Goal: Task Accomplishment & Management: Complete application form

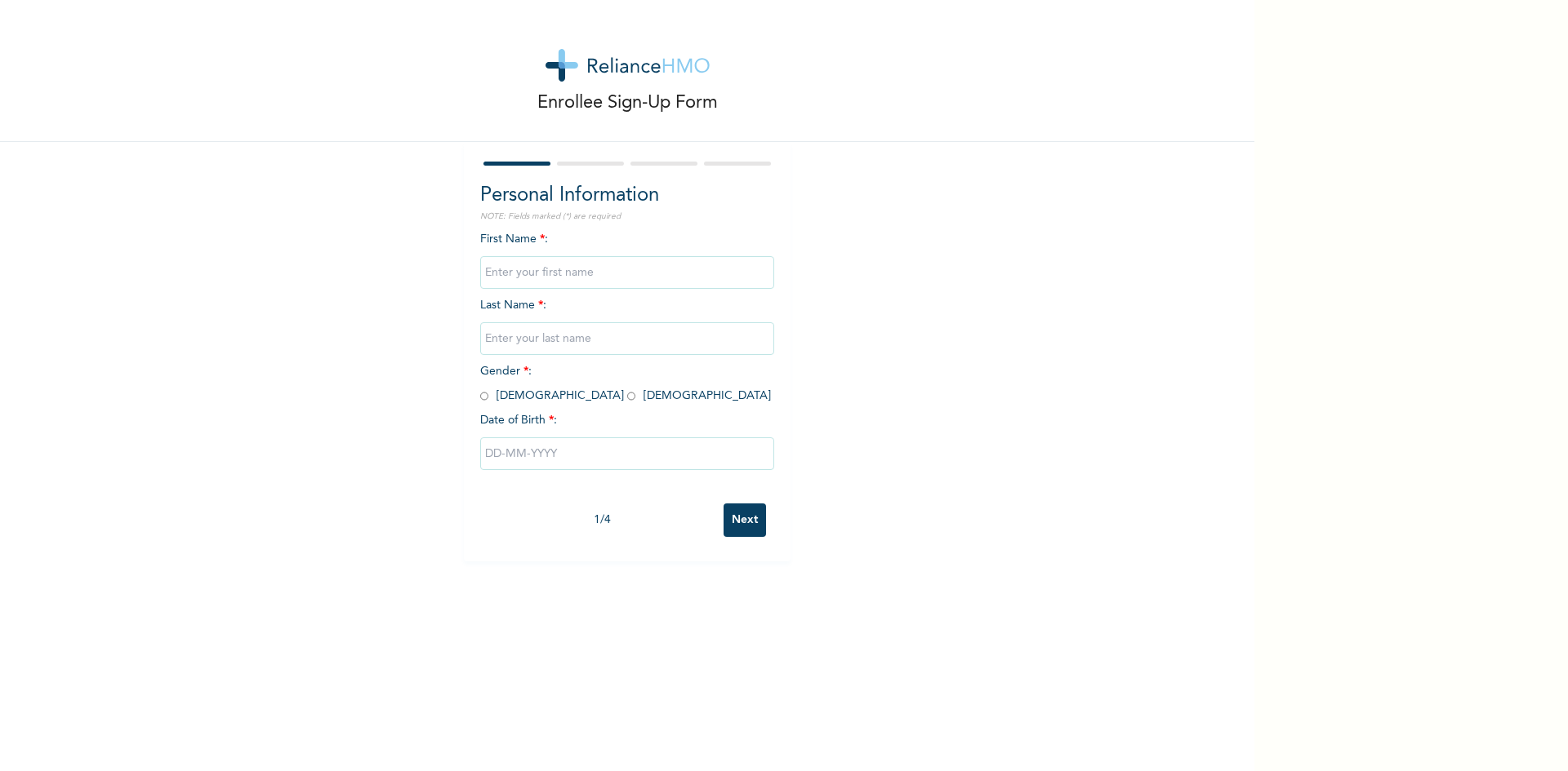
click at [531, 272] on input "text" at bounding box center [627, 272] width 294 height 33
type input "e"
type input "ELIZABETH"
click at [532, 335] on input "text" at bounding box center [627, 338] width 294 height 33
type input "EKPO"
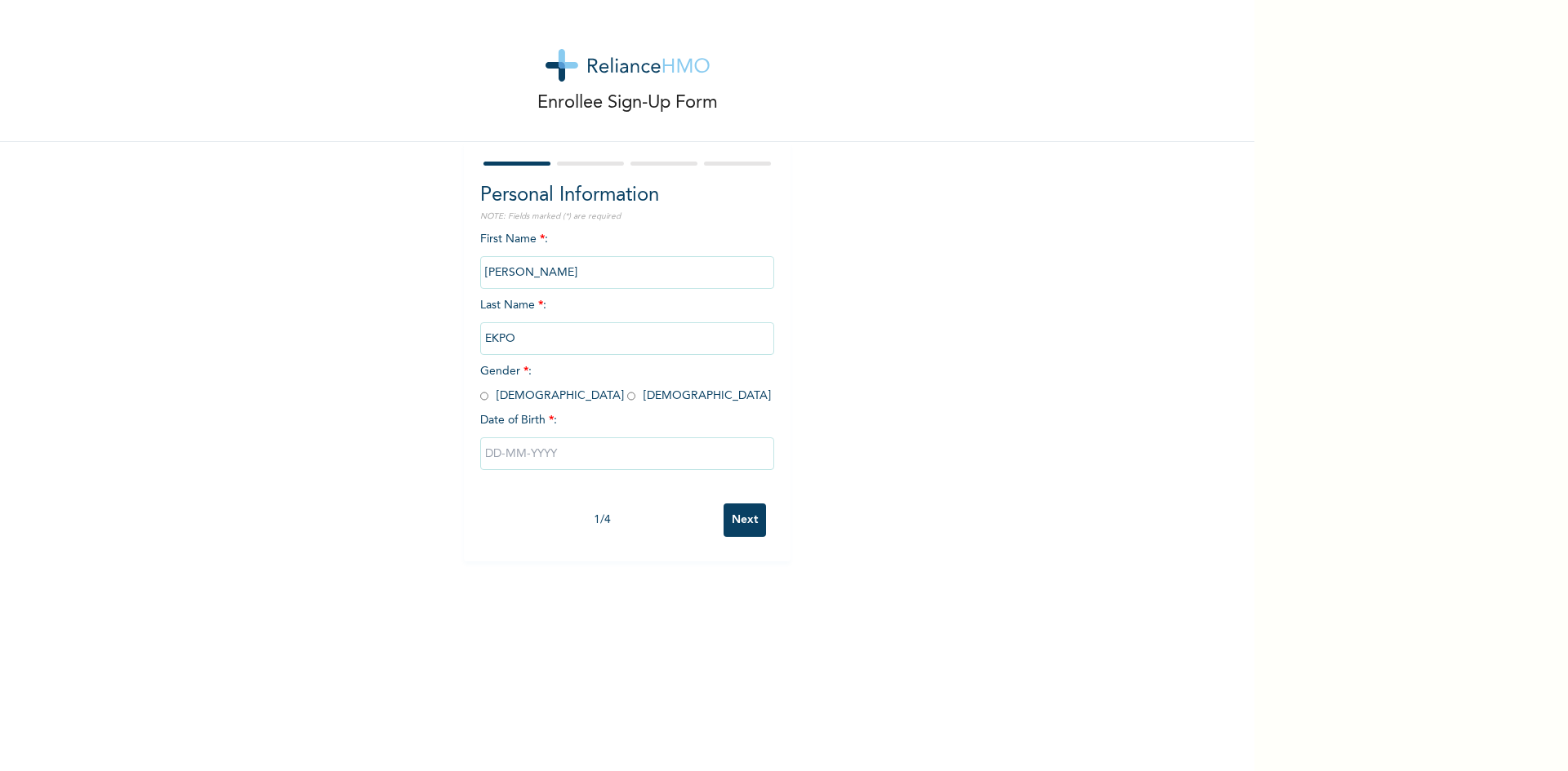
click at [627, 396] on input "radio" at bounding box center [631, 396] width 8 height 16
radio input "true"
click at [567, 451] on input "text" at bounding box center [627, 453] width 294 height 33
select select "7"
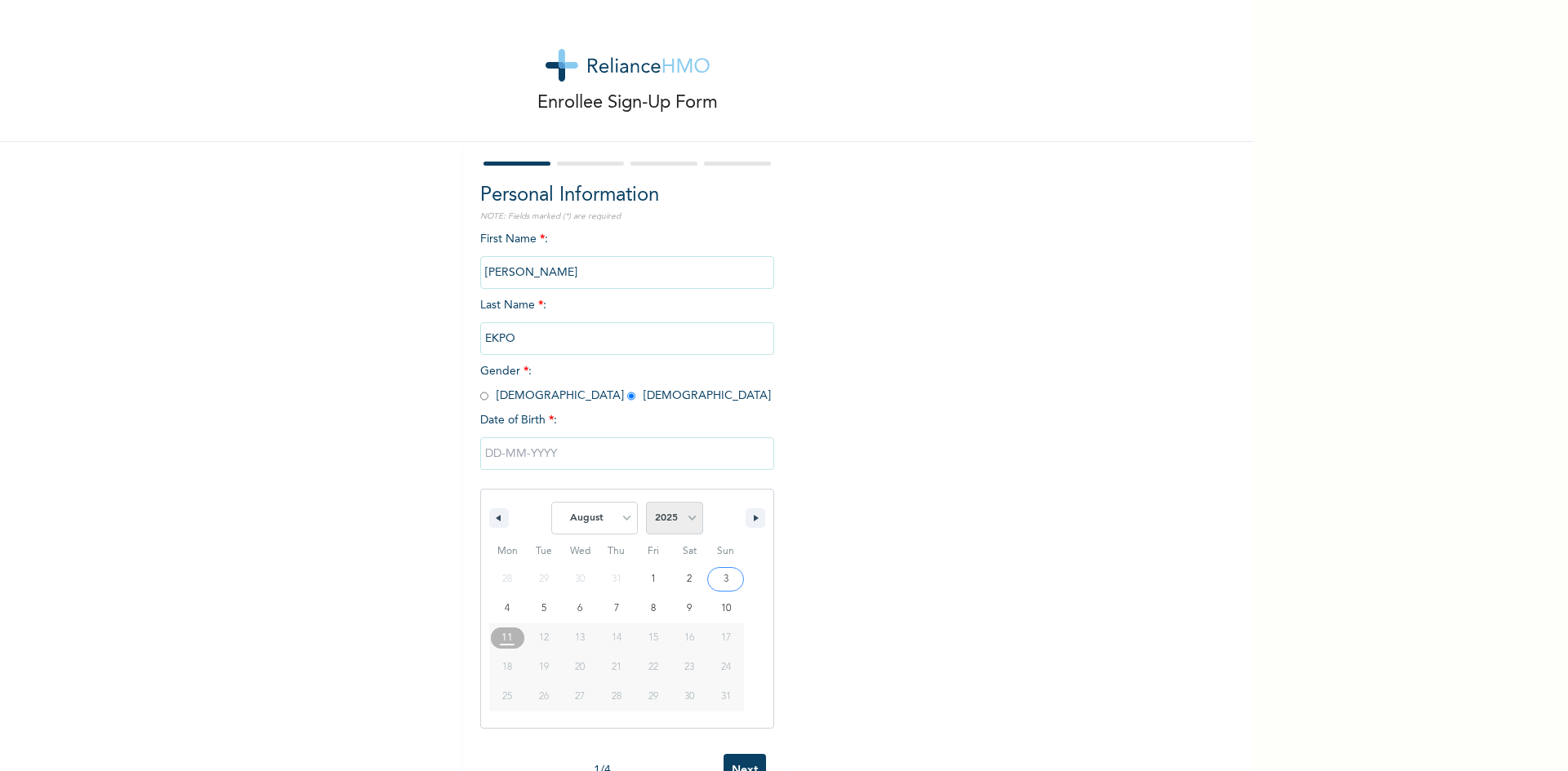
click at [686, 517] on select "2025 2024 2023 2022 2021 2020 2019 2018 2017 2016 2015 2014 2013 2012 2011 2010…" at bounding box center [675, 518] width 57 height 33
select select "2018"
click at [646, 503] on select "2025 2024 2023 2022 2021 2020 2019 2018 2017 2016 2015 2014 2013 2012 2011 2010…" at bounding box center [675, 518] width 57 height 33
click at [754, 520] on icon "button" at bounding box center [758, 518] width 8 height 7
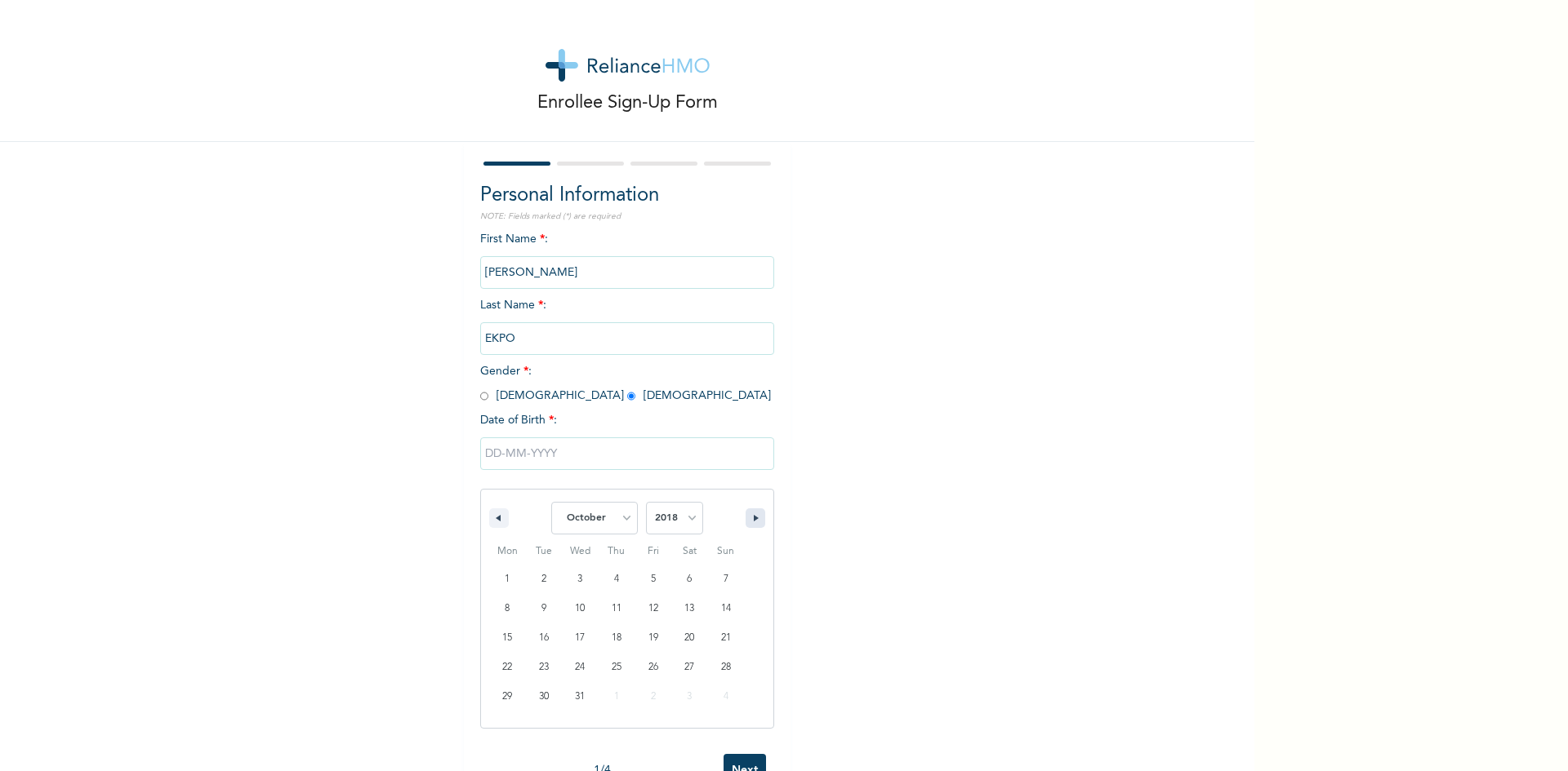
click at [754, 520] on icon "button" at bounding box center [758, 518] width 8 height 7
click at [497, 520] on button "button" at bounding box center [498, 517] width 19 height 19
select select "10"
type input "11/21/2018"
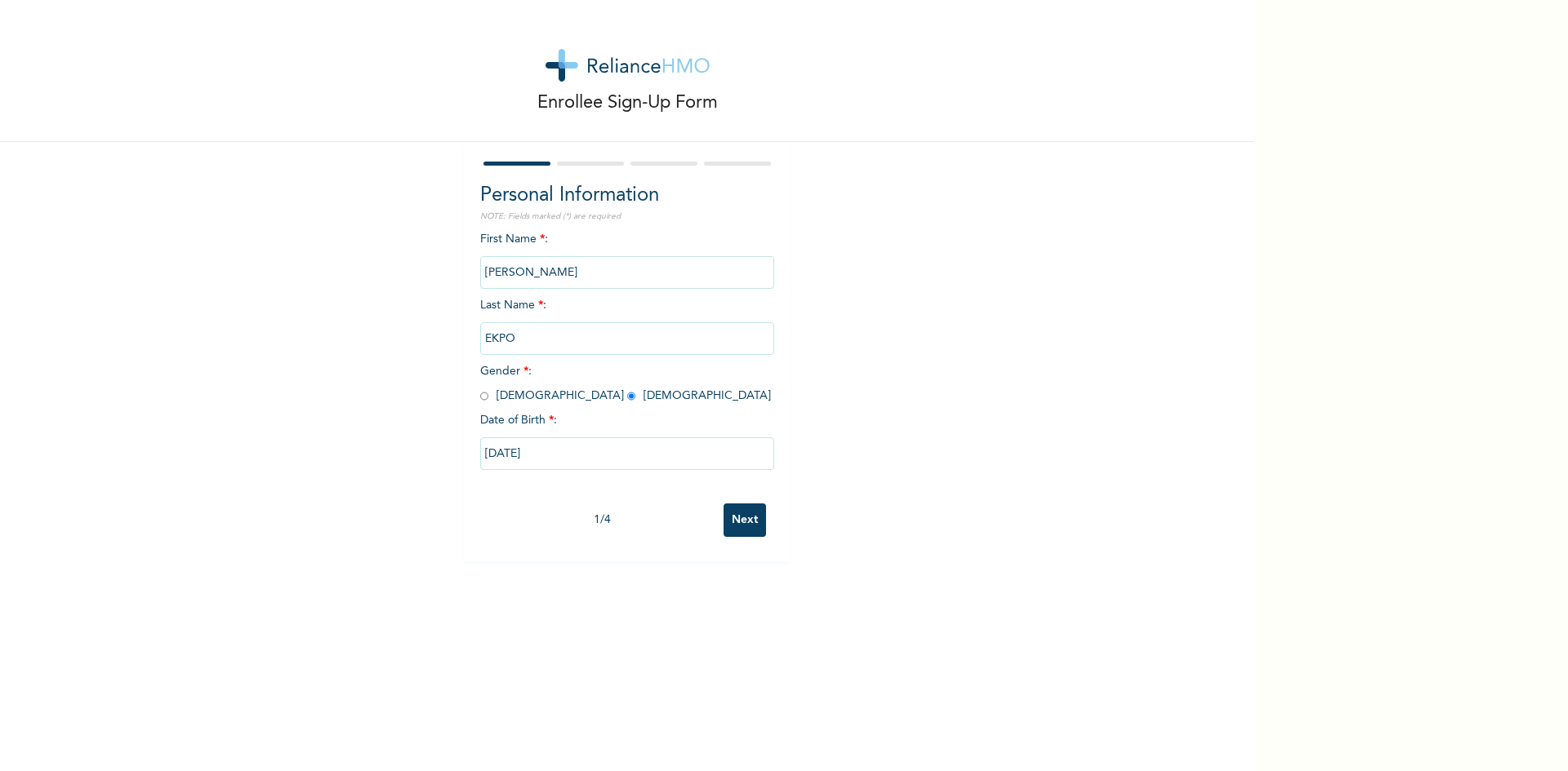
click at [741, 523] on input "Next" at bounding box center [745, 521] width 43 height 33
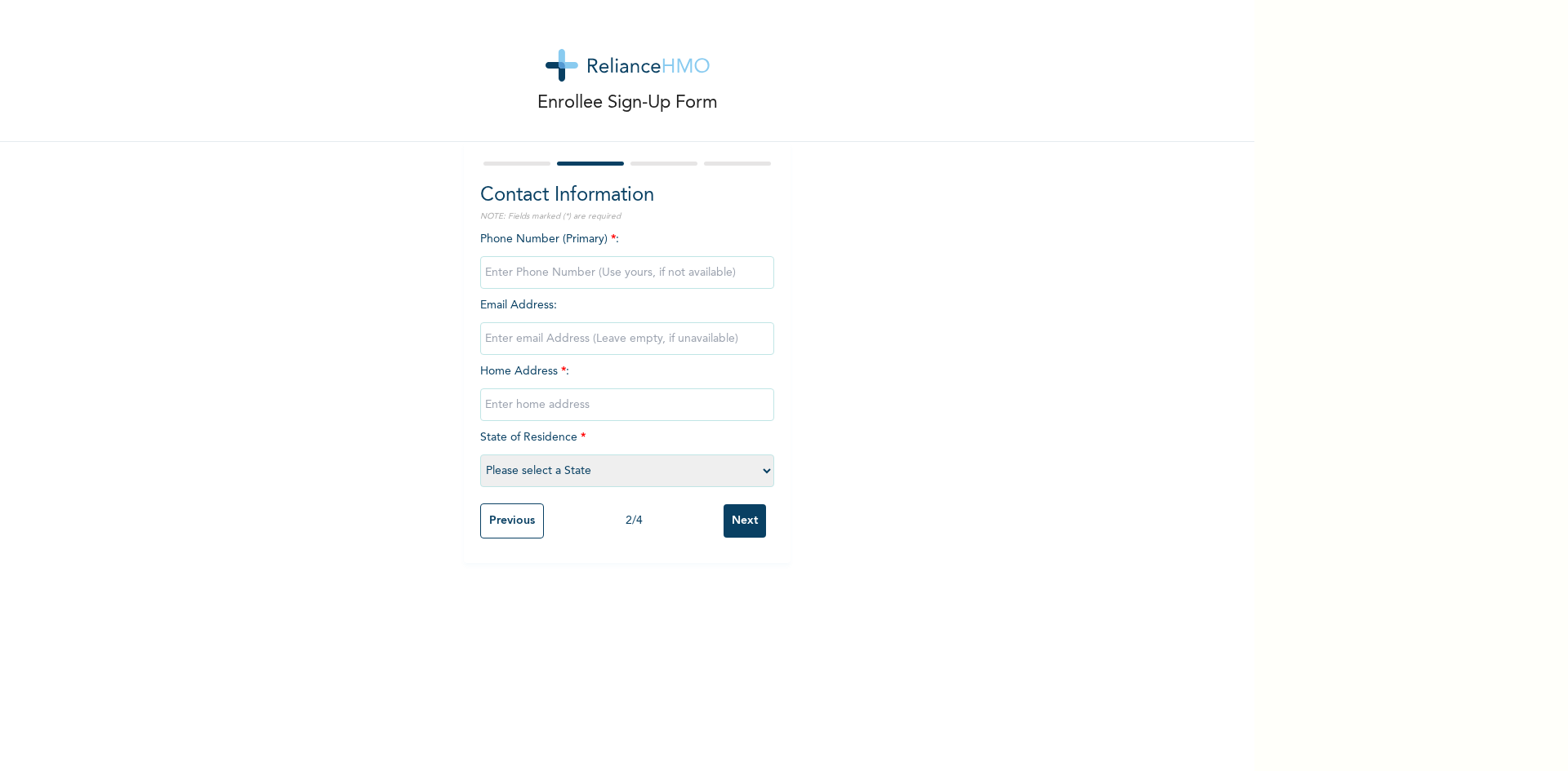
click at [499, 276] on input "phone" at bounding box center [627, 272] width 294 height 33
type input "08066583907"
click at [509, 337] on input "email" at bounding box center [627, 338] width 294 height 33
type input "P"
type input "prettykufre_200x@yahoo.com"
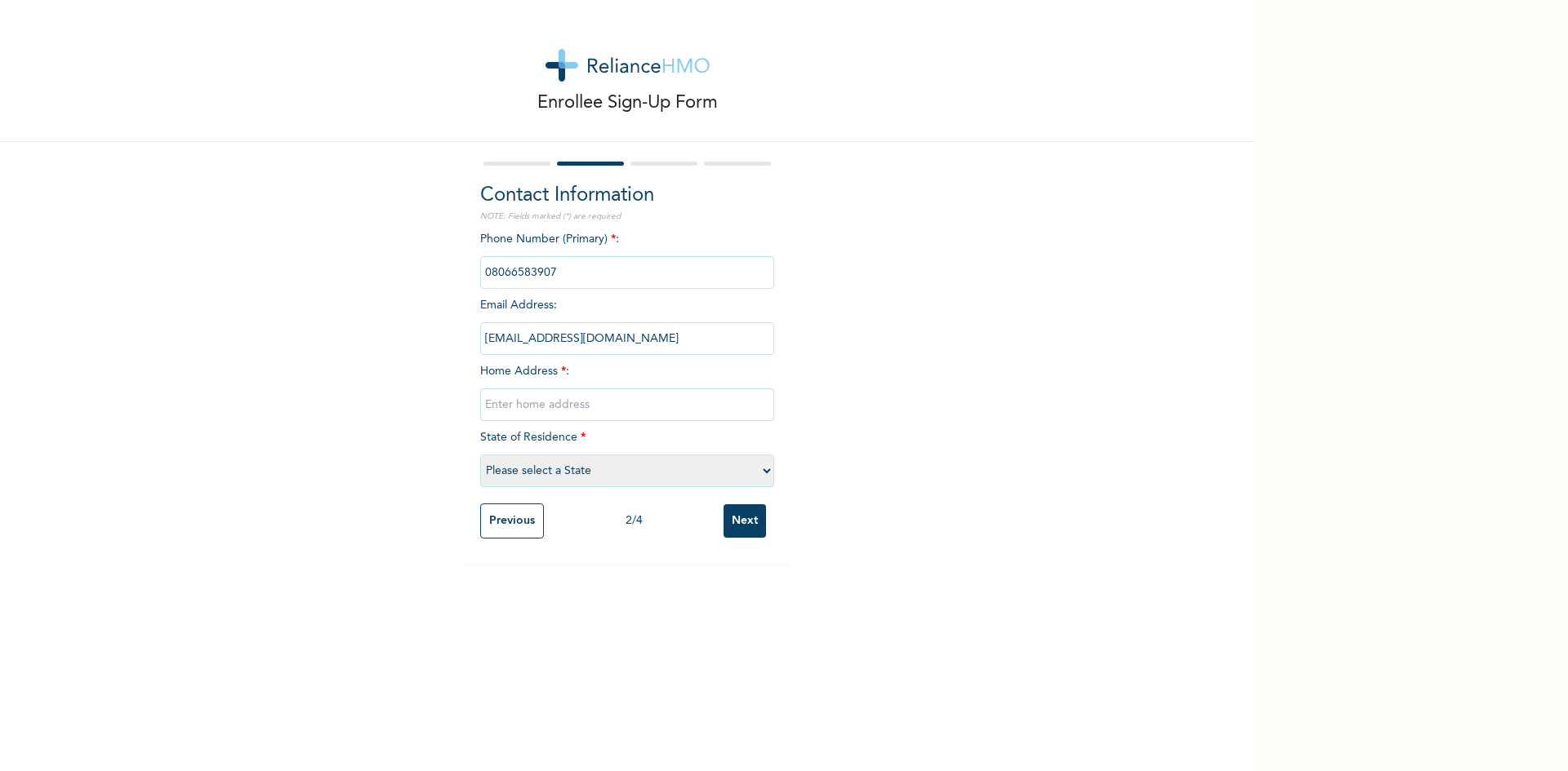
click at [508, 413] on input "text" at bounding box center [627, 405] width 294 height 33
type input "Alaafia community, Ketu adie owe, Lusada."
click at [760, 471] on select "Please select a State Abia Abuja (FCT) Adamawa Akwa Ibom Anambra Bauchi Bayelsa…" at bounding box center [627, 471] width 294 height 33
select select "28"
click at [480, 455] on select "Please select a State Abia Abuja (FCT) Adamawa Akwa Ibom Anambra Bauchi Bayelsa…" at bounding box center [627, 471] width 294 height 33
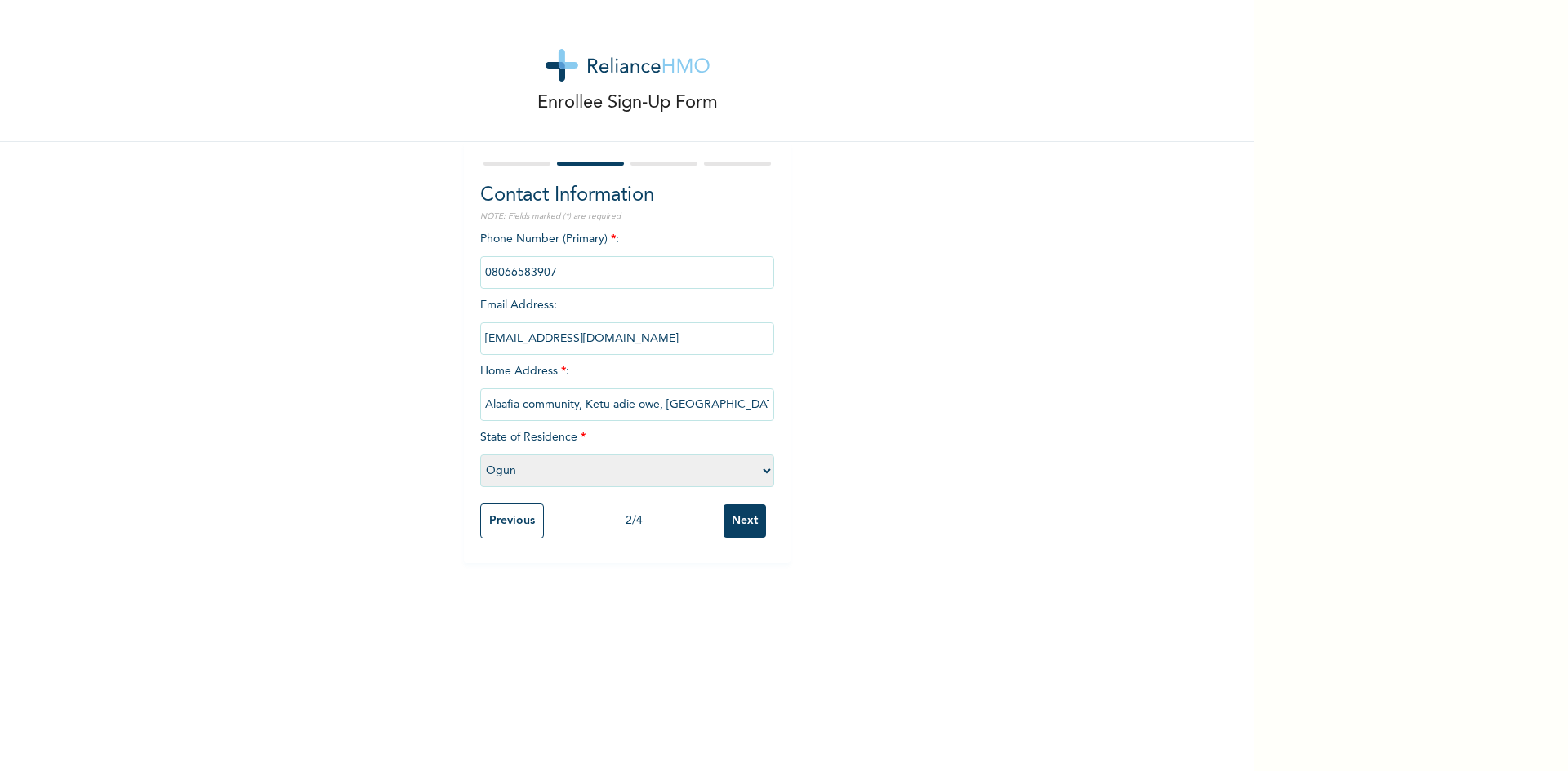
click at [741, 520] on input "Next" at bounding box center [745, 522] width 43 height 33
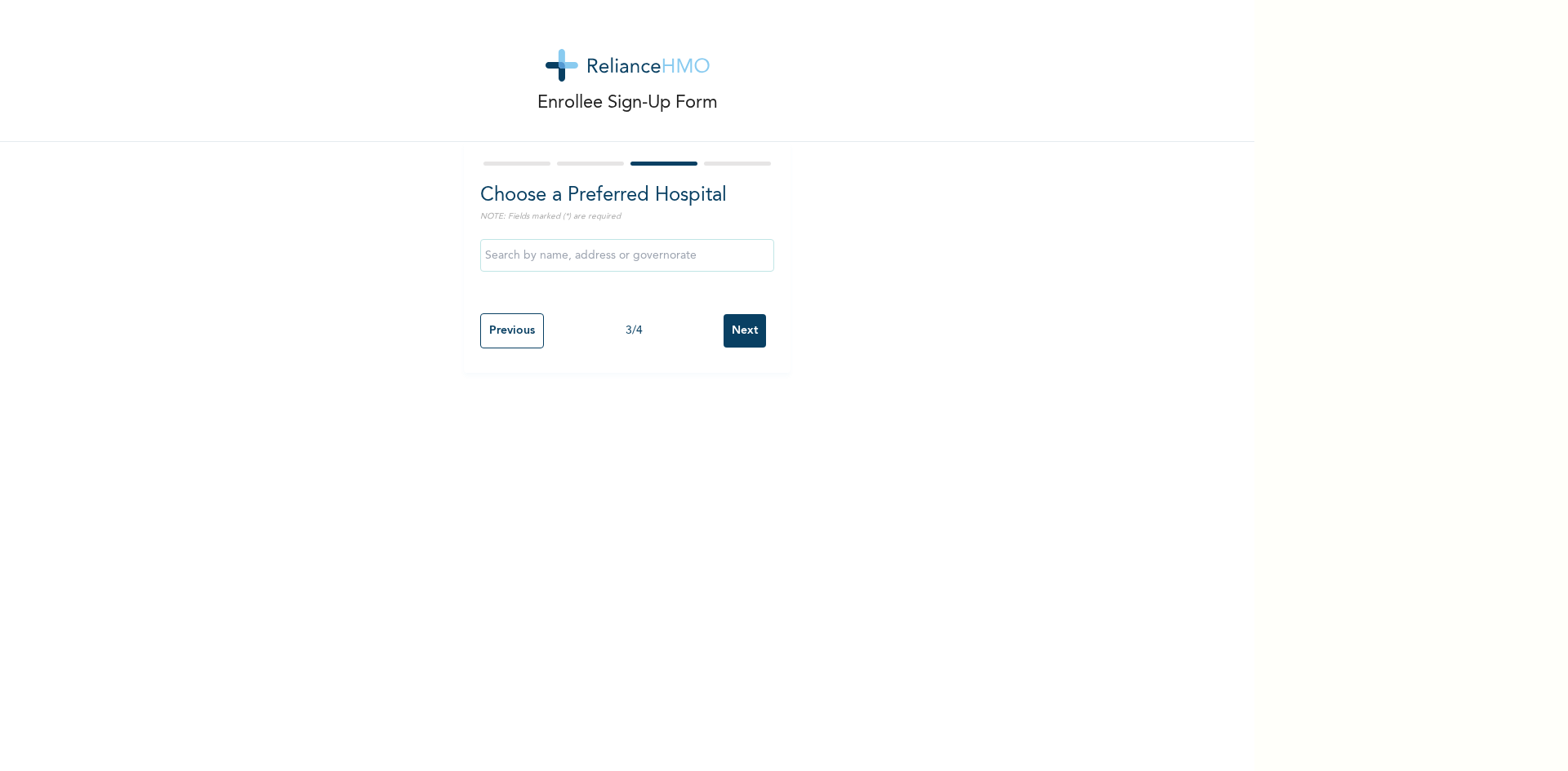
click at [500, 260] on input "text" at bounding box center [627, 255] width 294 height 33
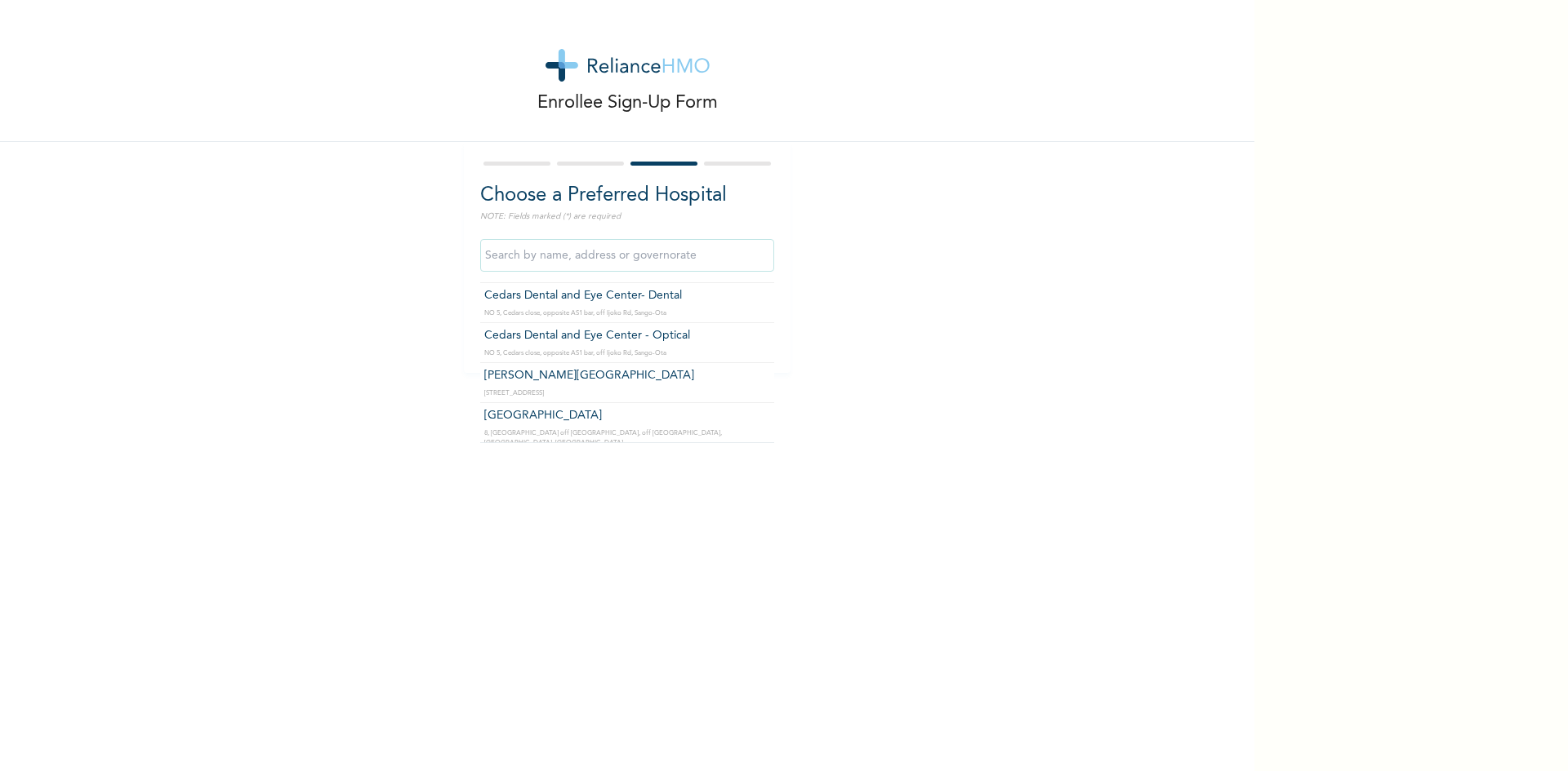
scroll to position [2514, 0]
click at [490, 250] on input "text" at bounding box center [627, 255] width 294 height 33
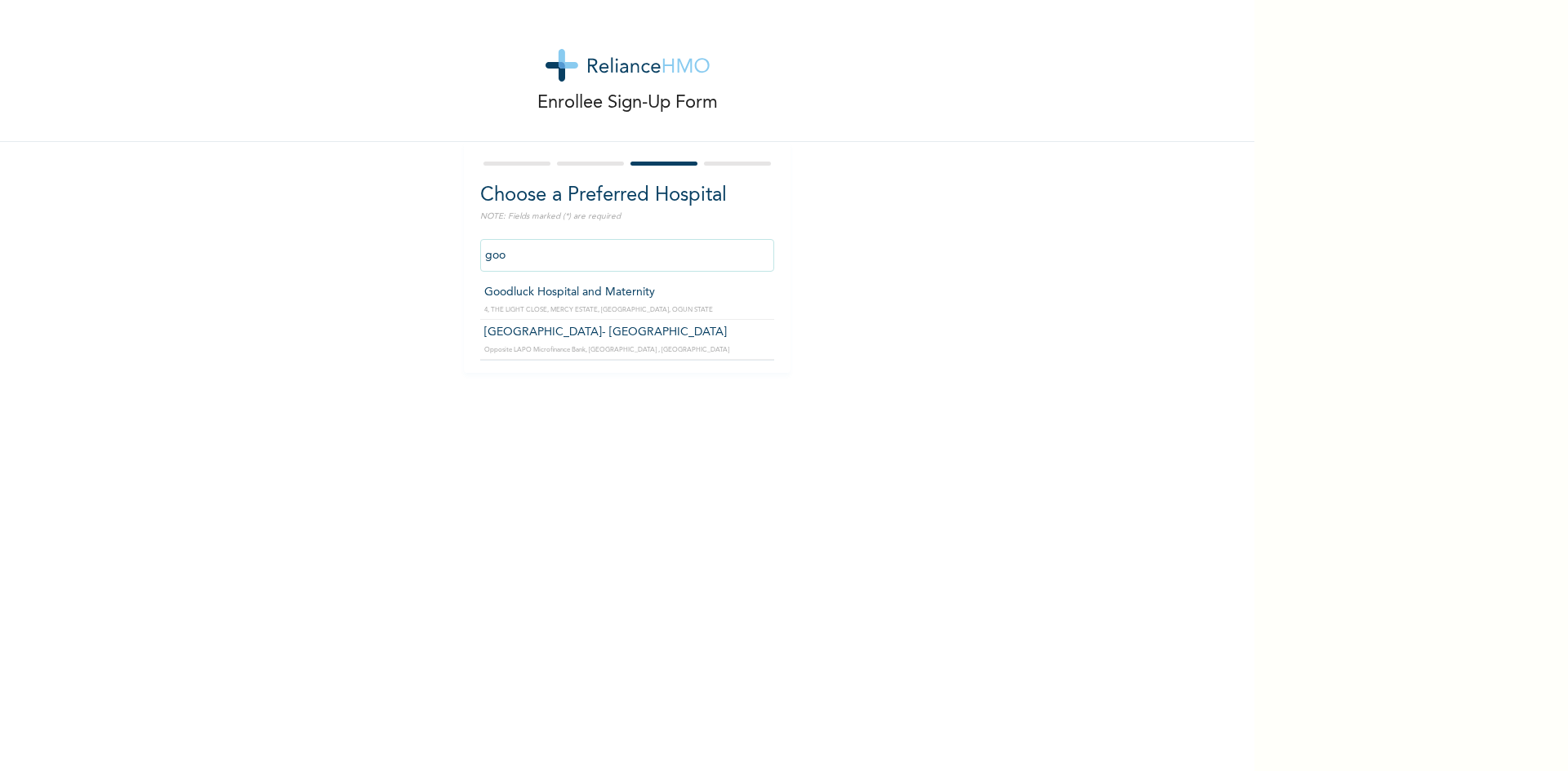
scroll to position [0, 0]
type input "Goodness Medical Center- Lusada"
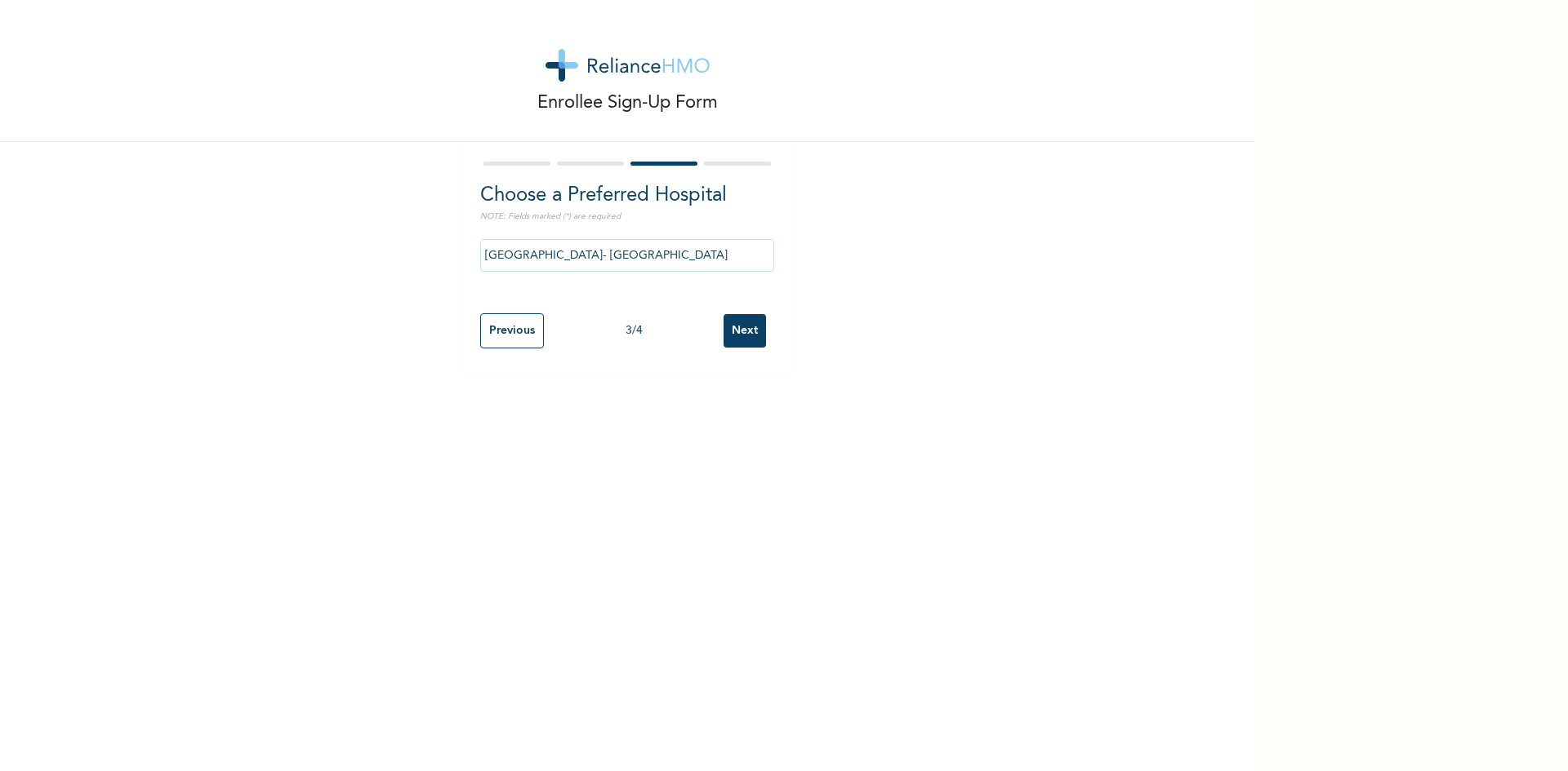
click at [741, 329] on input "Next" at bounding box center [745, 331] width 43 height 33
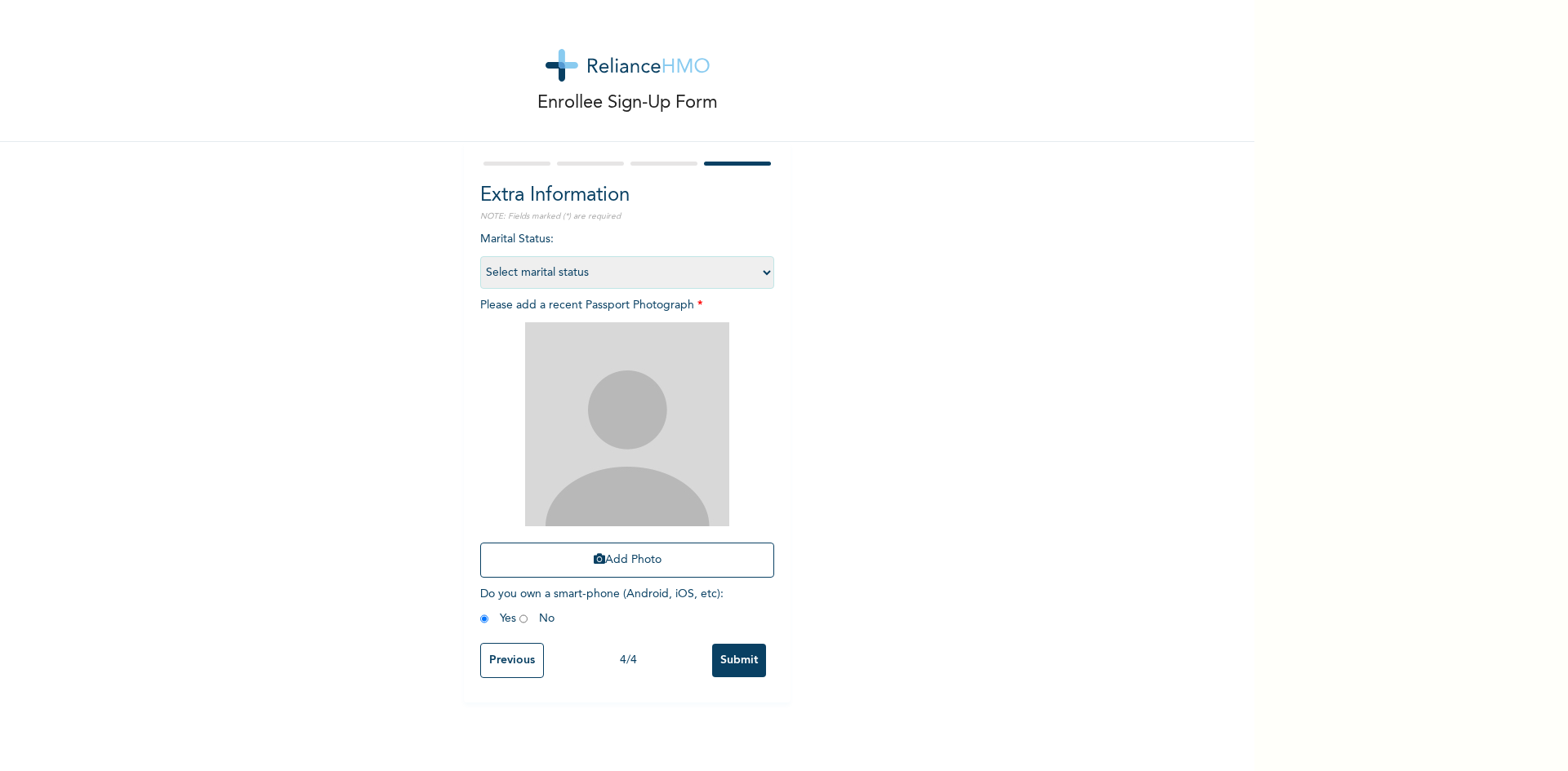
click at [760, 274] on select "Select marital status Single Married Divorced Widow/Widower" at bounding box center [627, 272] width 294 height 33
select select "1"
click at [480, 256] on select "Select marital status Single Married Divorced Widow/Widower" at bounding box center [627, 272] width 294 height 33
click at [552, 562] on button "Add Photo" at bounding box center [627, 561] width 294 height 35
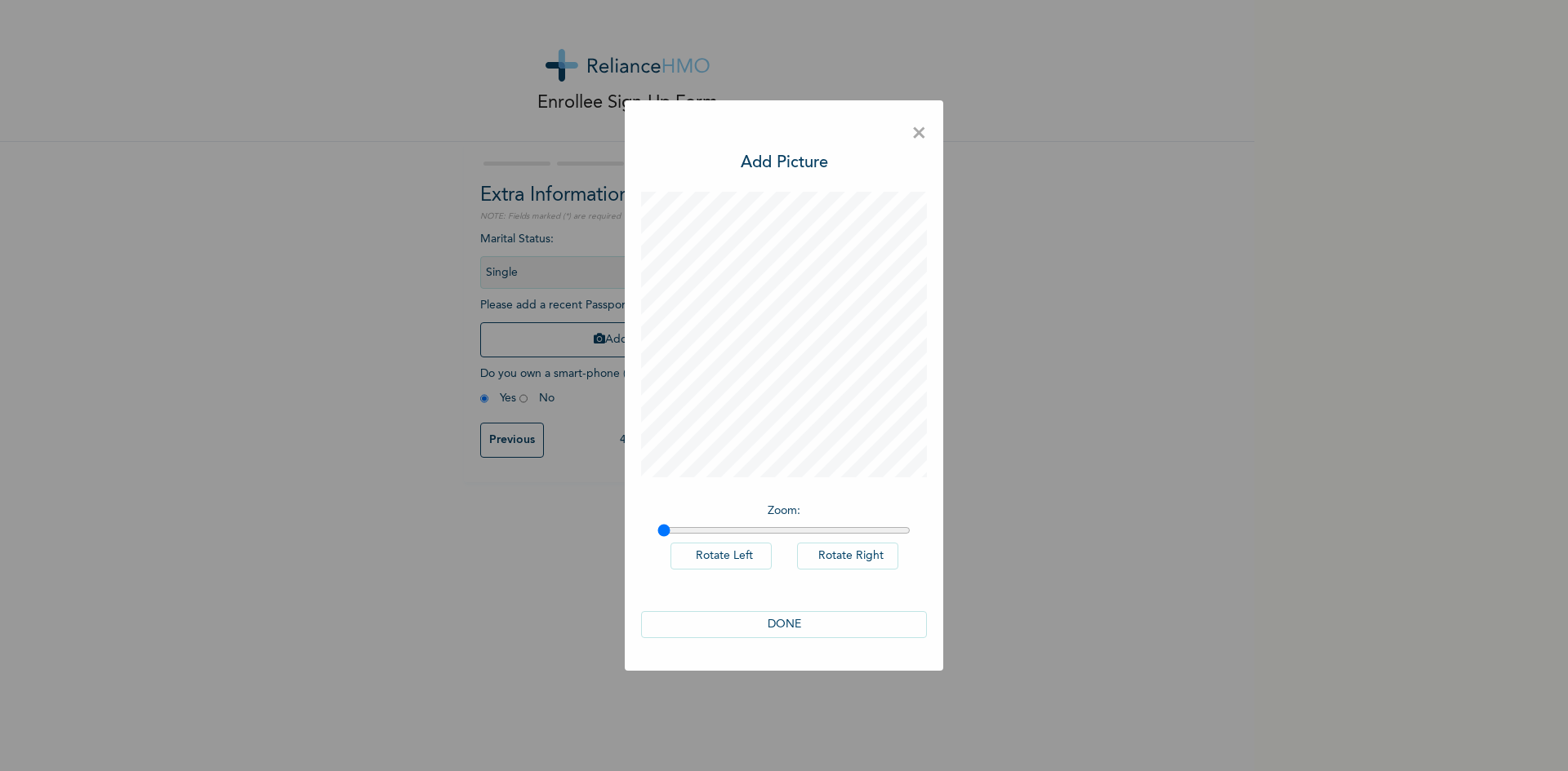
click at [766, 622] on button "DONE" at bounding box center [784, 625] width 286 height 27
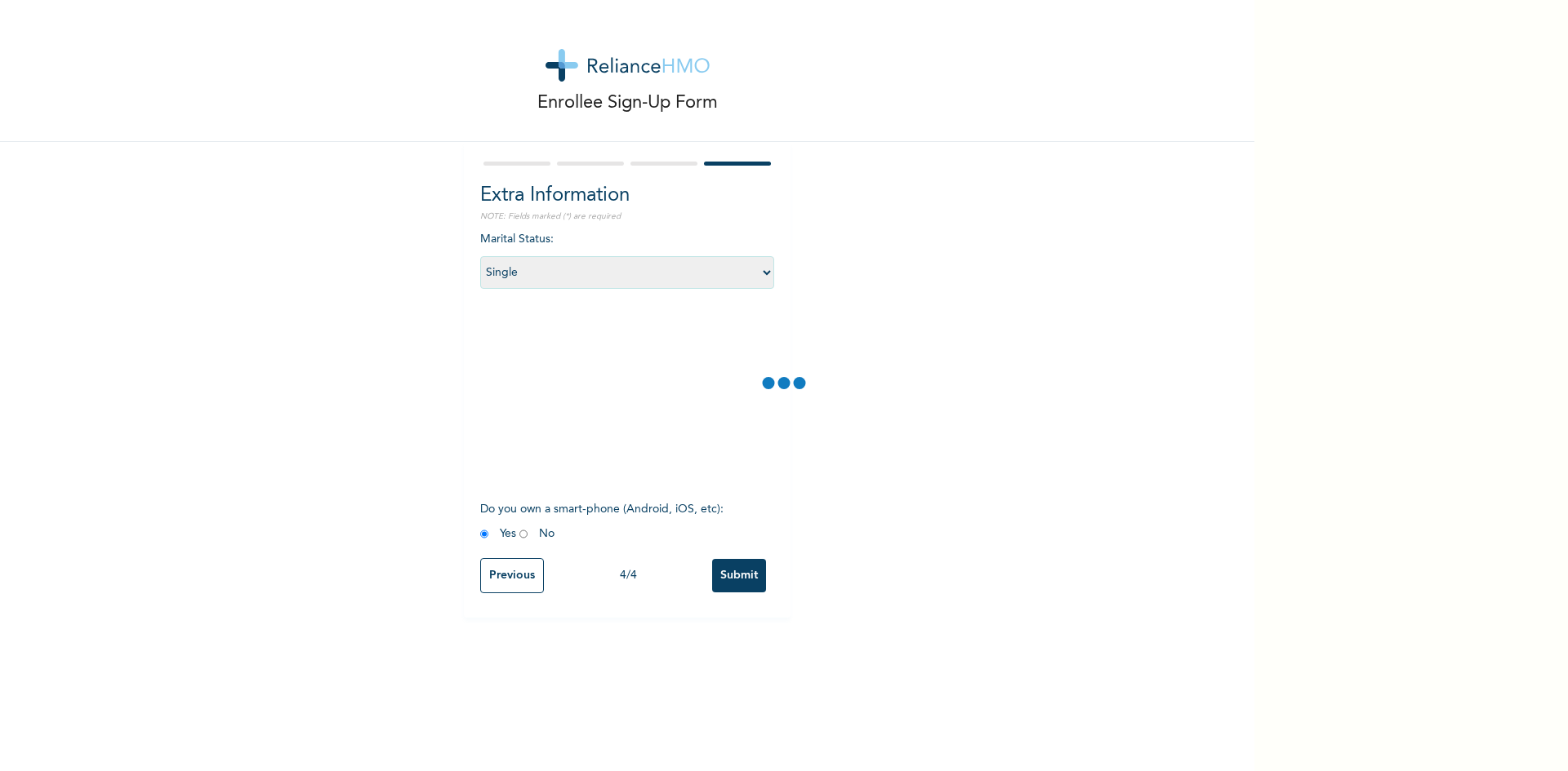
click at [519, 534] on input "radio" at bounding box center [524, 534] width 8 height 16
radio input "true"
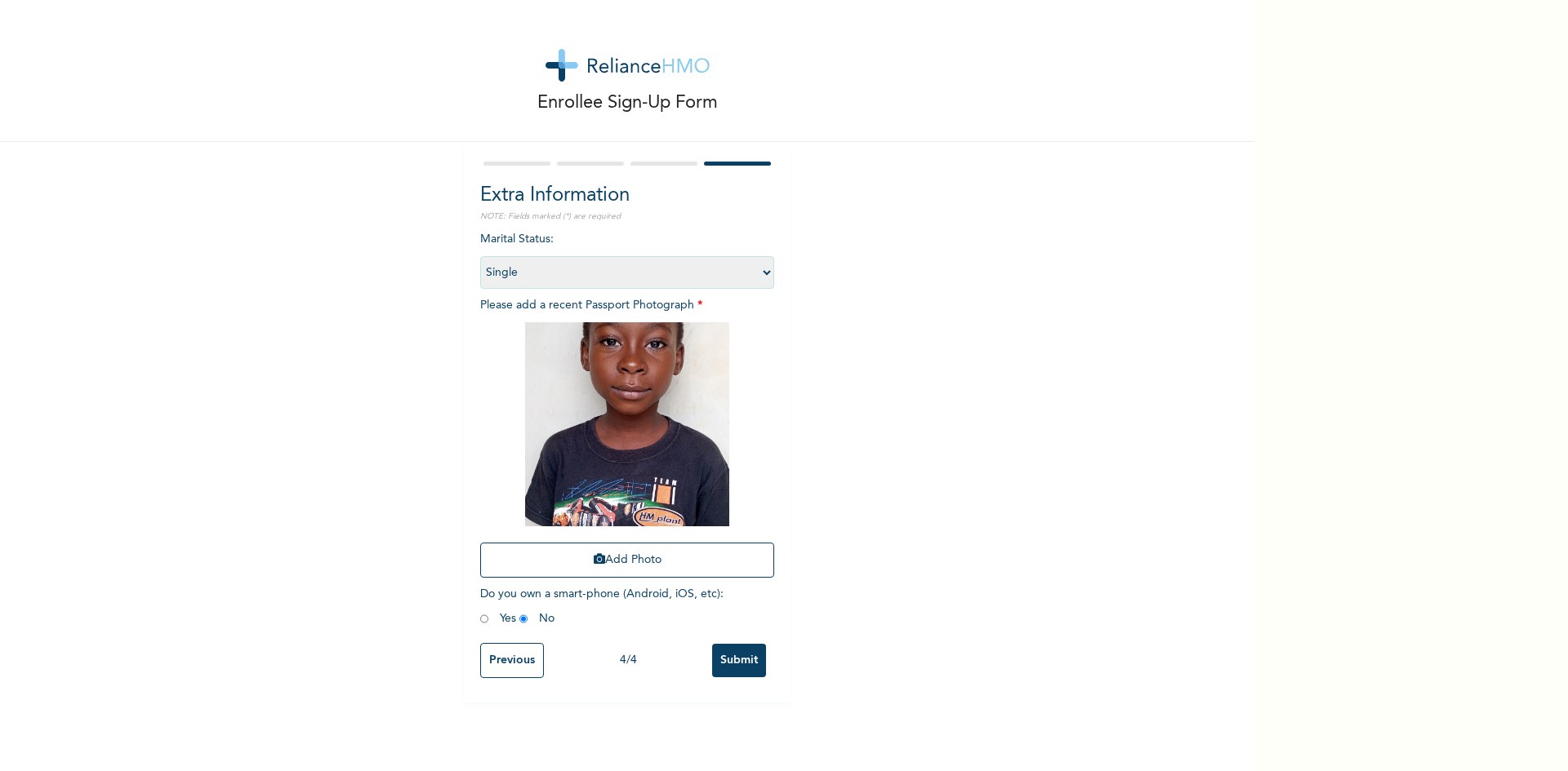
click at [721, 666] on input "Submit" at bounding box center [739, 661] width 54 height 33
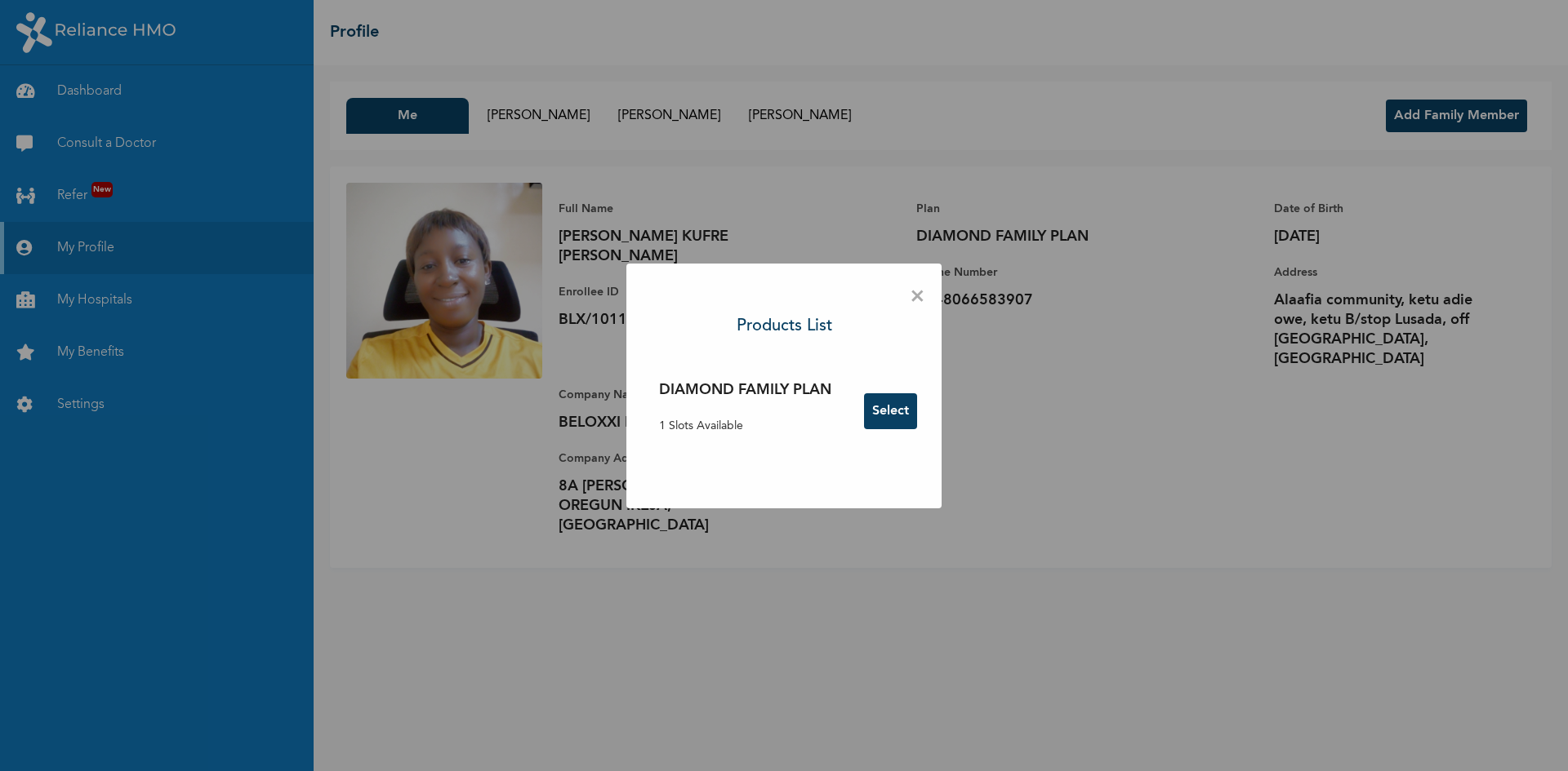
click at [106, 91] on div "× Products List DIAMOND FAMILY PLAN 1 Slots Available Select" at bounding box center [784, 386] width 1568 height 771
click at [903, 413] on button "Select" at bounding box center [891, 411] width 53 height 36
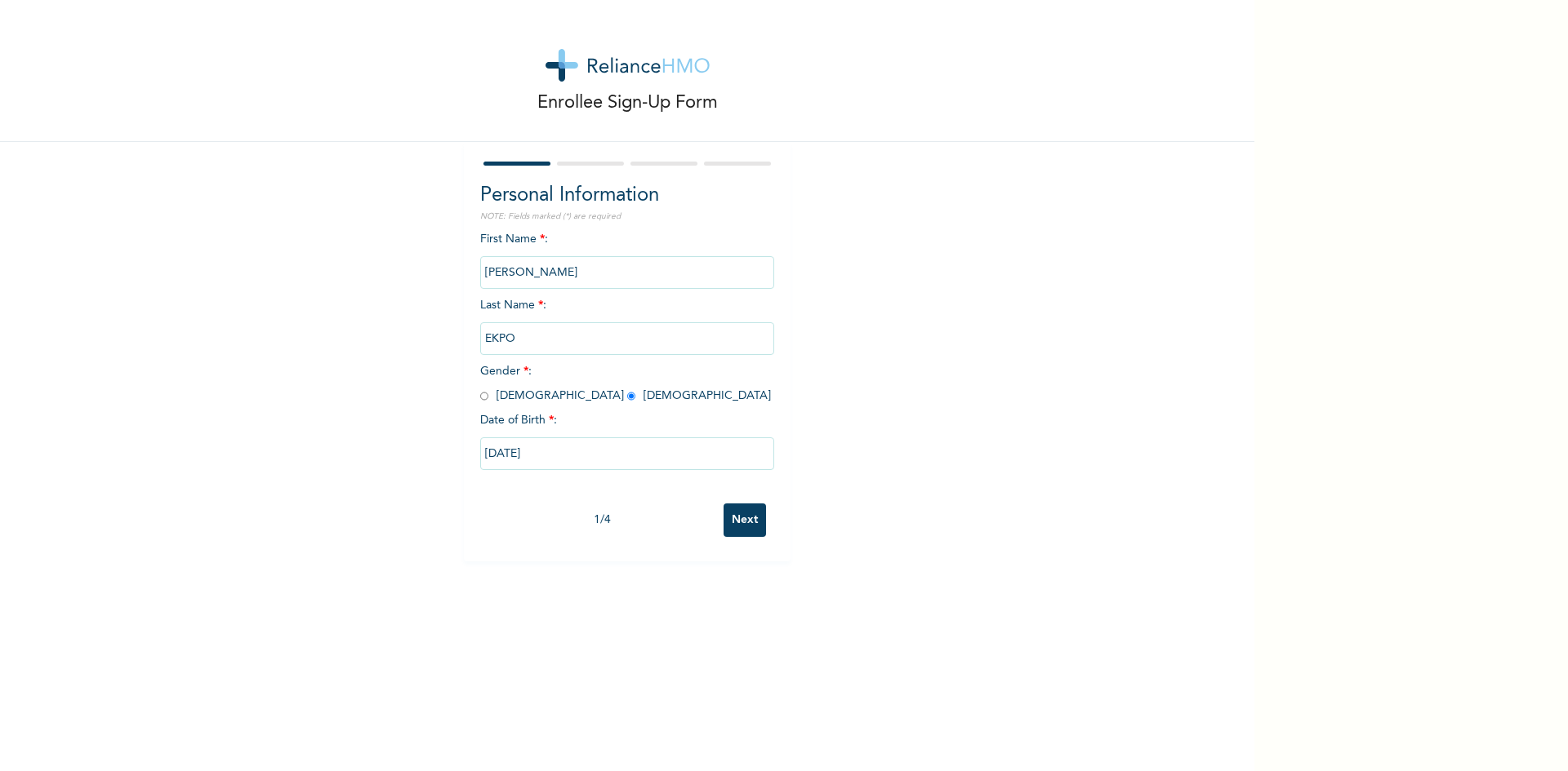
click at [740, 527] on input "Next" at bounding box center [745, 521] width 43 height 33
select select "28"
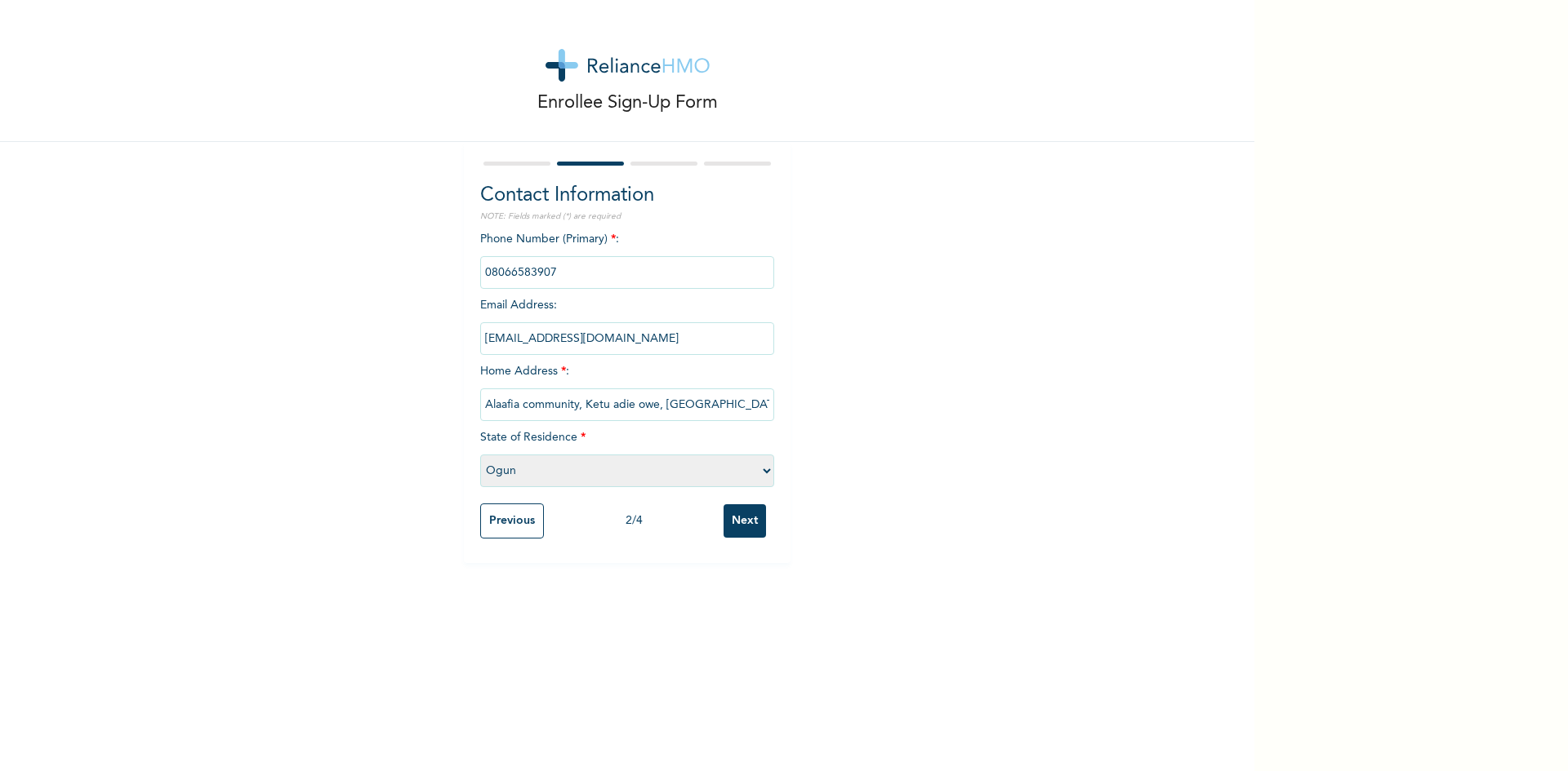
click at [741, 516] on input "Next" at bounding box center [745, 522] width 43 height 33
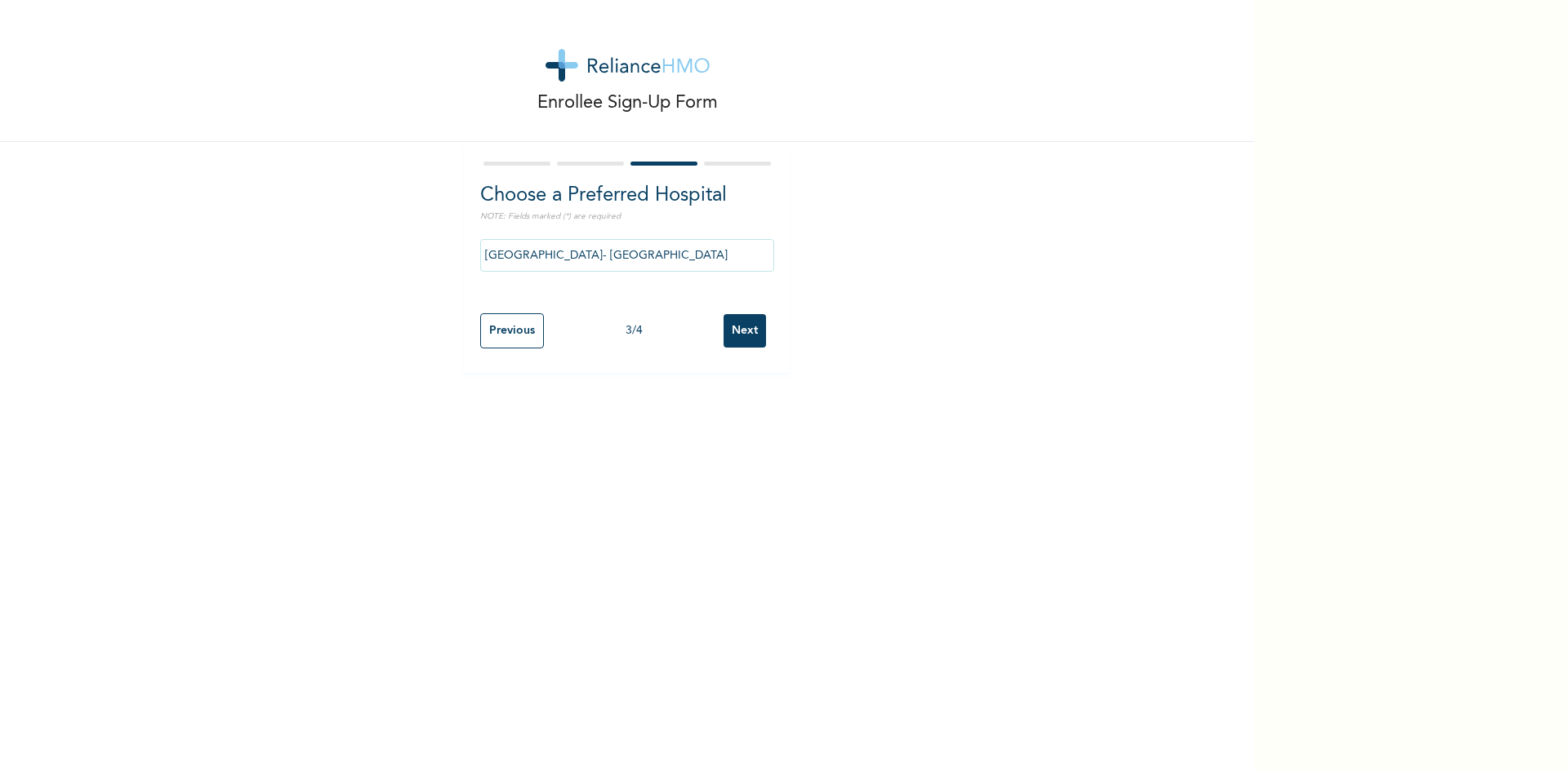
click at [740, 333] on input "Next" at bounding box center [745, 331] width 43 height 33
select select "1"
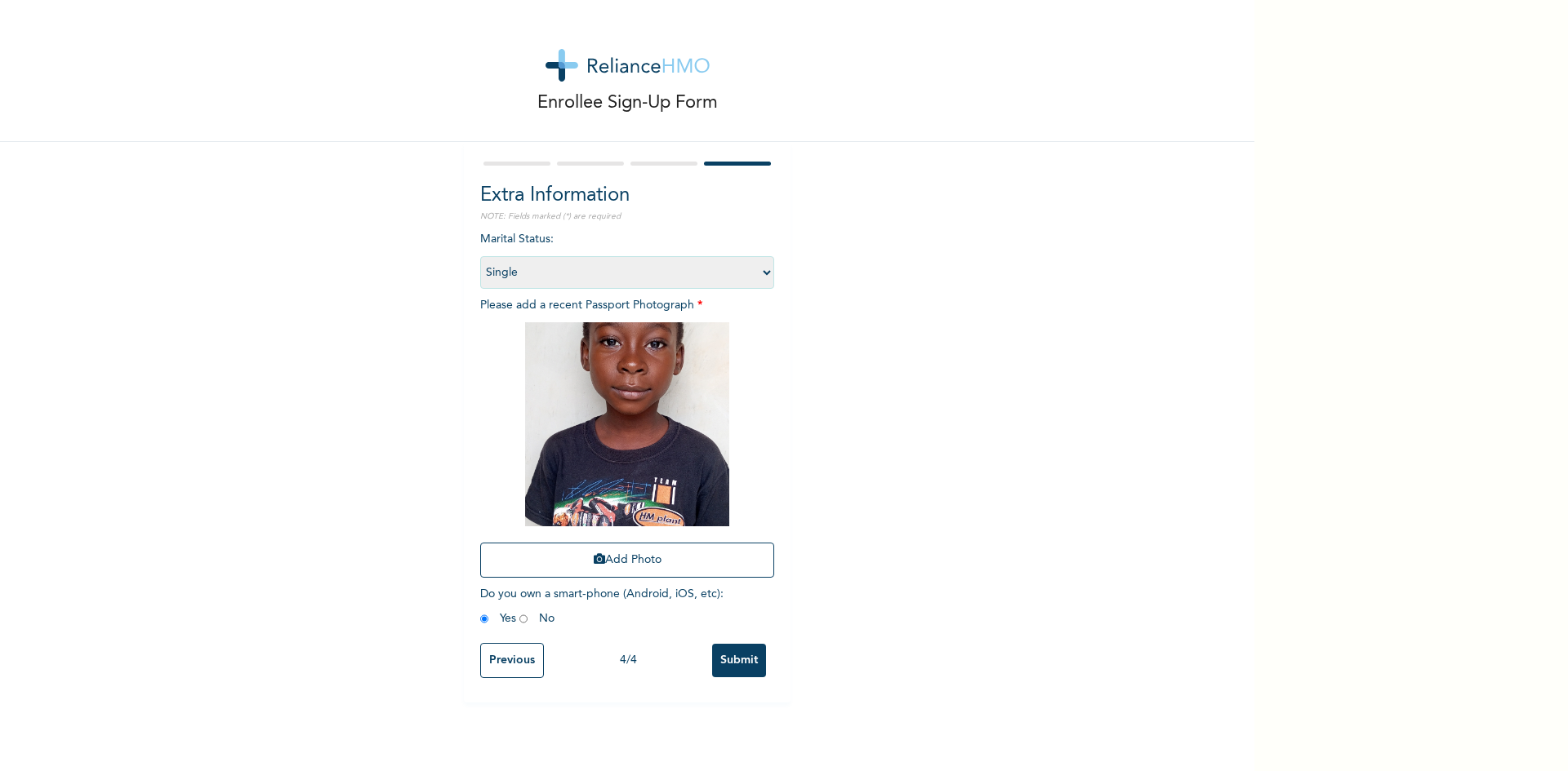
click at [727, 658] on input "Submit" at bounding box center [739, 661] width 54 height 33
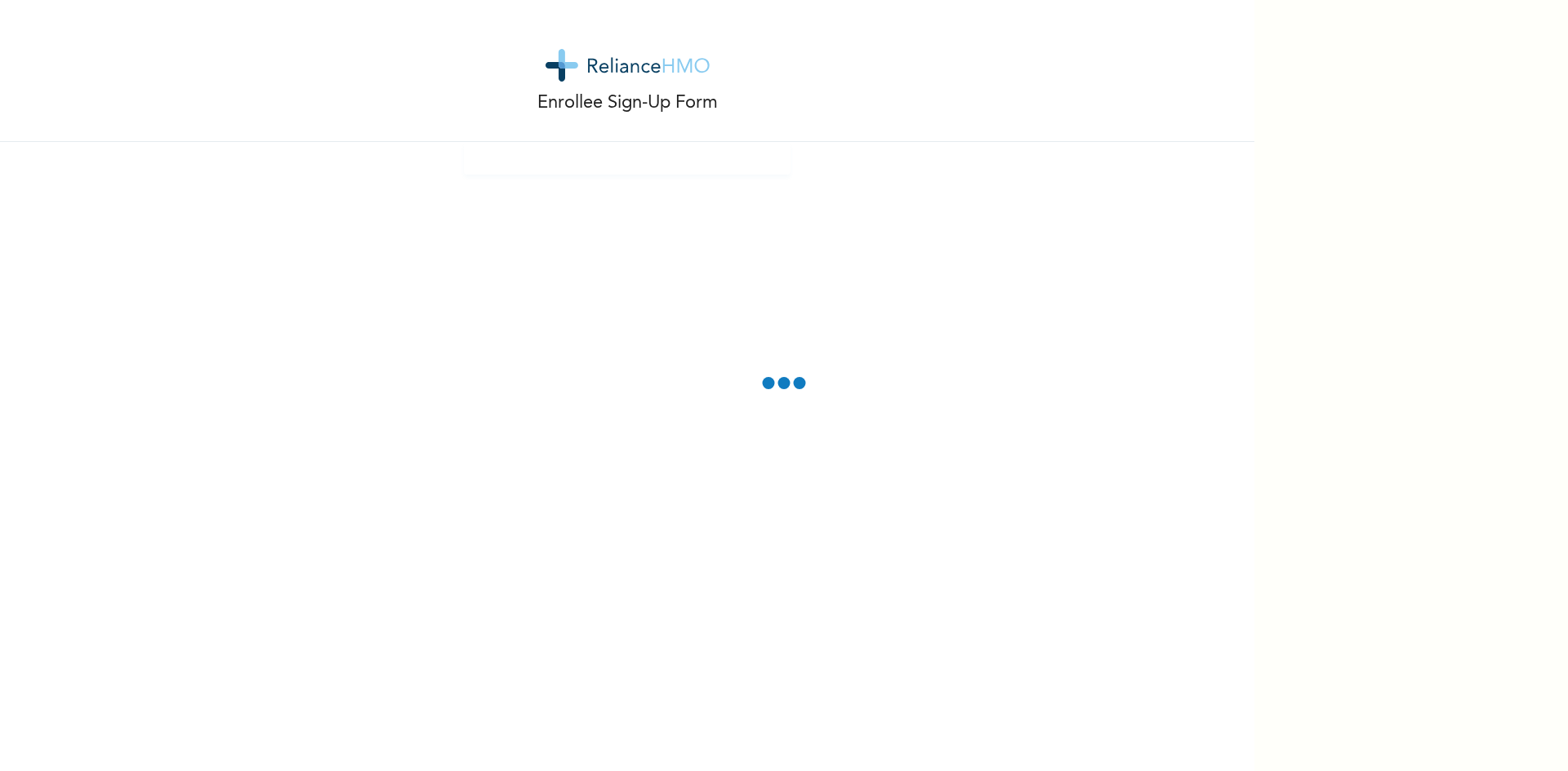
drag, startPoint x: 1027, startPoint y: 380, endPoint x: 1073, endPoint y: 293, distance: 98.4
click at [1073, 293] on div "Enrollee Sign-Up Form" at bounding box center [627, 386] width 1255 height 771
drag, startPoint x: 1073, startPoint y: 293, endPoint x: 969, endPoint y: 480, distance: 214.0
click at [969, 480] on div "Enrollee Sign-Up Form" at bounding box center [627, 386] width 1255 height 771
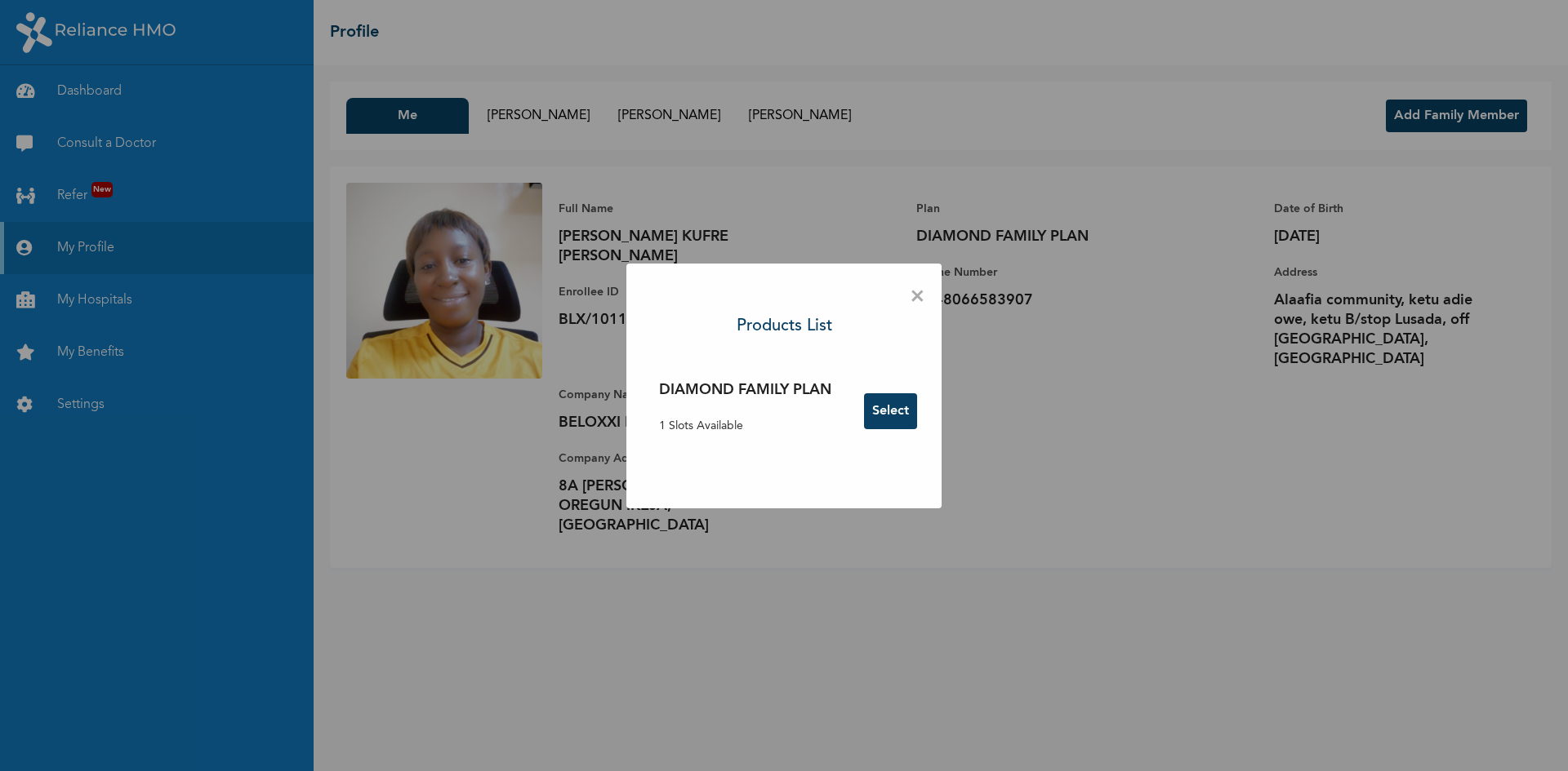
click at [546, 117] on div "× Products List DIAMOND FAMILY PLAN 1 Slots Available Select" at bounding box center [784, 386] width 1568 height 771
click at [898, 414] on button "Select" at bounding box center [891, 411] width 53 height 36
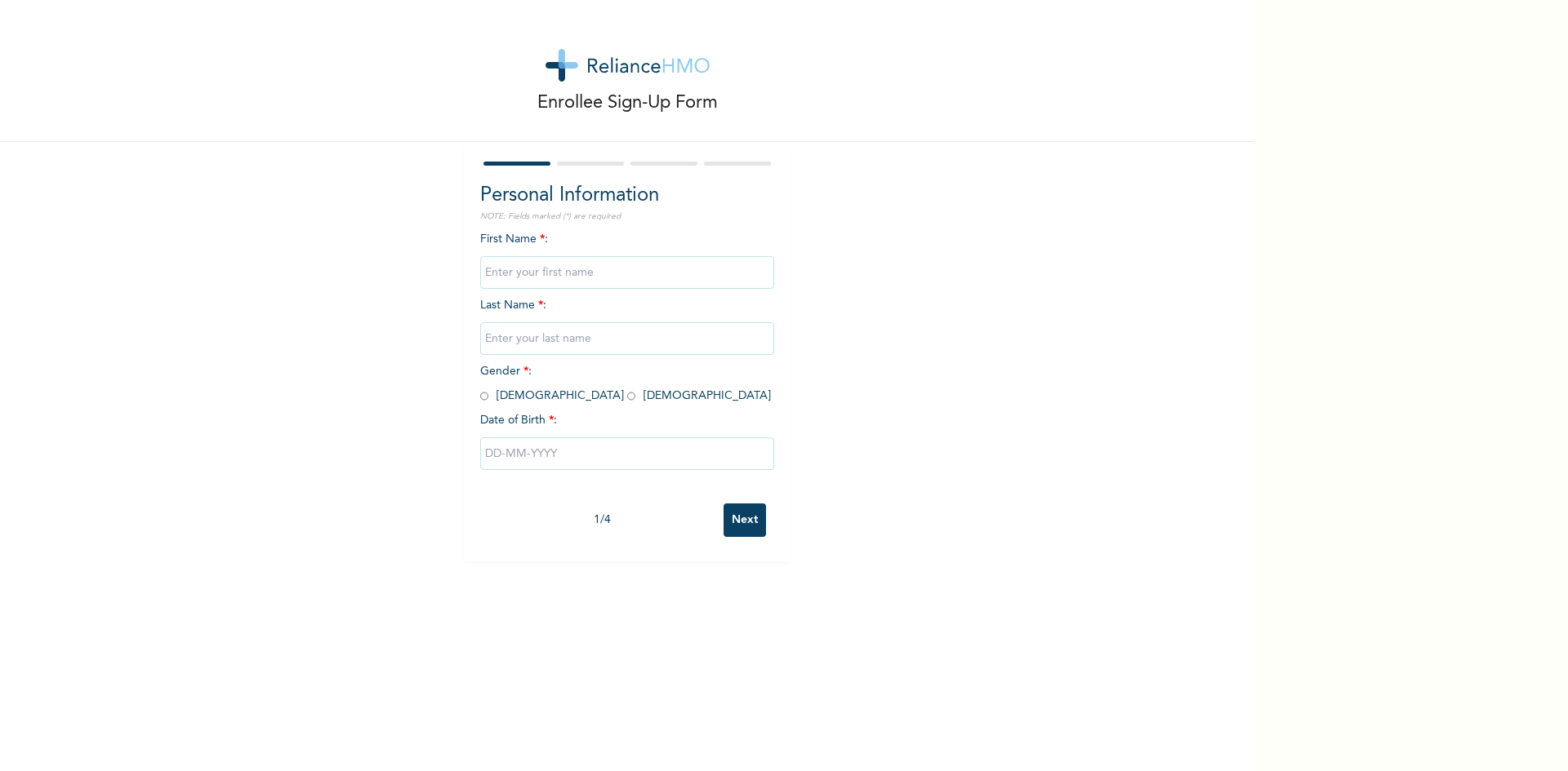
click at [539, 261] on input "text" at bounding box center [627, 272] width 294 height 33
type input "[PERSON_NAME]"
click at [508, 340] on input "text" at bounding box center [627, 338] width 294 height 33
type input "EKPO"
drag, startPoint x: 523, startPoint y: 396, endPoint x: 514, endPoint y: 397, distance: 9.1
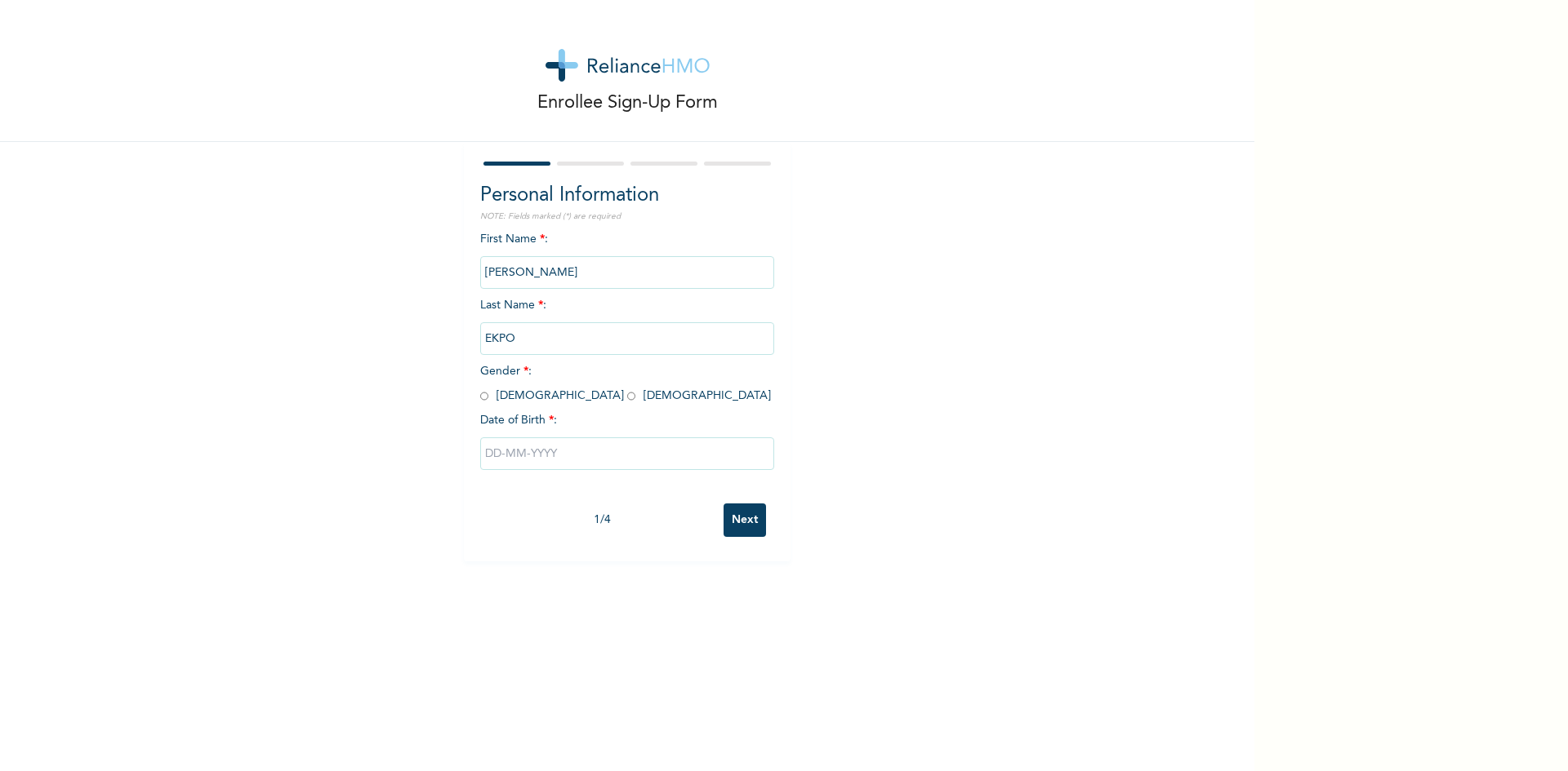
click at [627, 396] on input "radio" at bounding box center [631, 396] width 8 height 16
radio input "true"
click at [560, 456] on input "text" at bounding box center [627, 453] width 294 height 33
select select "7"
click at [685, 518] on select "2025 2024 2023 2022 2021 2020 2019 2018 2017 2016 2015 2014 2013 2012 2011 2010…" at bounding box center [675, 518] width 57 height 33
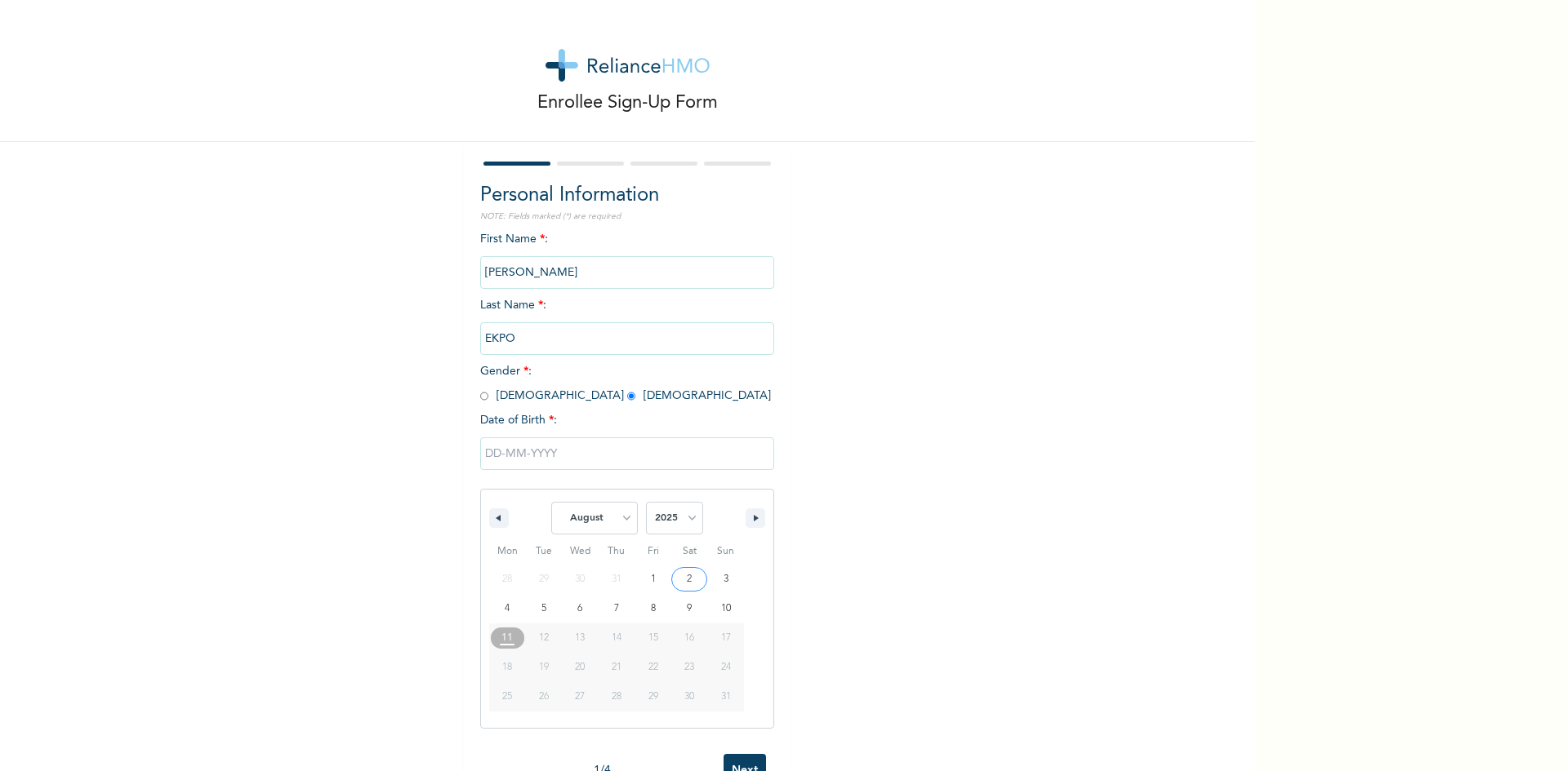
select select "2018"
click at [646, 503] on select "2025 2024 2023 2022 2021 2020 2019 2018 2017 2016 2015 2014 2013 2012 2011 2010…" at bounding box center [675, 518] width 57 height 33
click at [746, 520] on button "button" at bounding box center [755, 517] width 19 height 19
click at [754, 521] on icon "button" at bounding box center [758, 518] width 8 height 7
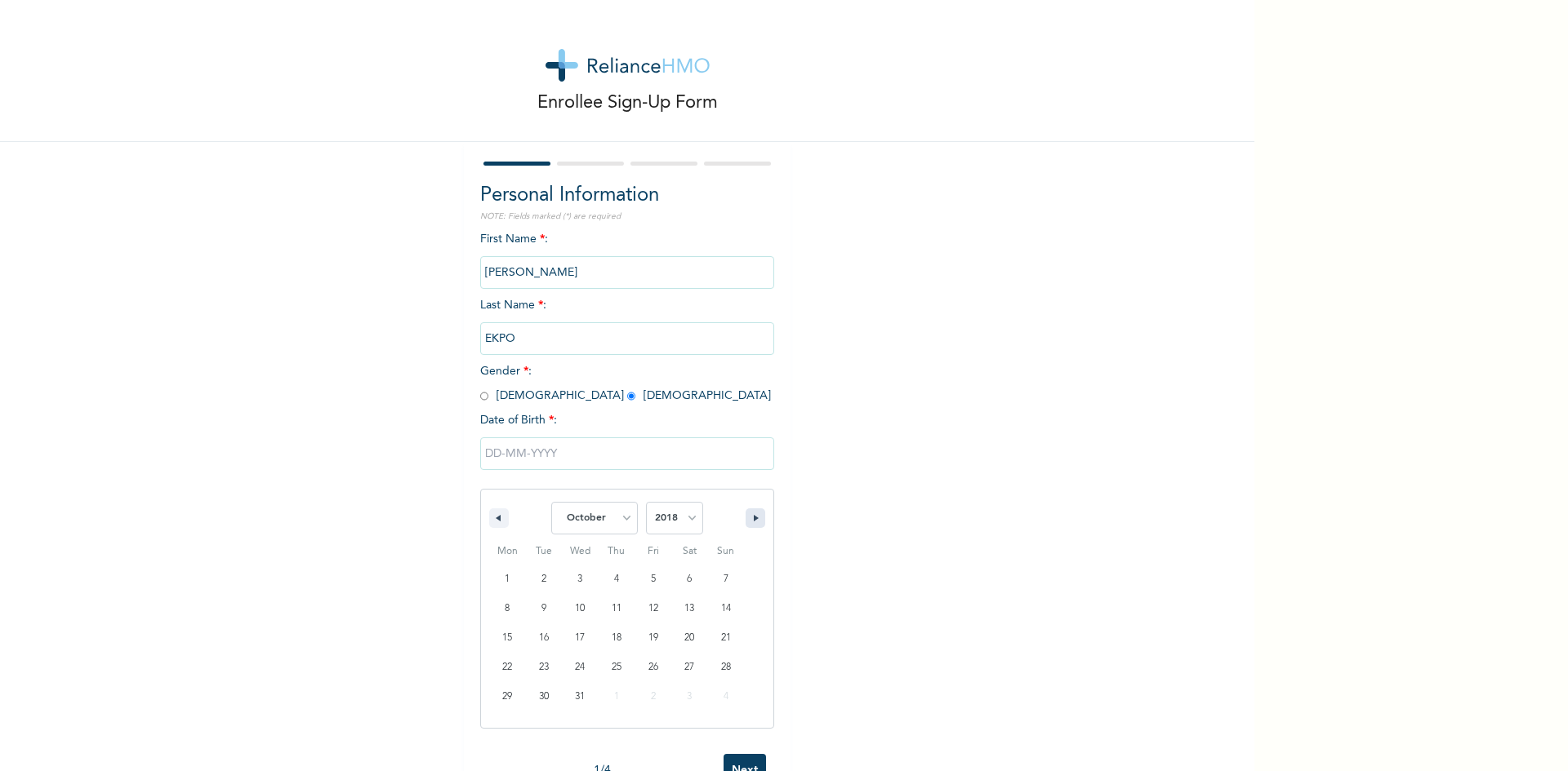
select select "10"
type input "11/21/2018"
click at [751, 522] on input "Next" at bounding box center [745, 521] width 43 height 33
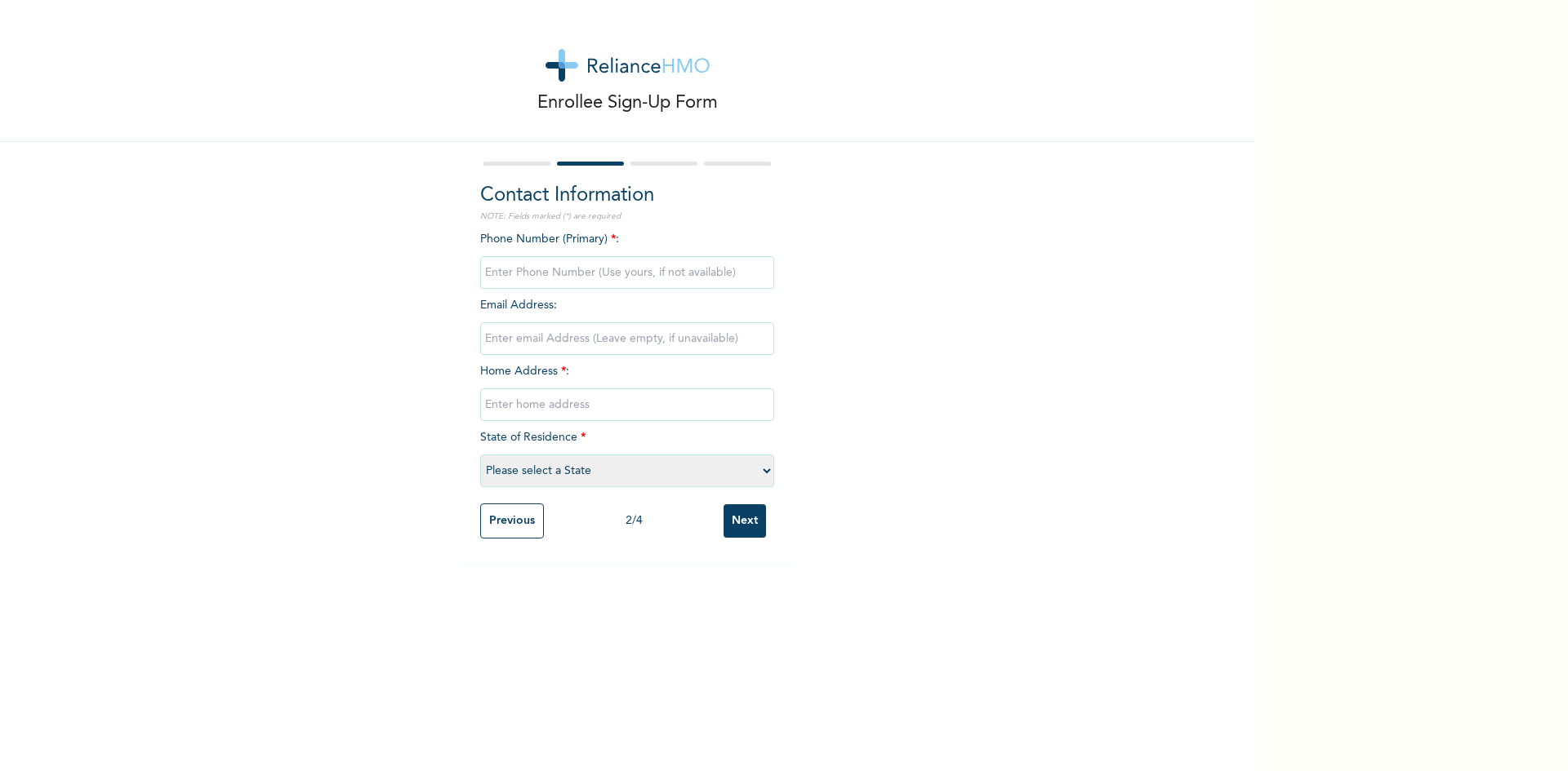
click at [542, 277] on input "phone" at bounding box center [627, 272] width 294 height 33
type input "08066583907"
click at [539, 340] on input "email" at bounding box center [627, 338] width 294 height 33
type input "mary.kufre@beloxxigroup.com"
click at [518, 410] on input "text" at bounding box center [627, 405] width 294 height 33
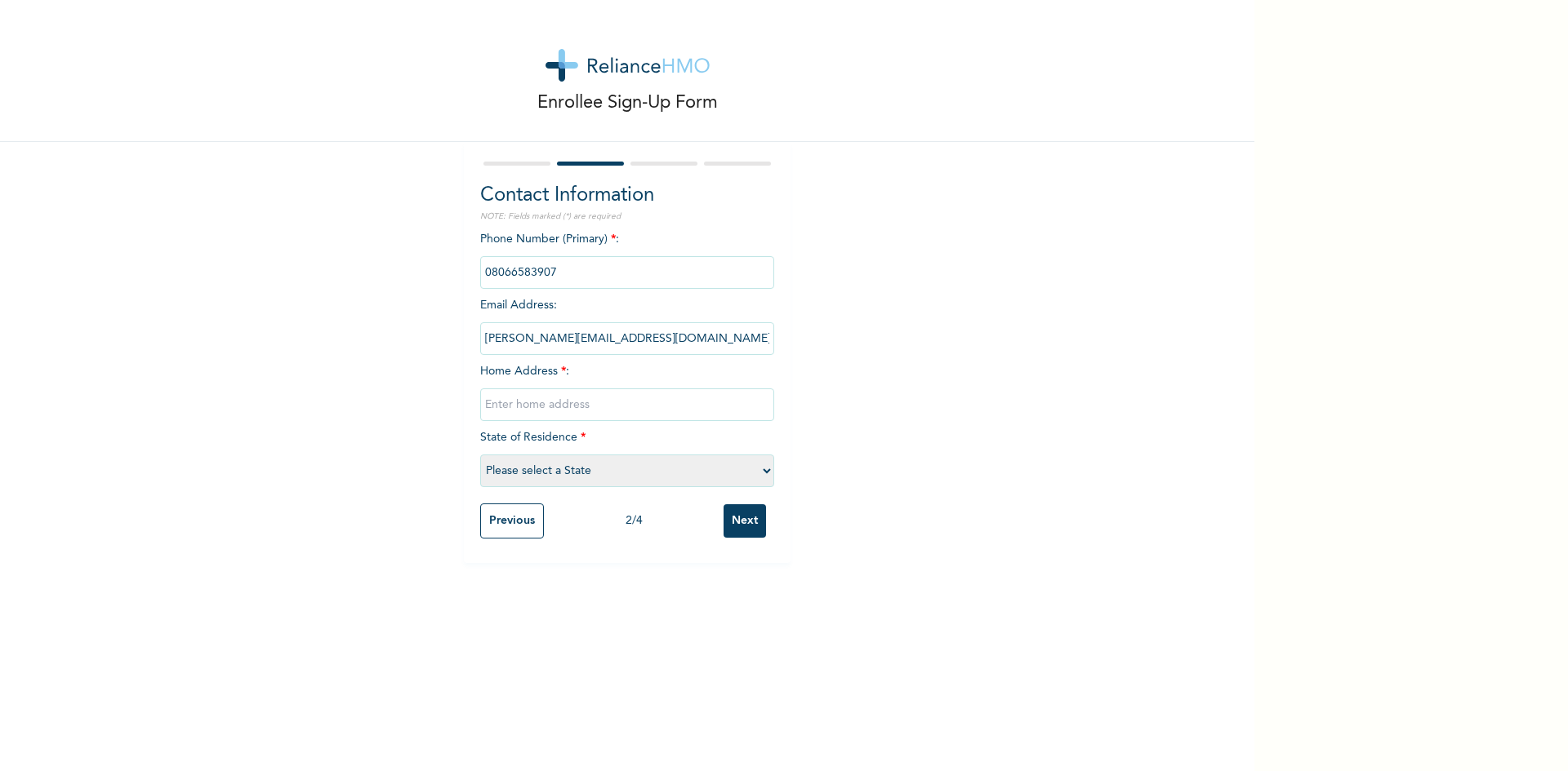
type input "a"
type input "Alaafia community,ketu adie owe, lusada."
click at [761, 469] on select "Please select a State Abia Abuja (FCT) Adamawa Akwa Ibom Anambra Bauchi Bayelsa…" at bounding box center [627, 471] width 294 height 33
select select "28"
click at [480, 455] on select "Please select a State Abia Abuja (FCT) Adamawa Akwa Ibom Anambra Bauchi Bayelsa…" at bounding box center [627, 471] width 294 height 33
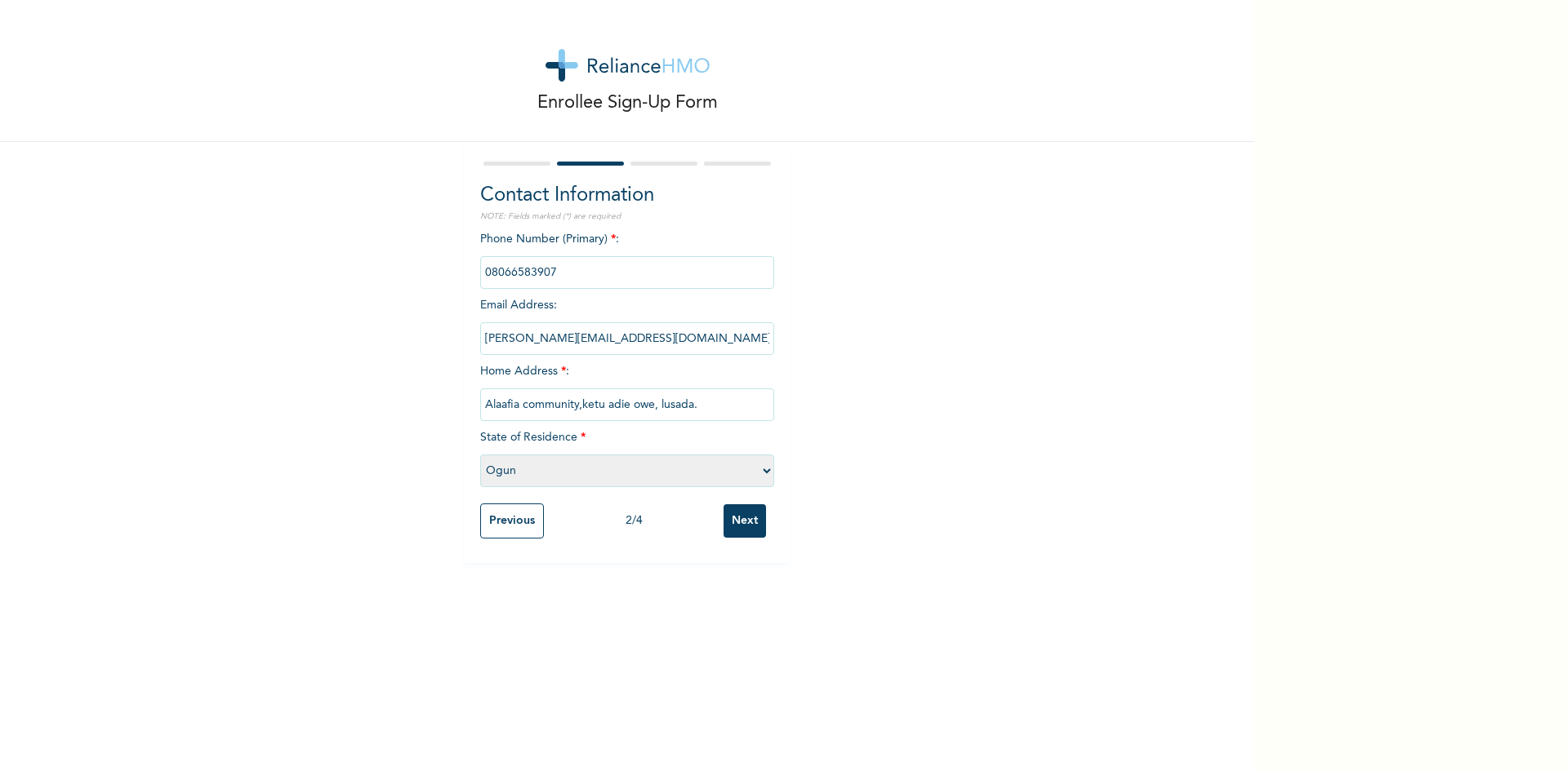
click at [733, 520] on input "Next" at bounding box center [745, 522] width 43 height 33
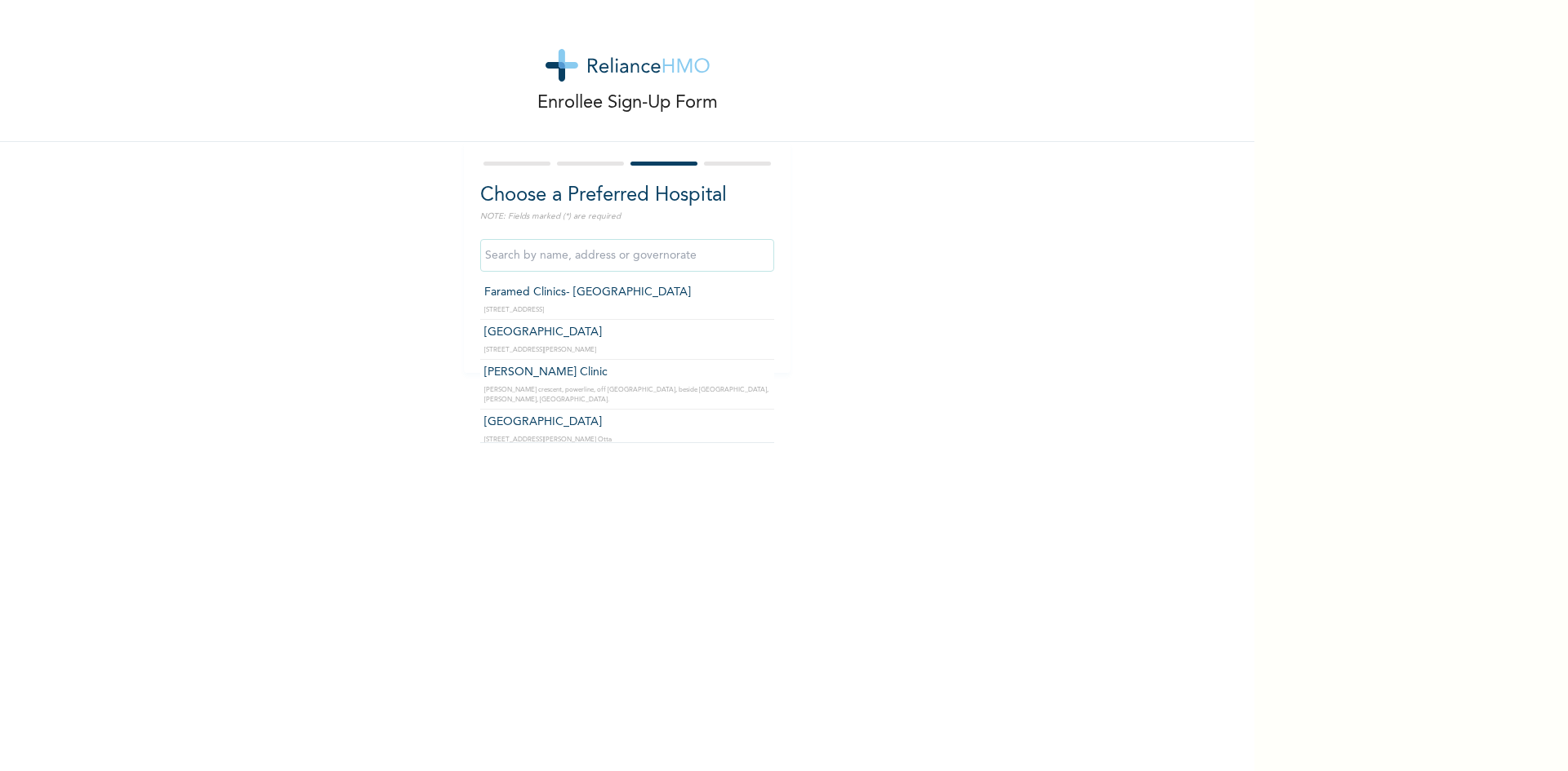
click at [521, 260] on input "text" at bounding box center [627, 255] width 294 height 33
type input "Goodness Medical Center- Lusada"
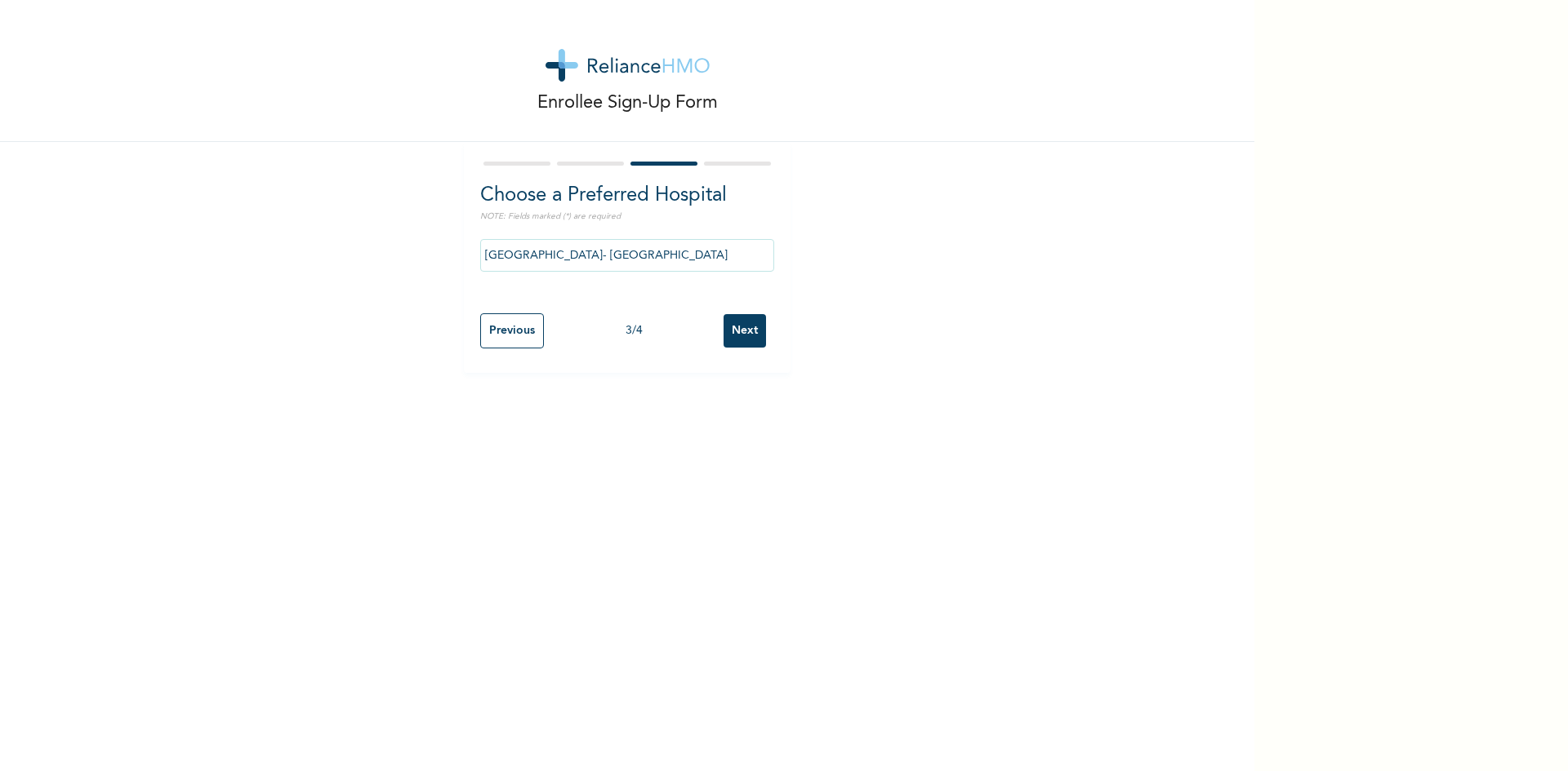
click at [736, 330] on input "Next" at bounding box center [745, 331] width 43 height 33
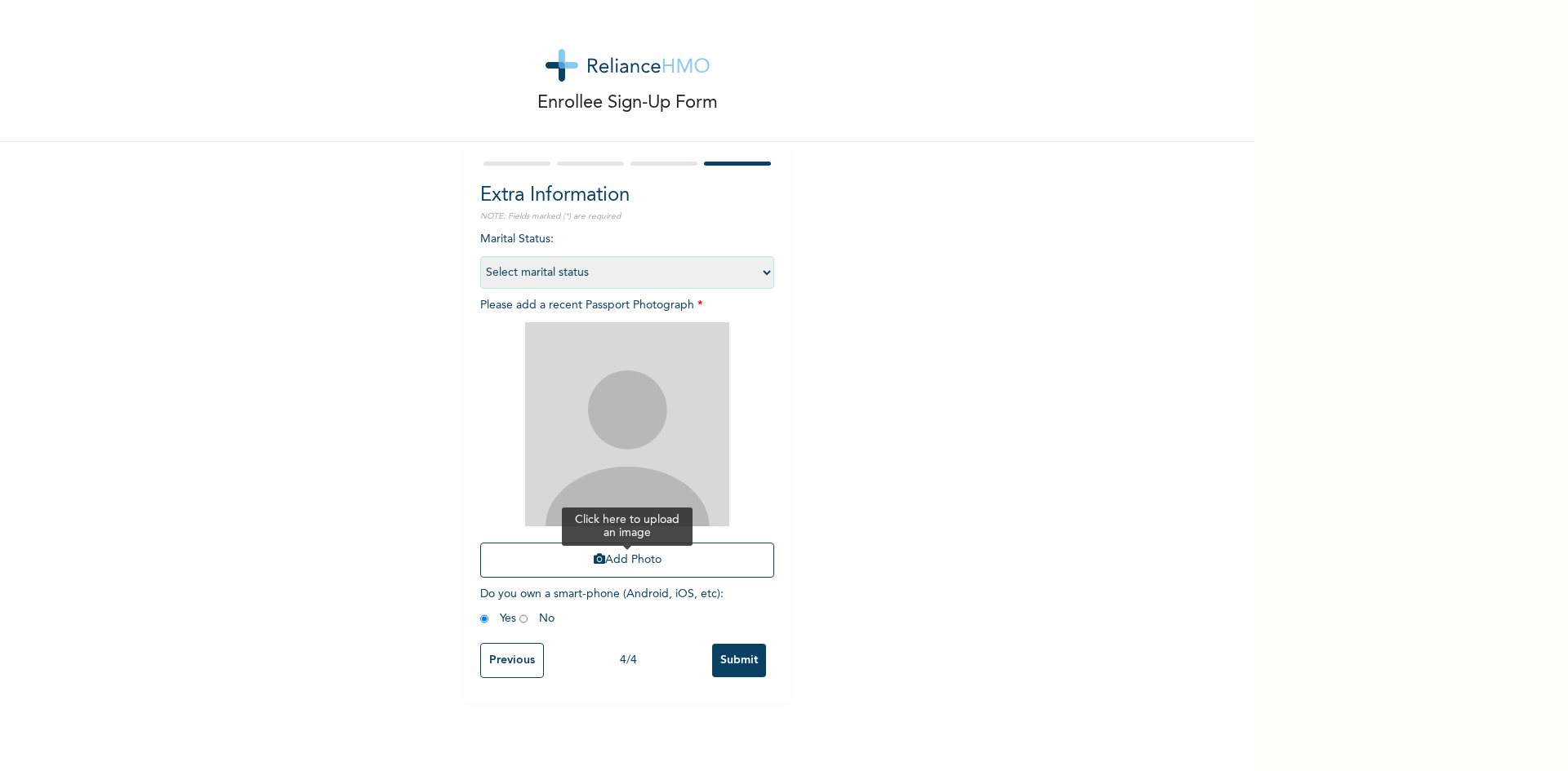
click at [604, 566] on button "Add Photo" at bounding box center [627, 561] width 294 height 35
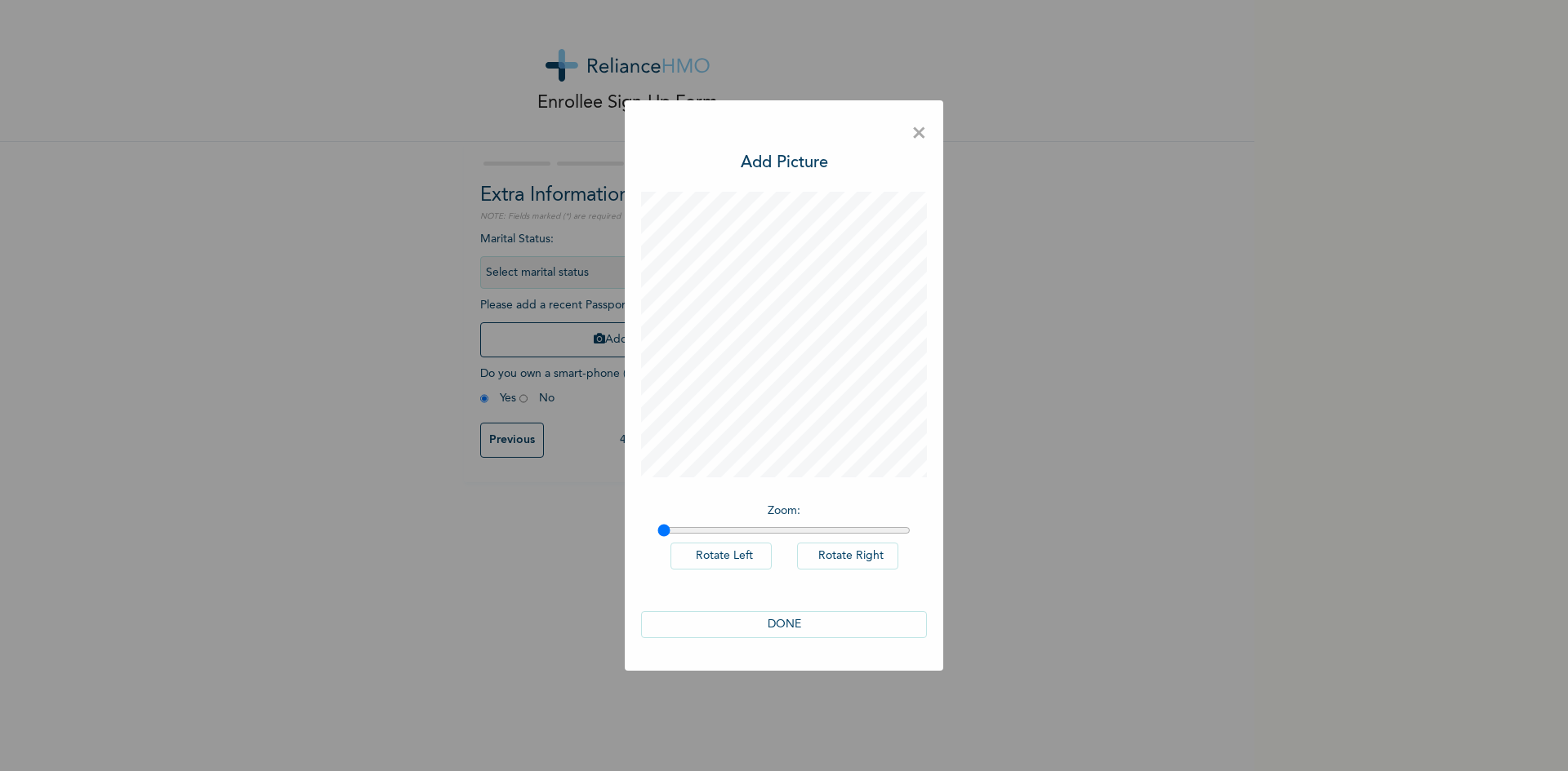
click at [802, 622] on button "DONE" at bounding box center [784, 625] width 286 height 27
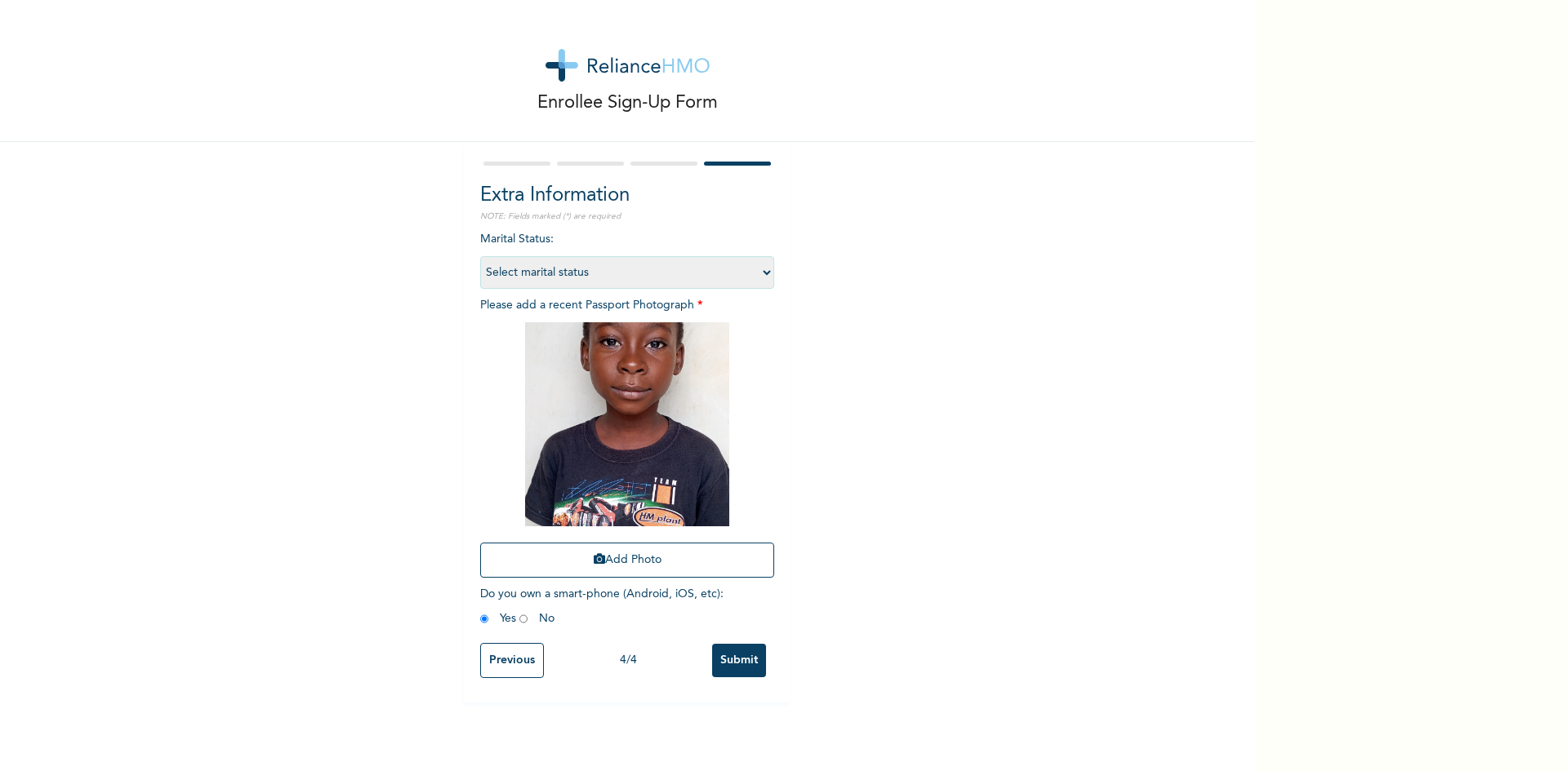
click at [764, 276] on select "Select marital status Single Married Divorced Widow/Widower" at bounding box center [627, 272] width 294 height 33
select select "1"
click at [480, 256] on select "Select marital status Single Married Divorced Widow/Widower" at bounding box center [627, 272] width 294 height 33
click at [519, 618] on input "radio" at bounding box center [524, 619] width 8 height 16
radio input "true"
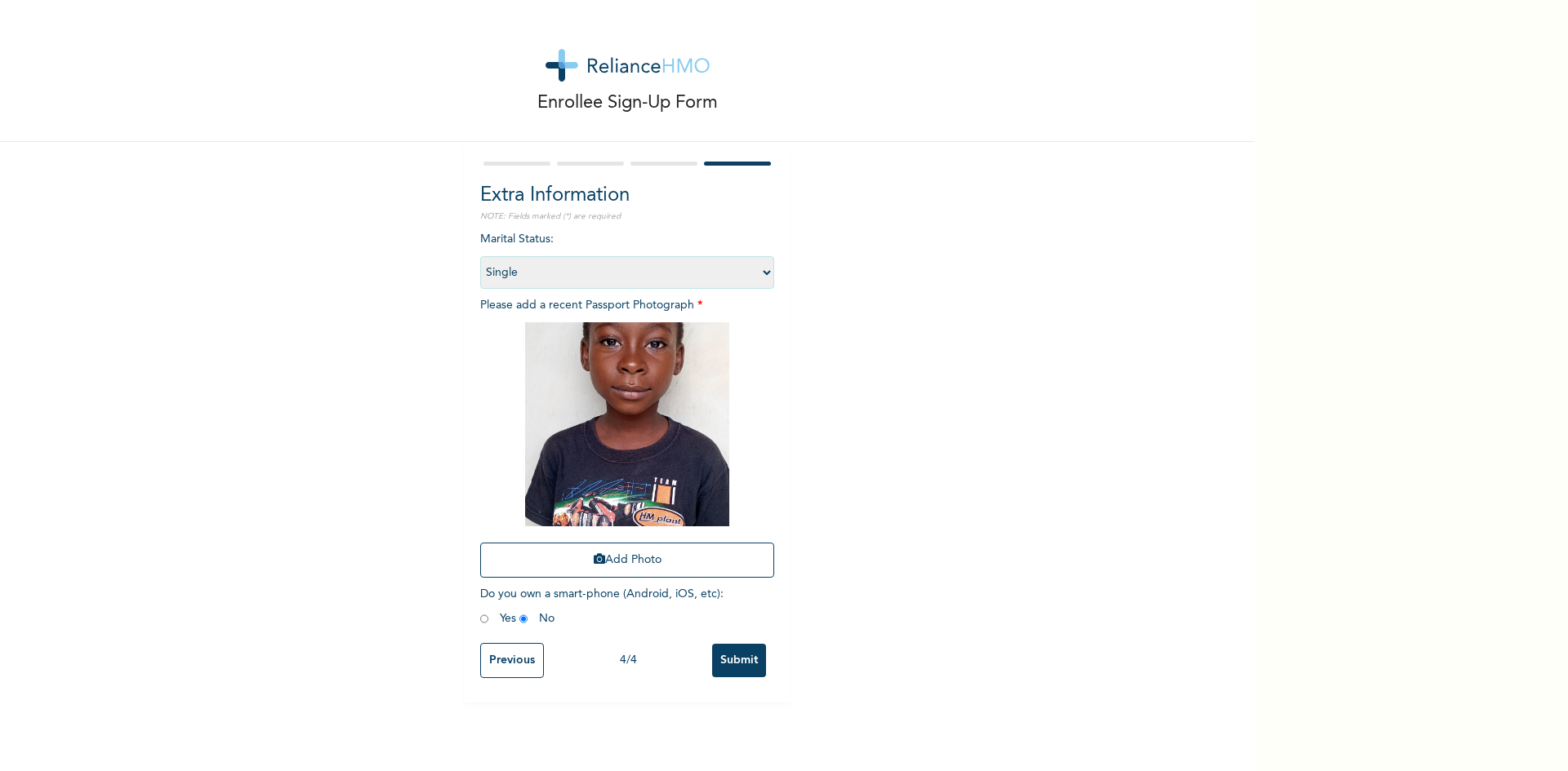
click at [730, 659] on input "Submit" at bounding box center [739, 661] width 54 height 33
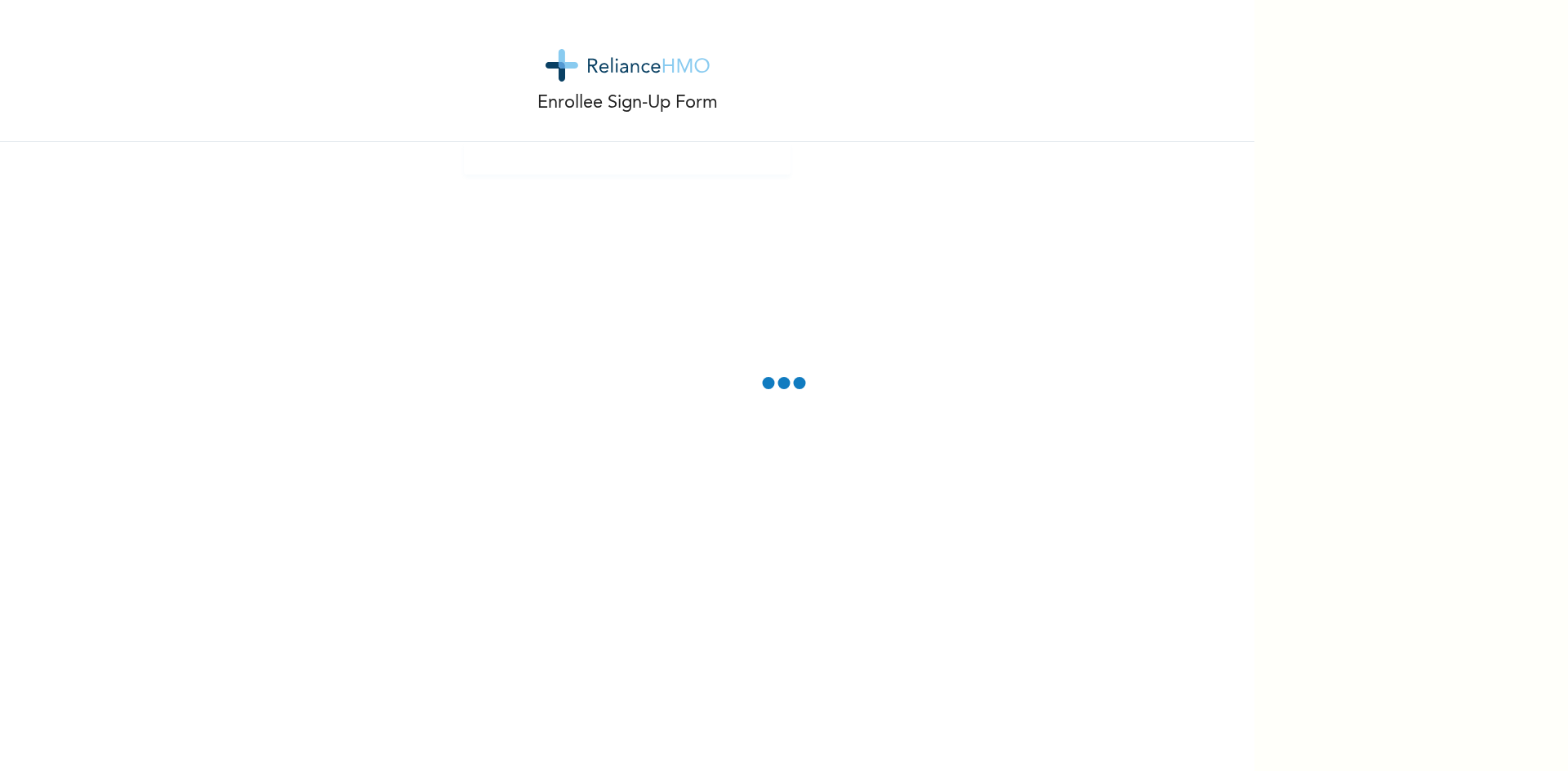
click at [238, 382] on div "Enrollee Sign-Up Form" at bounding box center [627, 386] width 1255 height 771
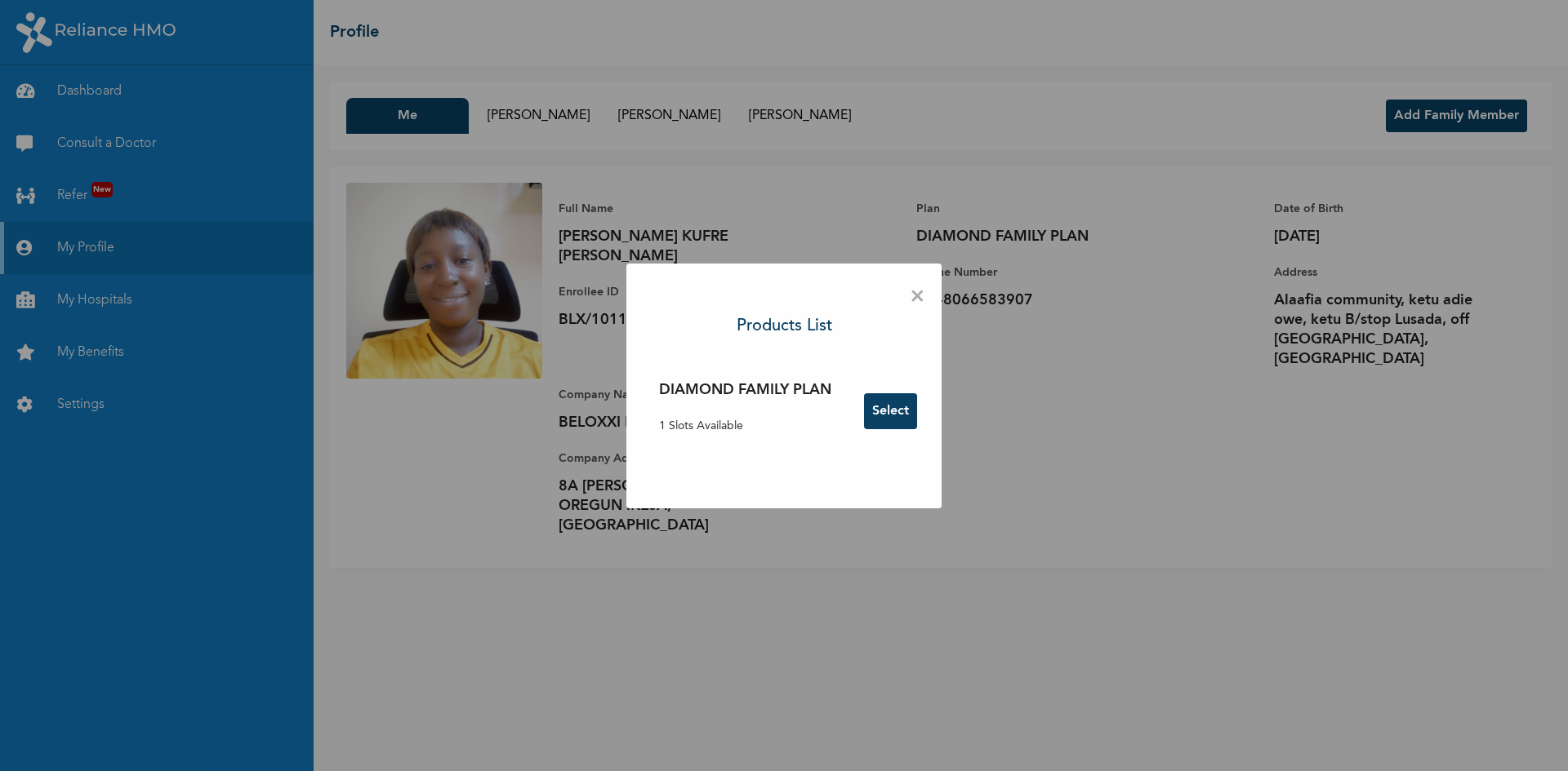
click at [917, 292] on span "×" at bounding box center [918, 297] width 16 height 34
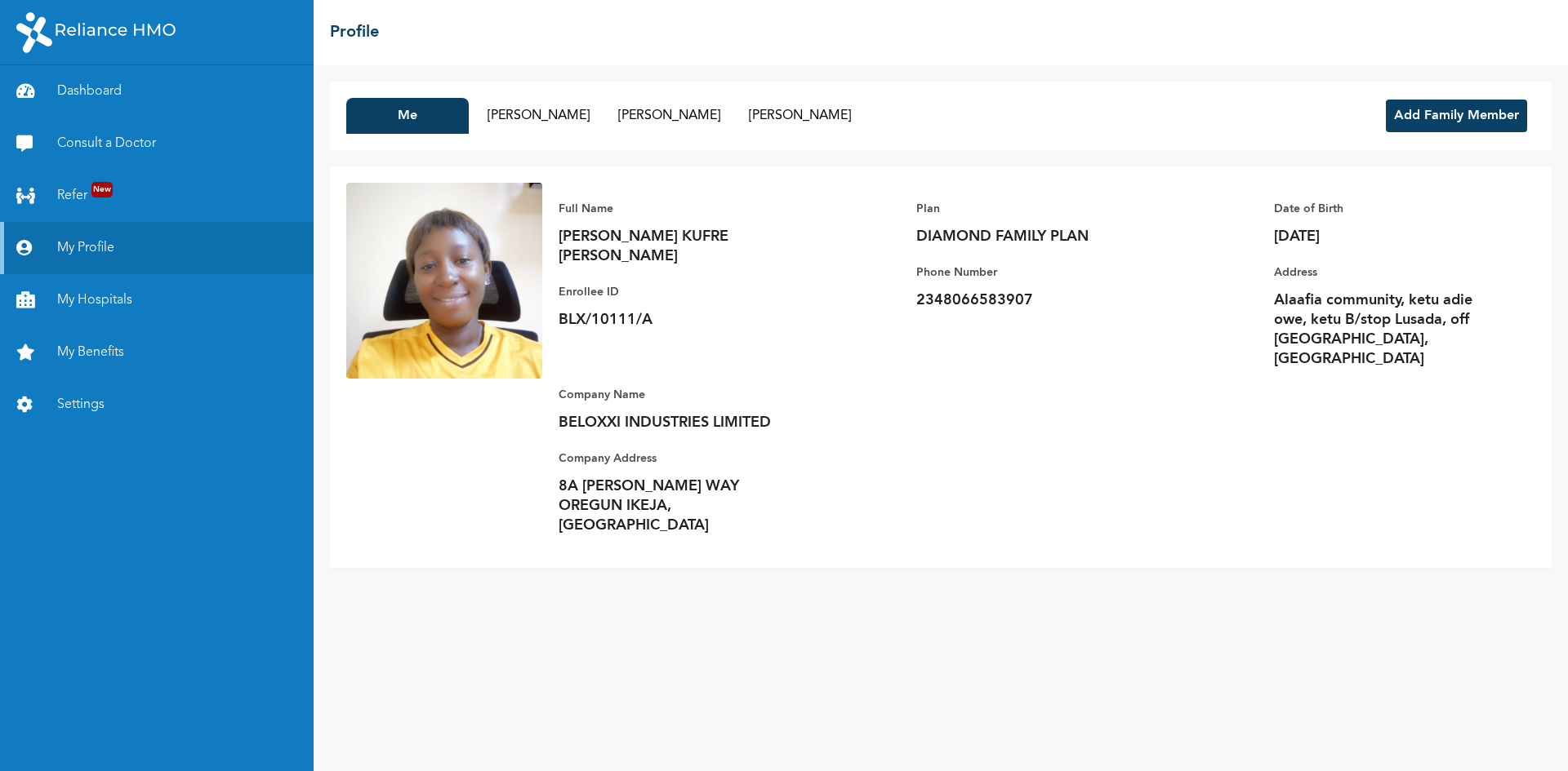
click at [934, 476] on div "Full Name MARY KUFRE EKPO Enrollee ID BLX/10111/A Plan DIAMOND FAMILY PLAN Phon…" at bounding box center [1039, 367] width 994 height 369
click at [531, 120] on button "EDIDIONG EKPO" at bounding box center [538, 115] width 123 height 36
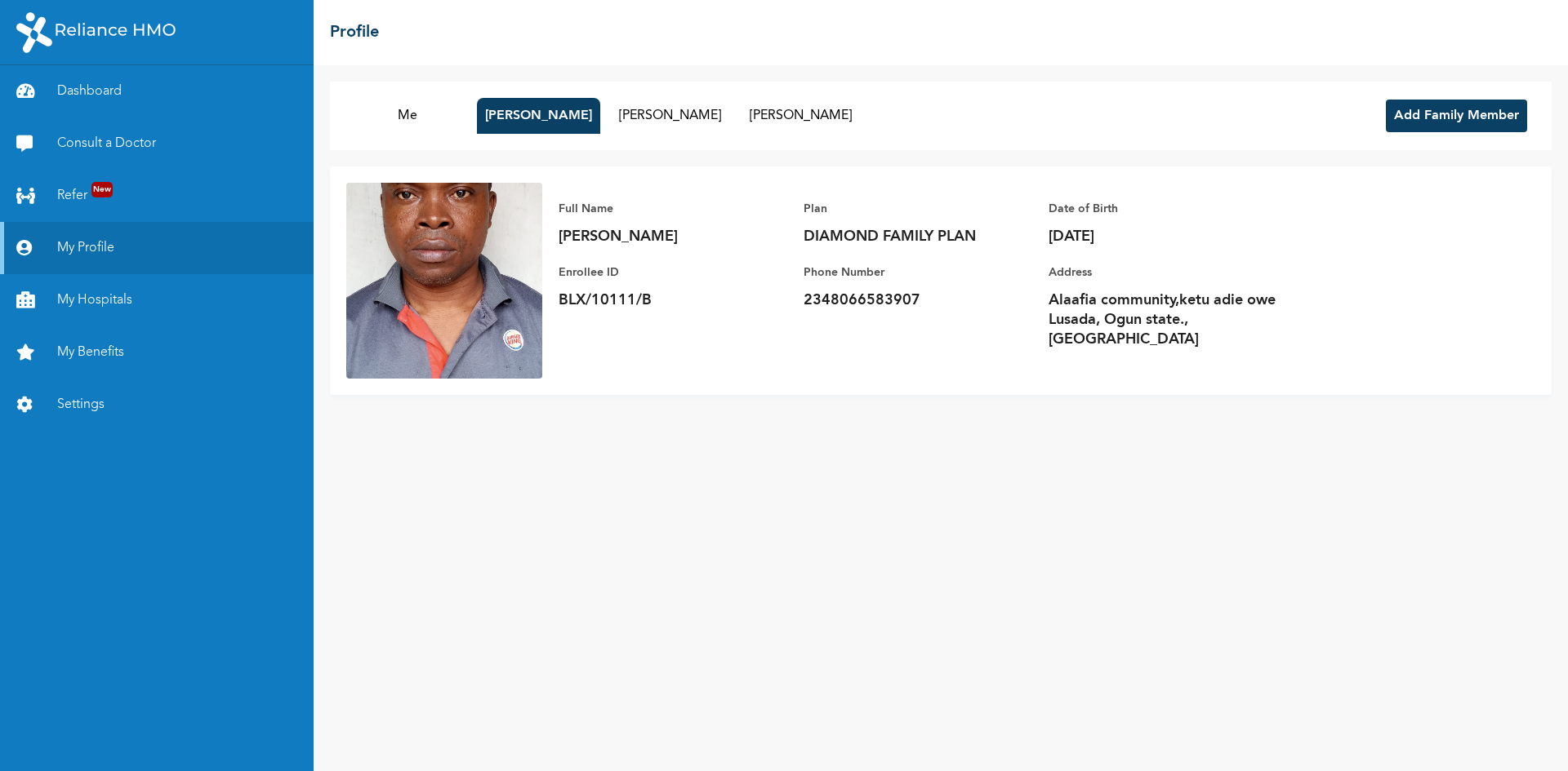
click at [438, 264] on img at bounding box center [444, 280] width 196 height 196
click at [443, 292] on img at bounding box center [444, 280] width 196 height 196
click at [413, 125] on button "Me" at bounding box center [407, 115] width 123 height 36
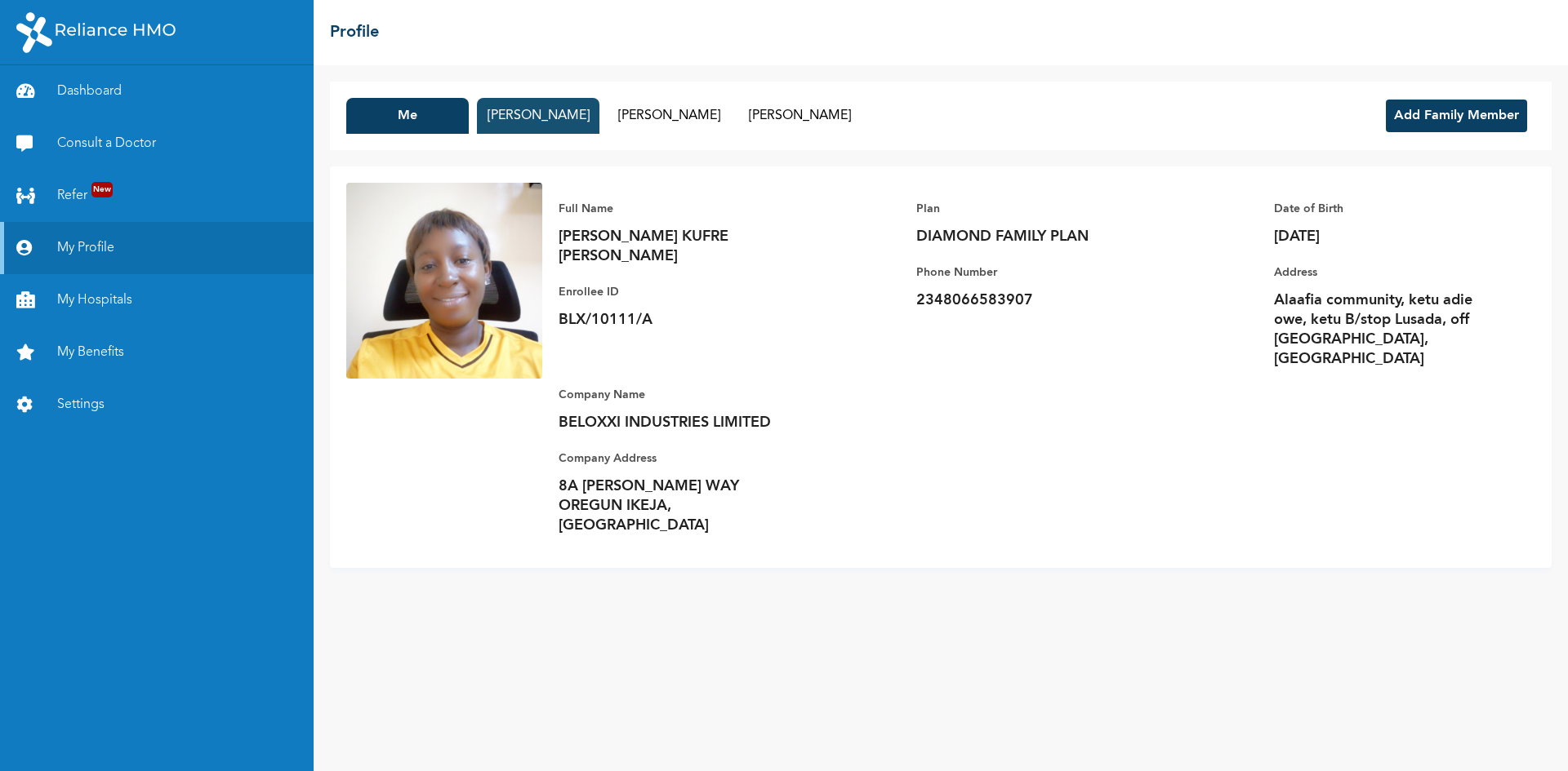
click at [536, 120] on button "EDIDIONG EKPO" at bounding box center [538, 115] width 123 height 36
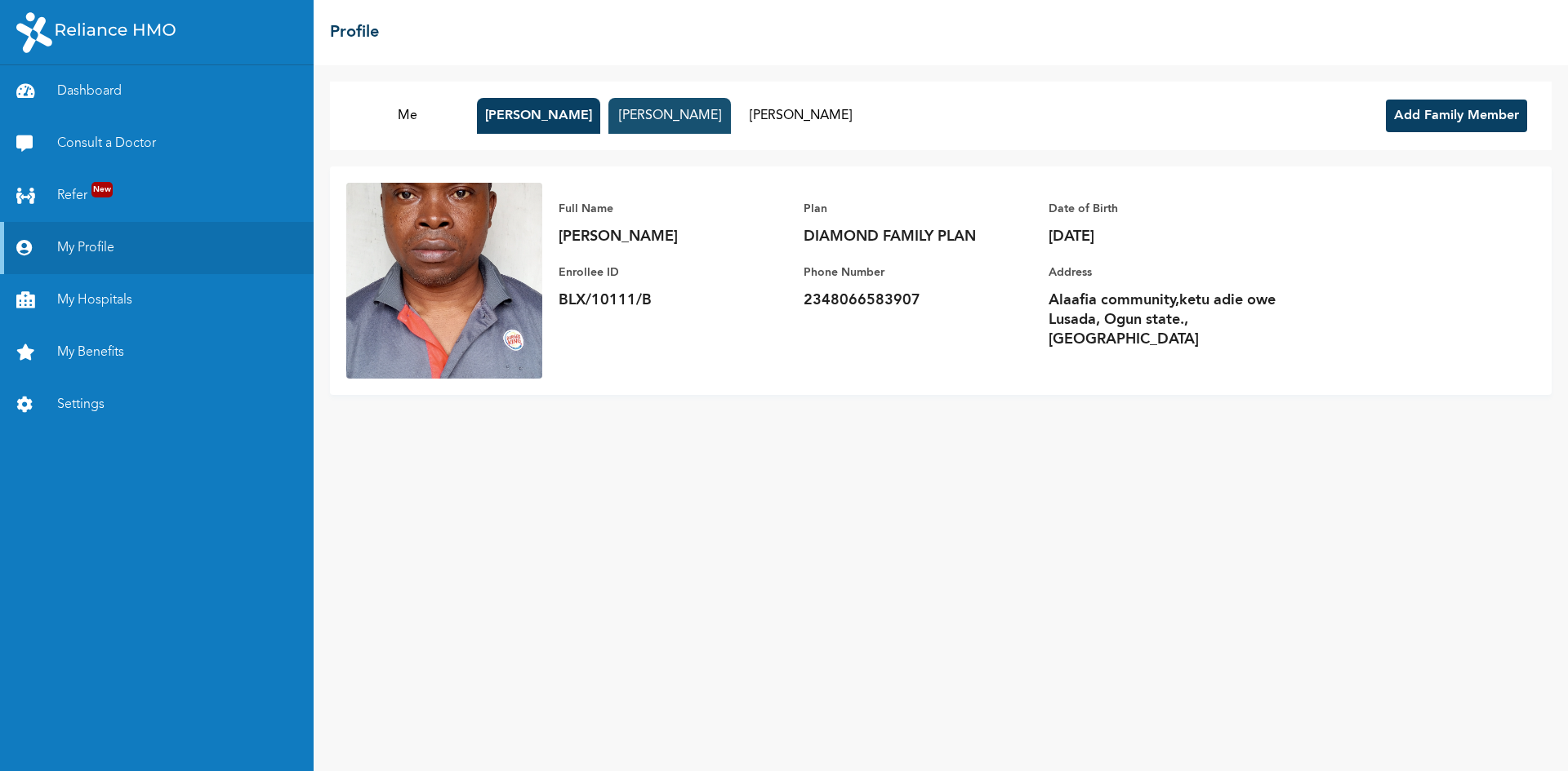
click at [650, 120] on button "ROSELINE EKPO" at bounding box center [670, 115] width 123 height 36
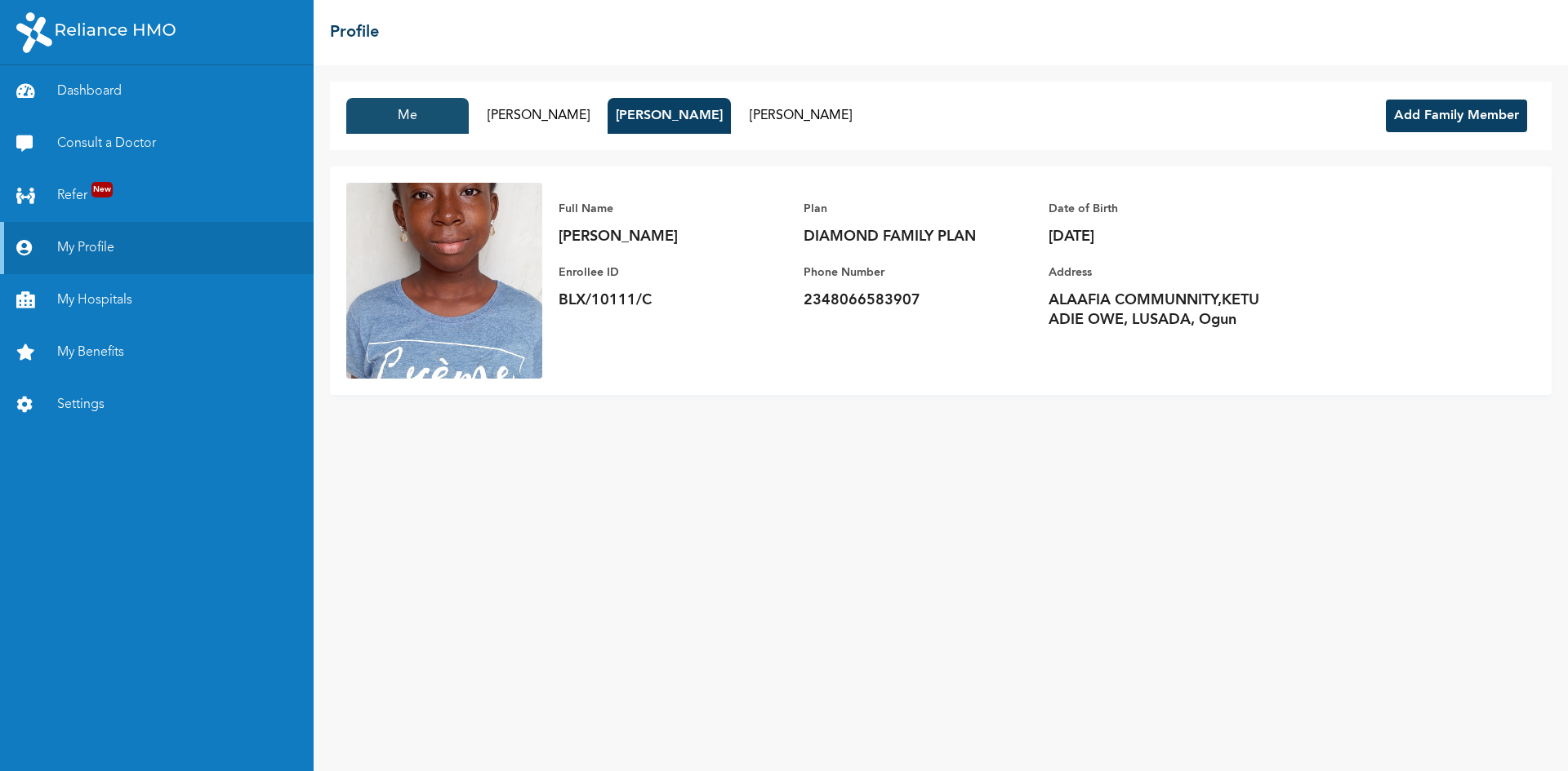
click at [412, 126] on button "Me" at bounding box center [407, 115] width 123 height 36
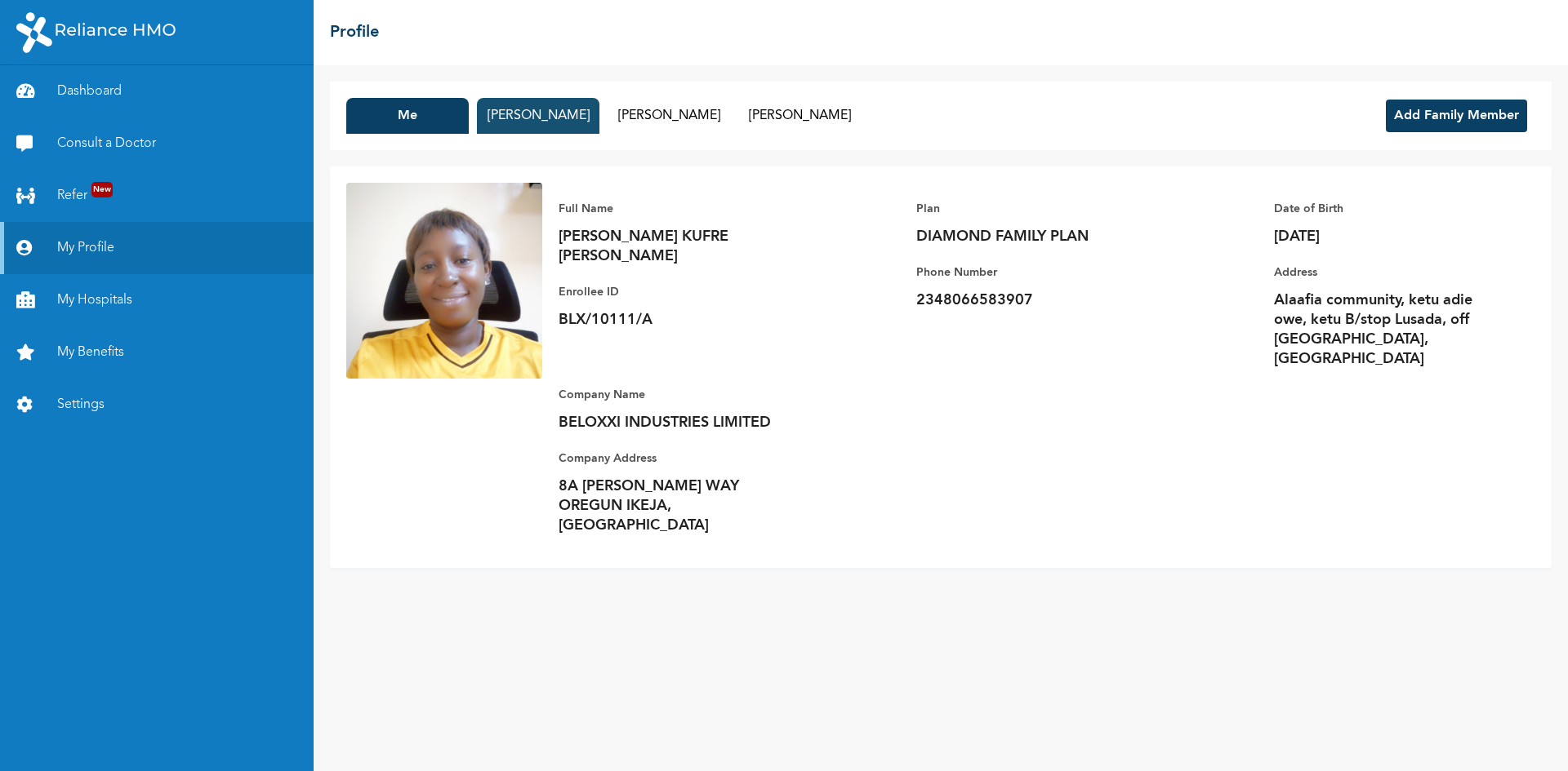
click at [529, 119] on button "EDIDIONG EKPO" at bounding box center [538, 115] width 123 height 36
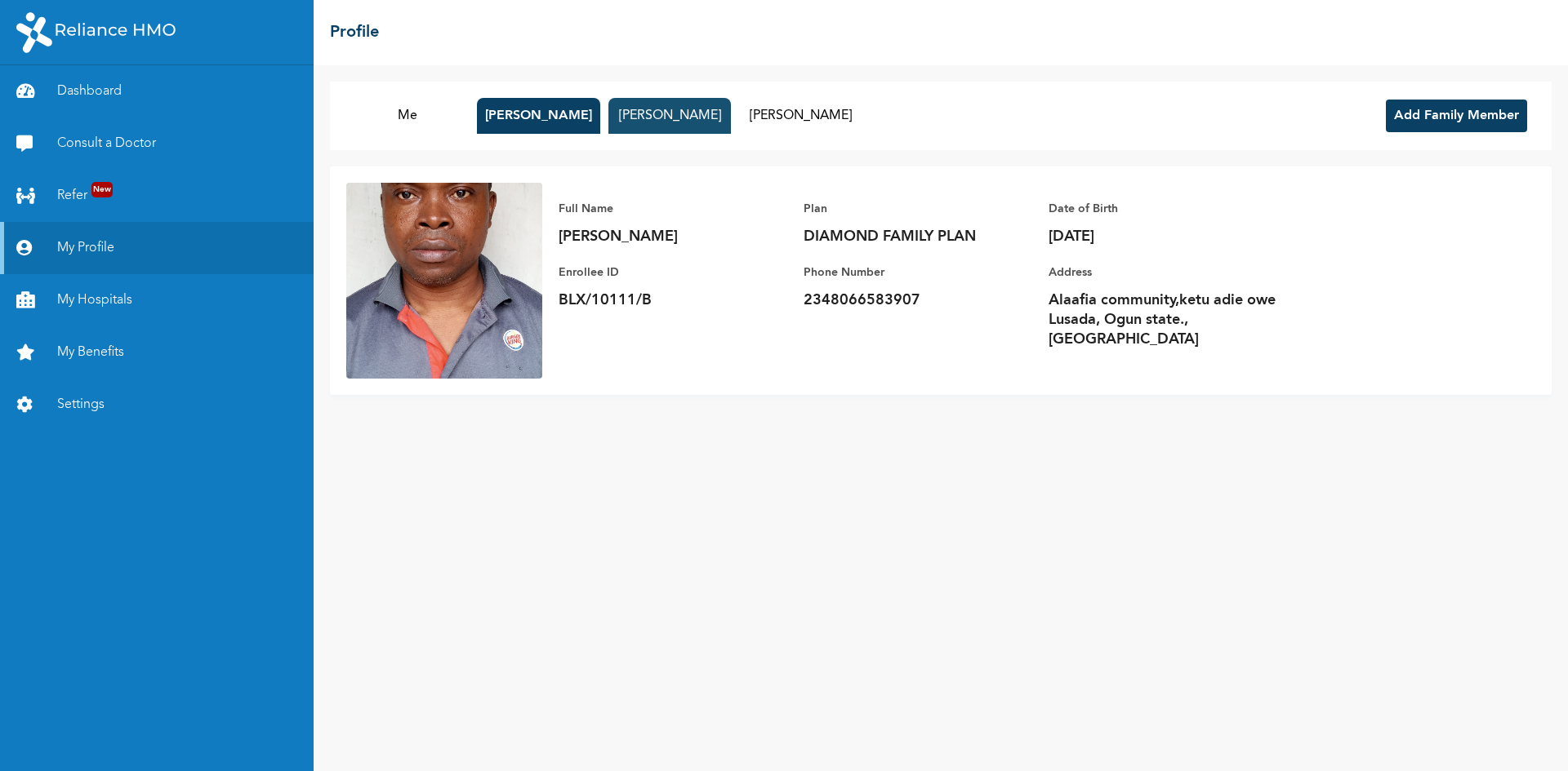
click at [647, 114] on button "ROSELINE EKPO" at bounding box center [670, 115] width 123 height 36
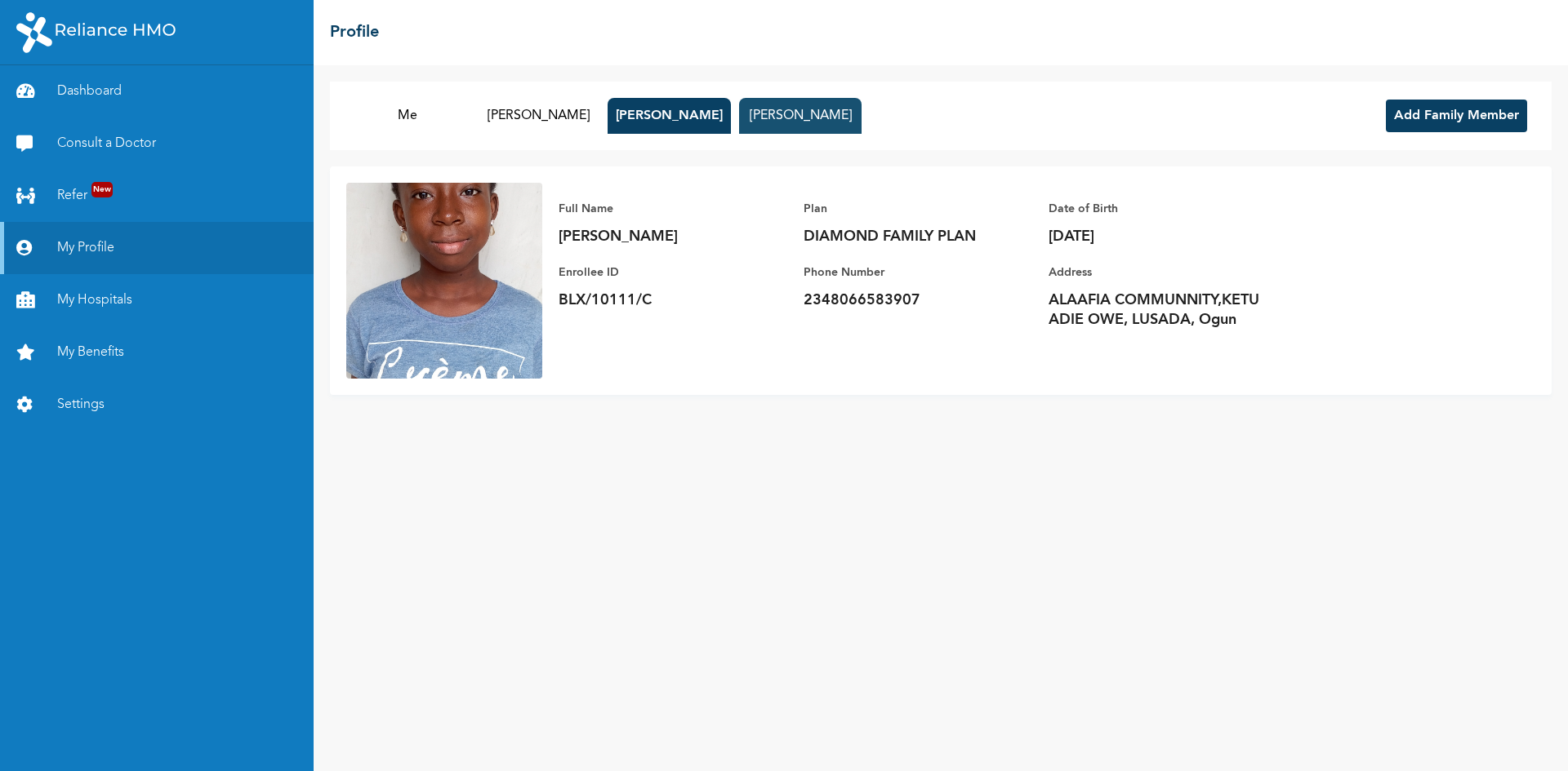
click at [822, 120] on button "PROSPER EKPO" at bounding box center [800, 115] width 123 height 36
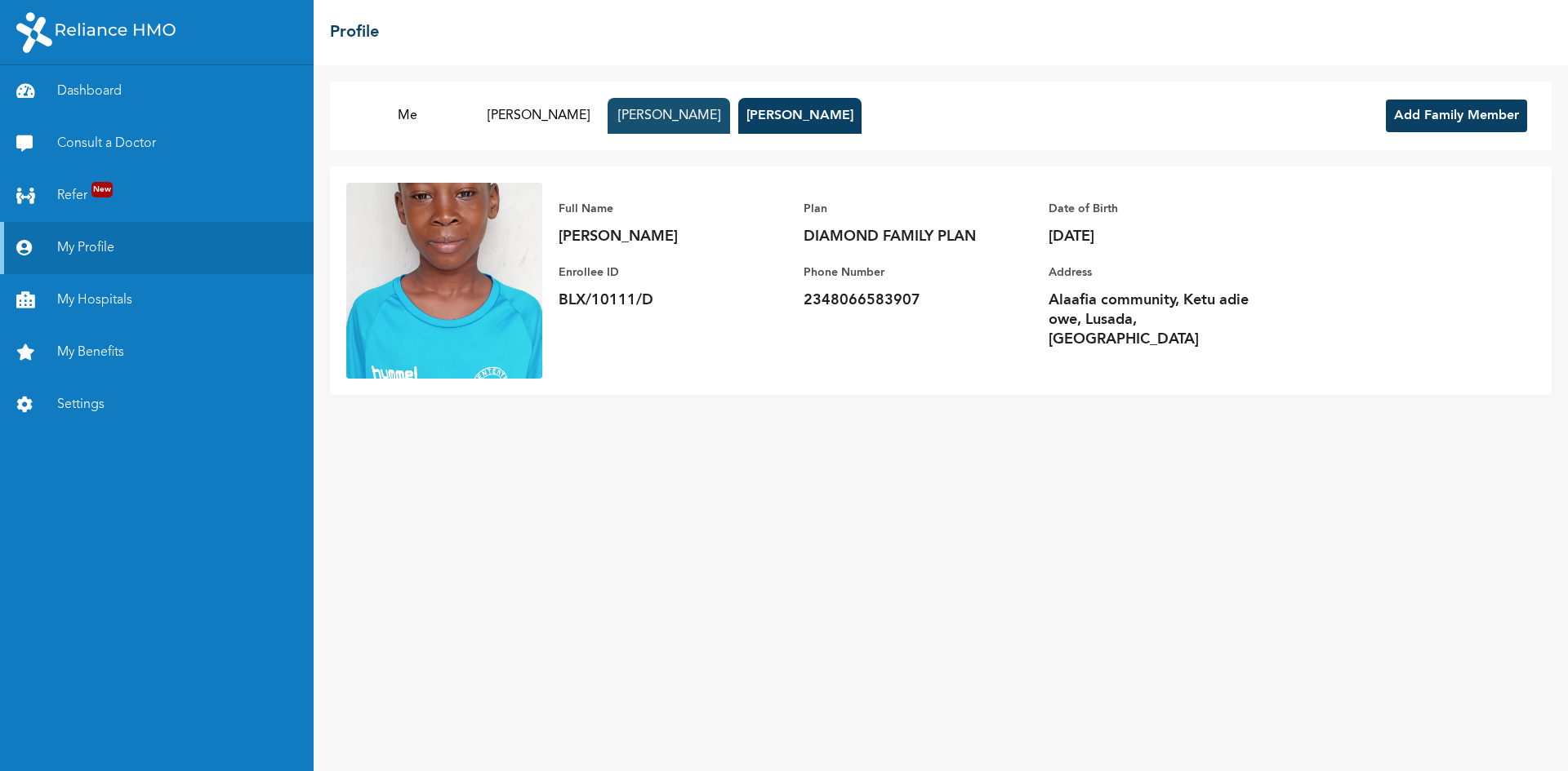
click at [653, 121] on button "ROSELINE EKPO" at bounding box center [669, 115] width 123 height 36
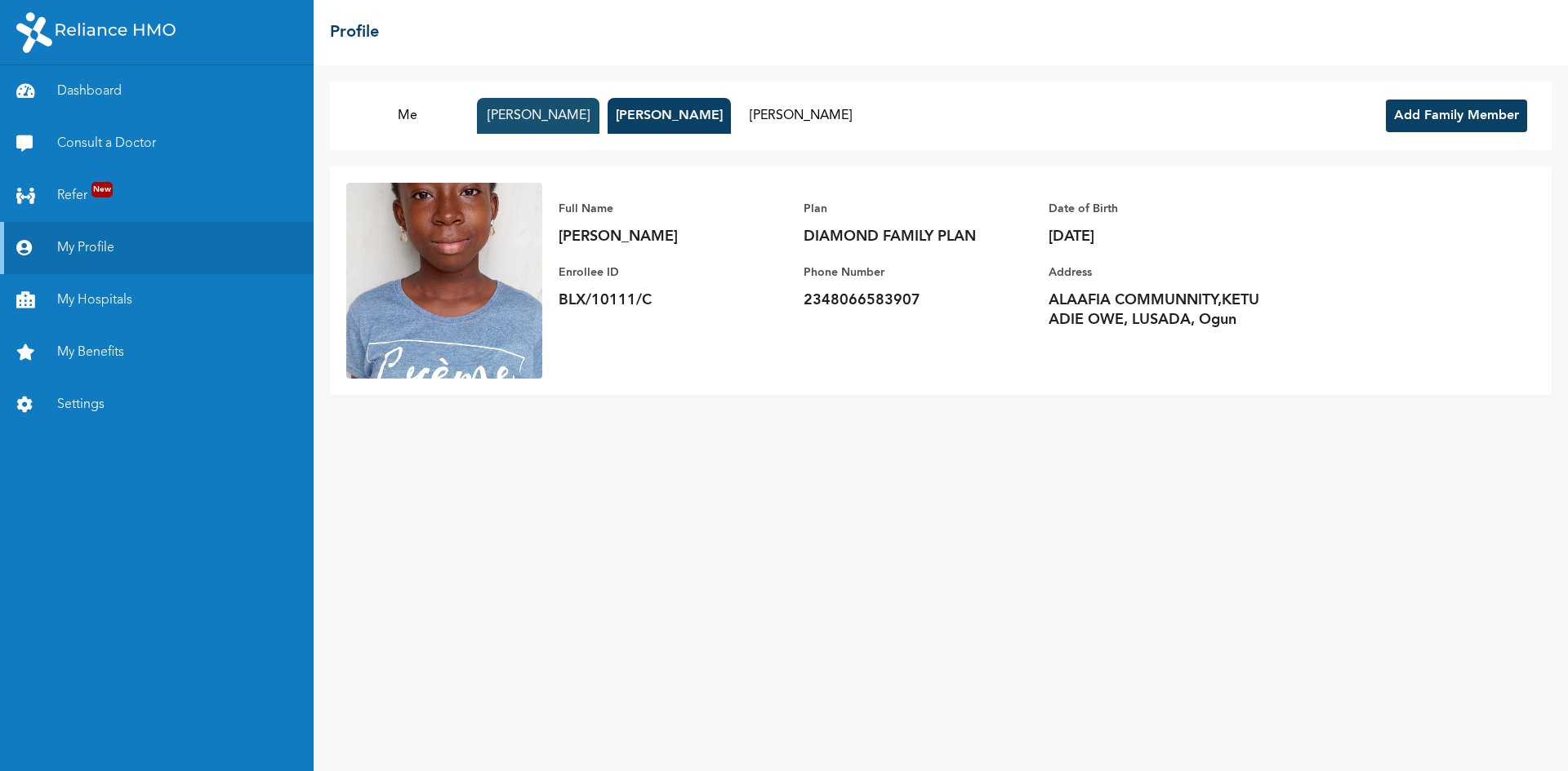
click at [521, 113] on button "EDIDIONG EKPO" at bounding box center [538, 115] width 123 height 36
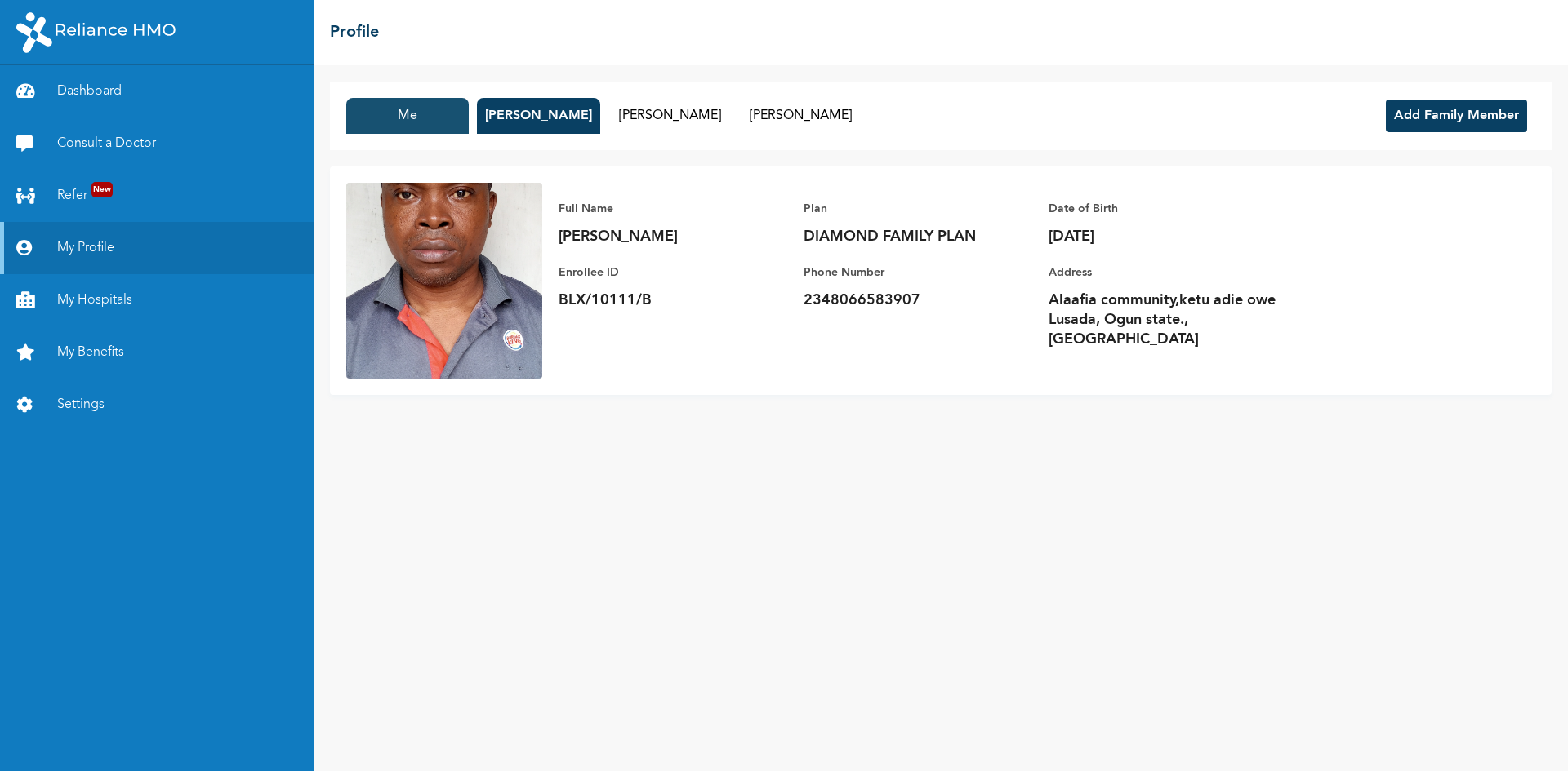
click at [412, 132] on button "Me" at bounding box center [407, 115] width 123 height 36
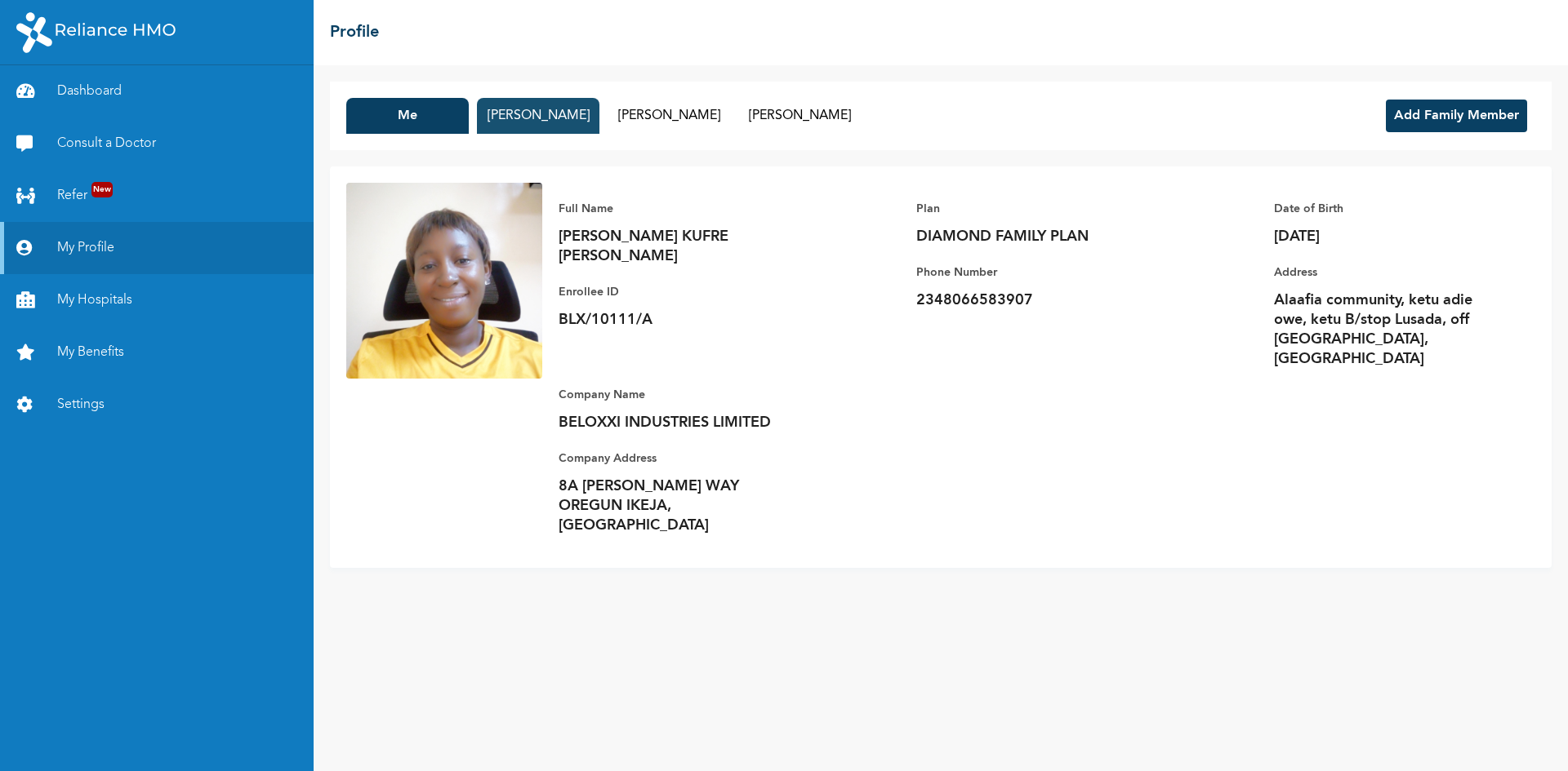
click at [517, 125] on button "EDIDIONG EKPO" at bounding box center [538, 115] width 123 height 36
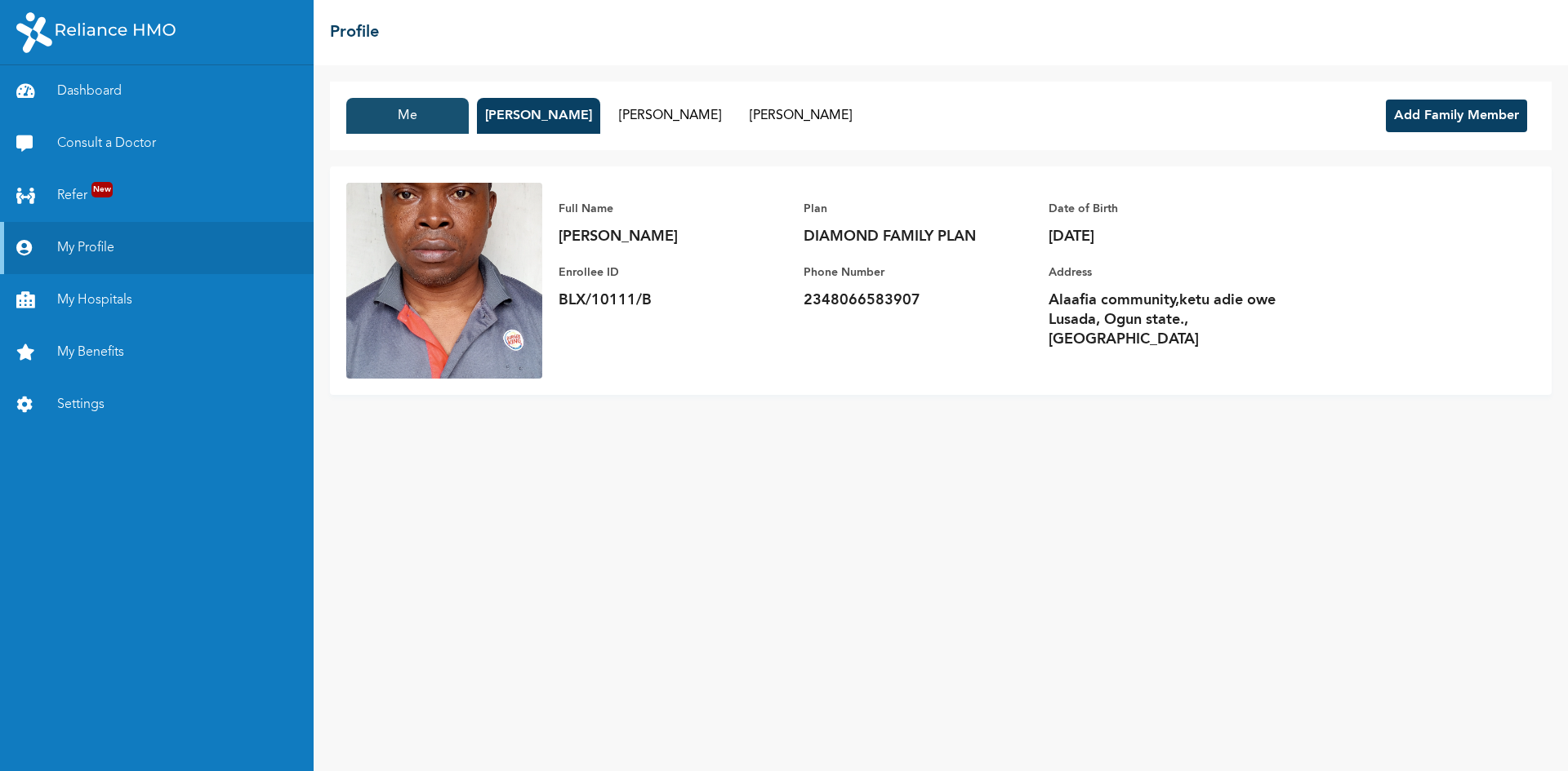
click at [423, 128] on button "Me" at bounding box center [407, 115] width 123 height 36
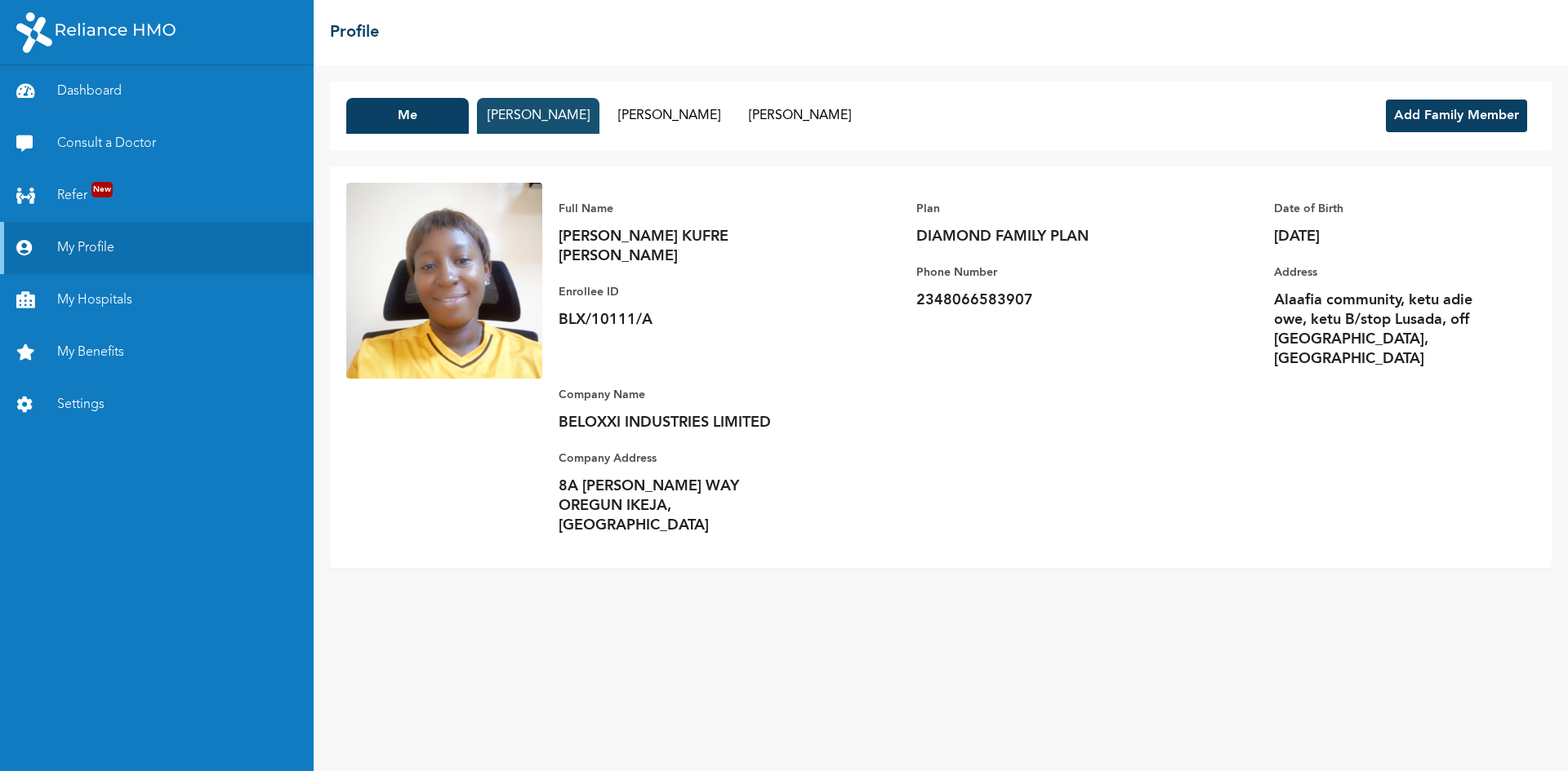
click at [533, 119] on button "EDIDIONG EKPO" at bounding box center [538, 115] width 123 height 36
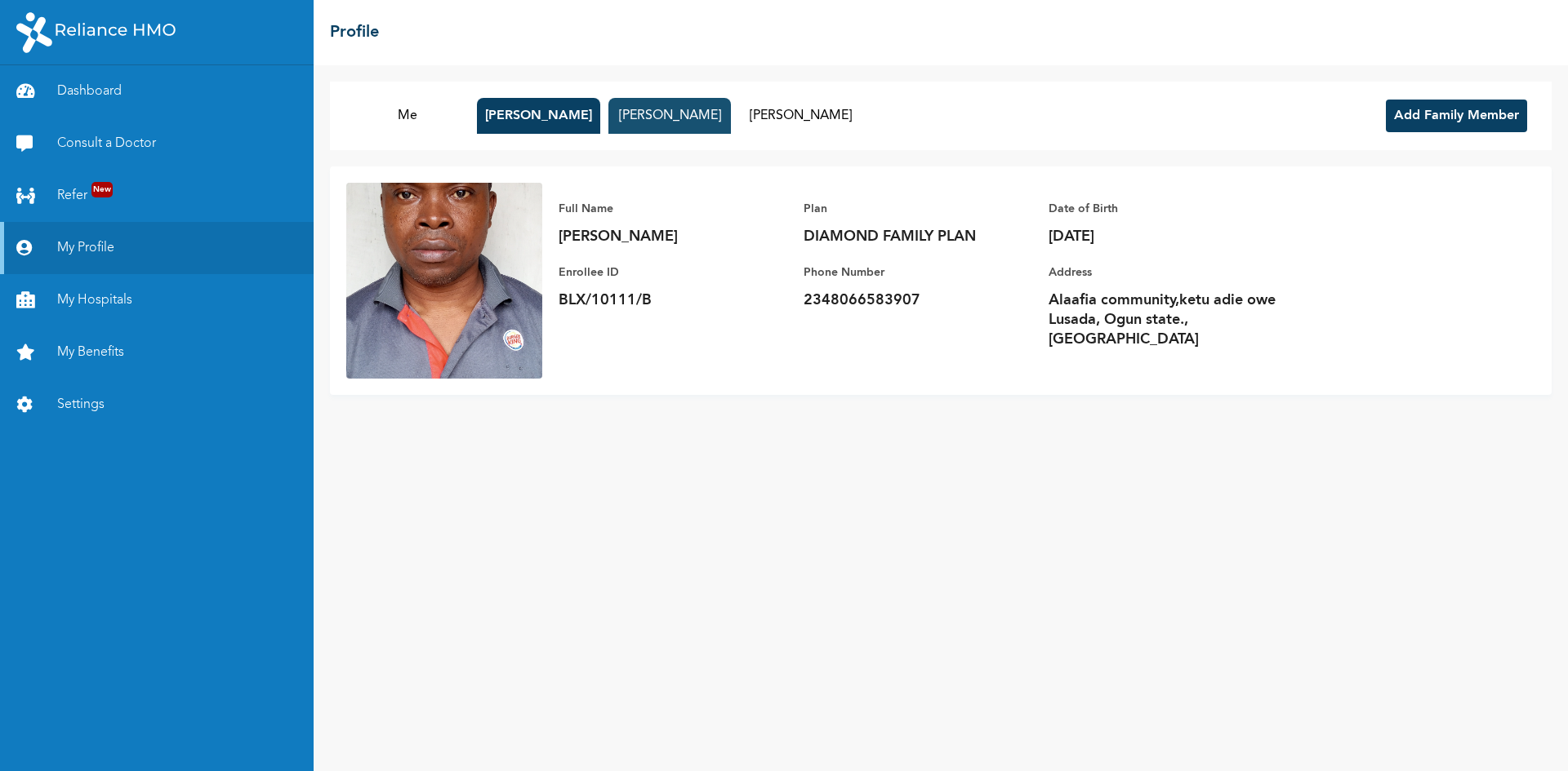
click at [659, 106] on button "ROSELINE EKPO" at bounding box center [670, 115] width 123 height 36
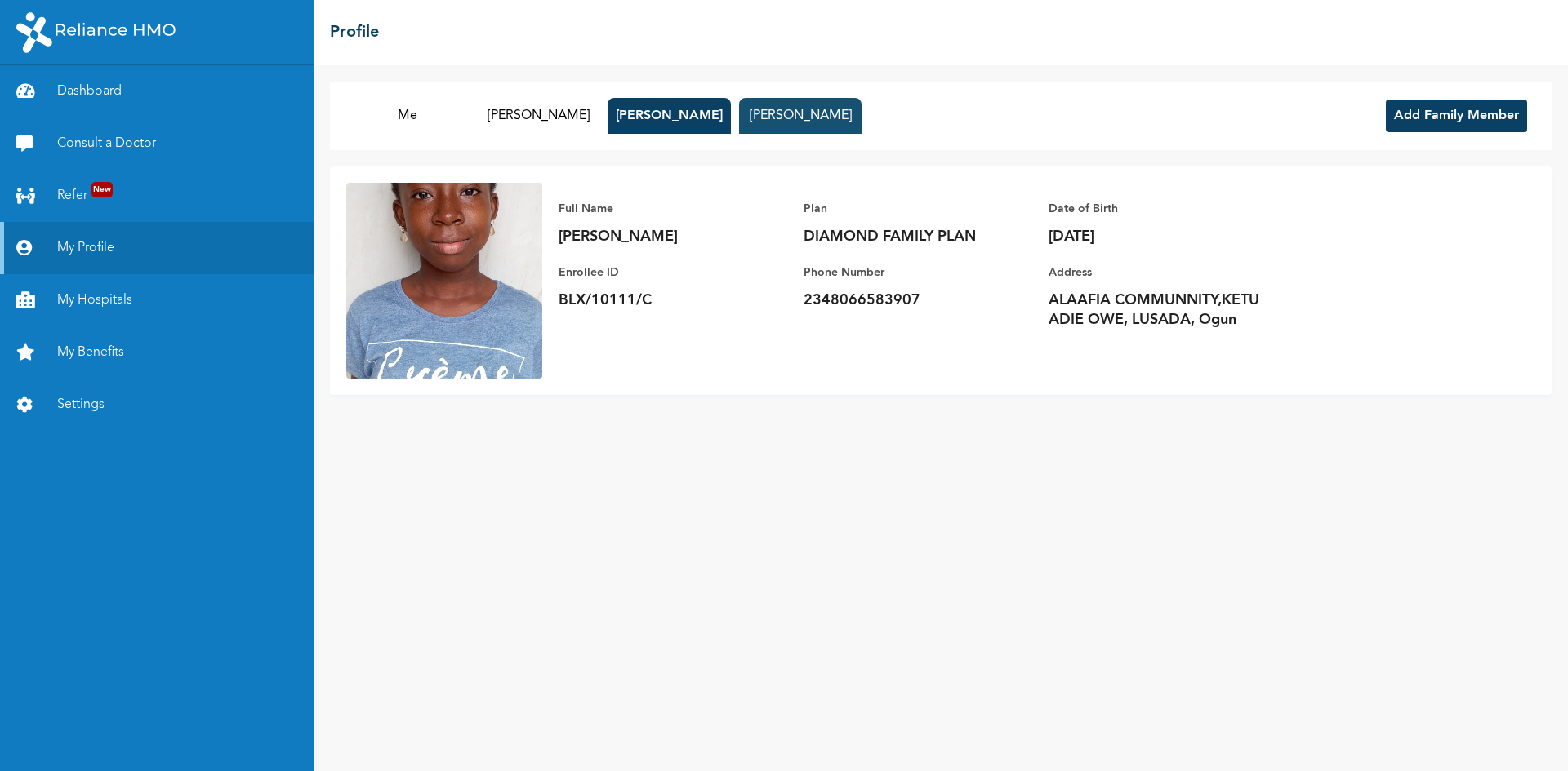
click at [815, 118] on button "PROSPER EKPO" at bounding box center [800, 115] width 123 height 36
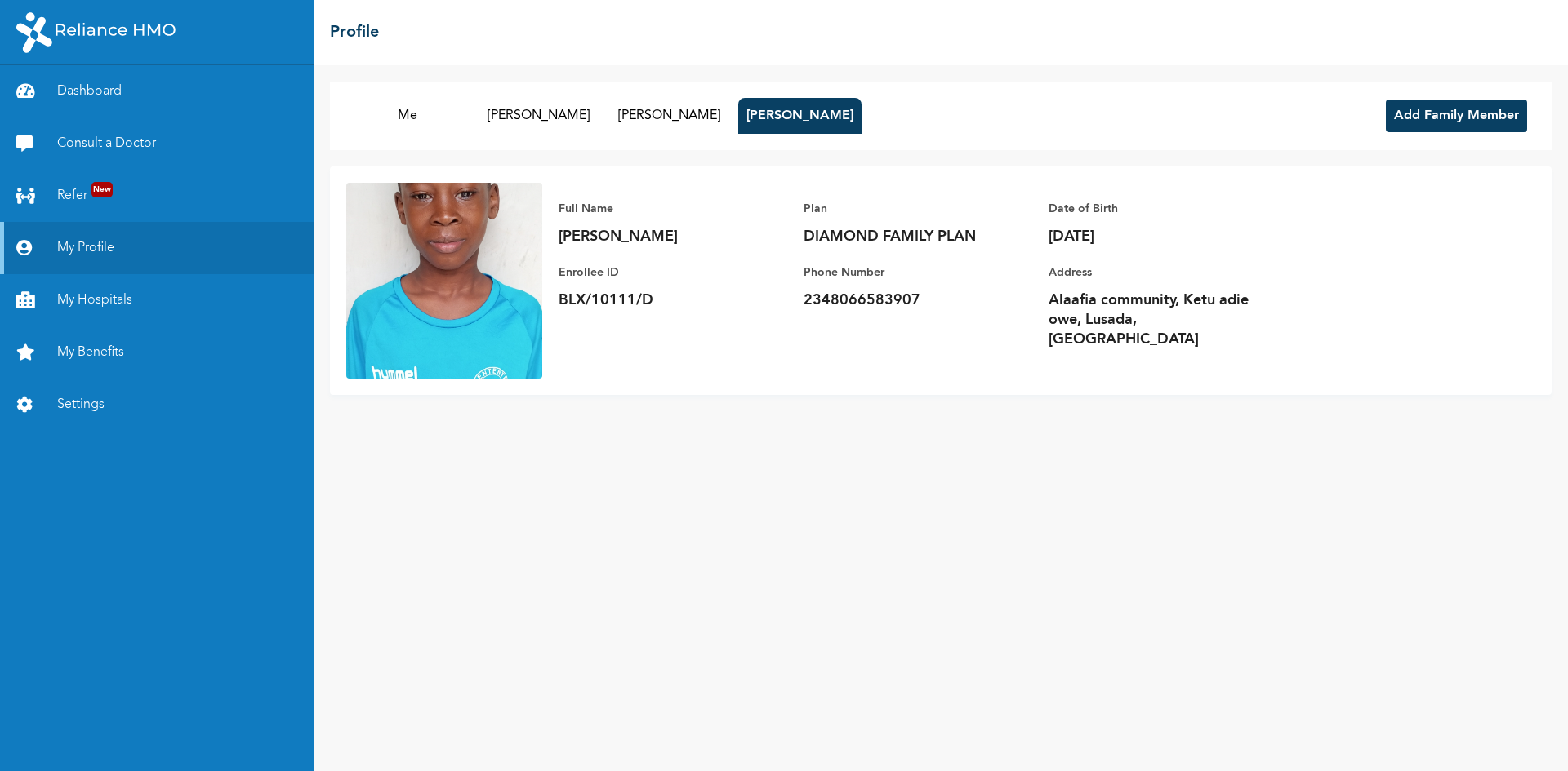
click at [504, 282] on img at bounding box center [444, 280] width 196 height 196
click at [426, 123] on button "Me" at bounding box center [407, 115] width 123 height 36
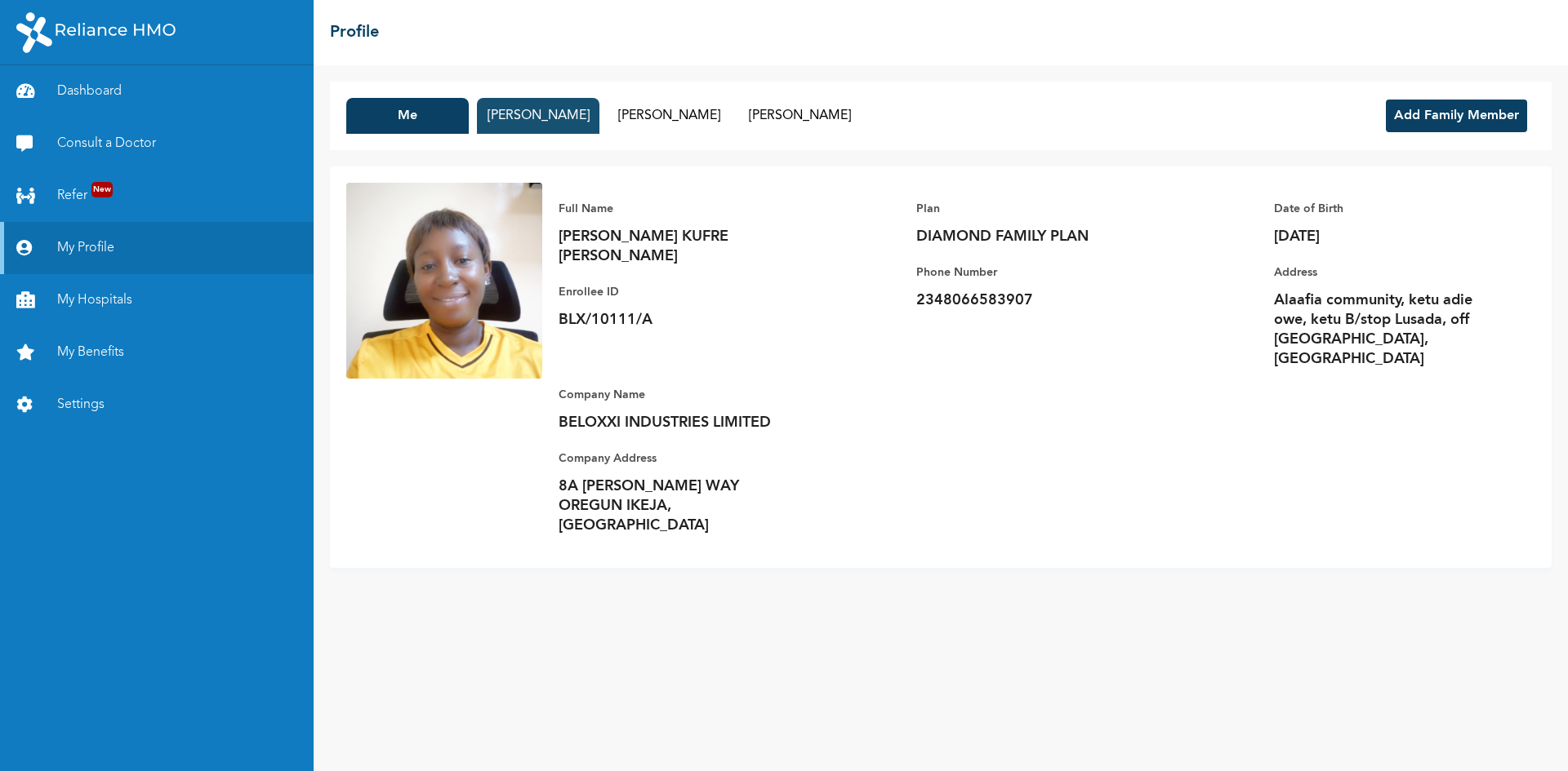
click at [532, 106] on button "EDIDIONG EKPO" at bounding box center [538, 115] width 123 height 36
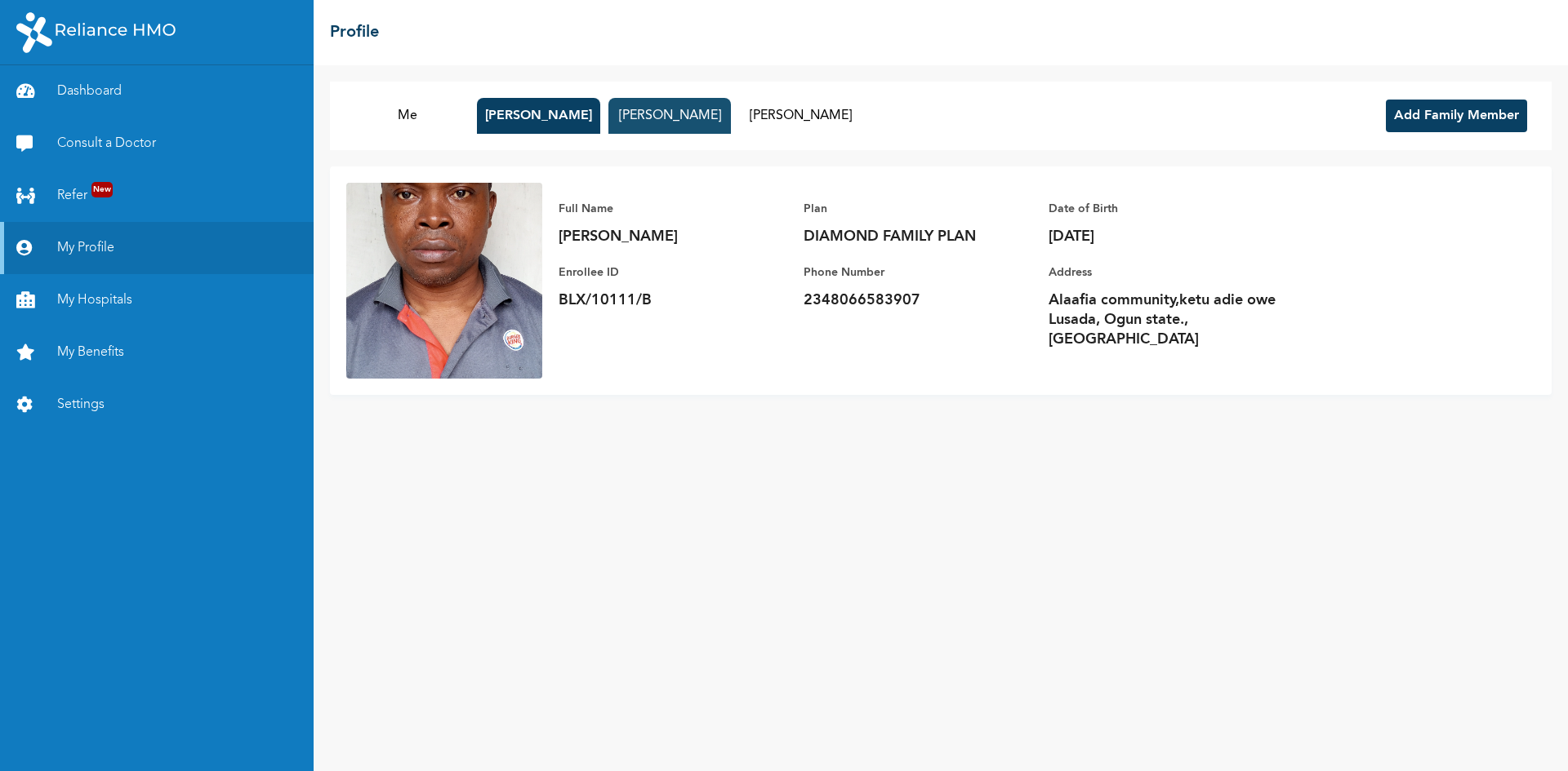
click at [685, 113] on button "ROSELINE EKPO" at bounding box center [670, 115] width 123 height 36
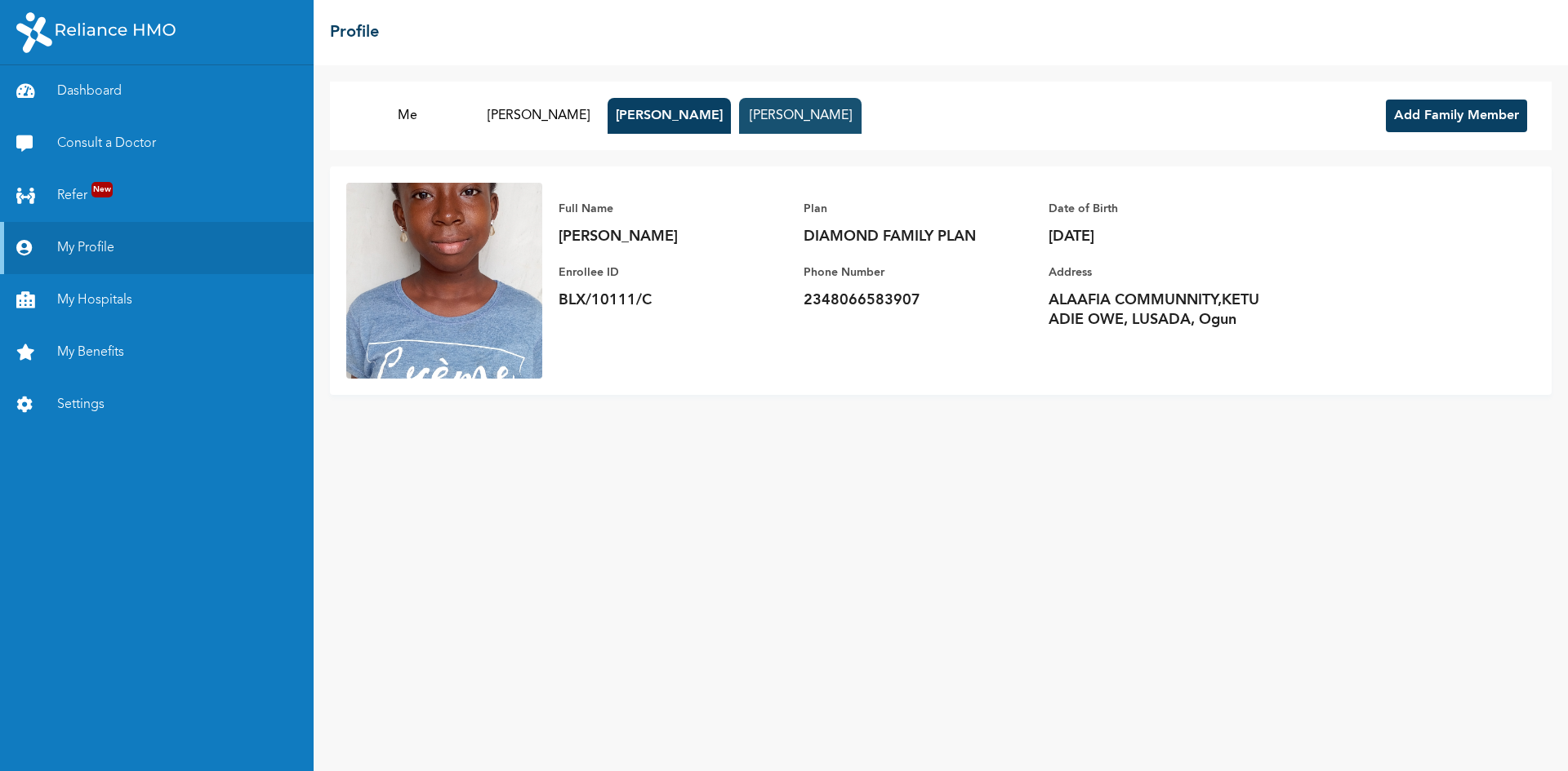
click at [764, 112] on button "PROSPER EKPO" at bounding box center [800, 115] width 123 height 36
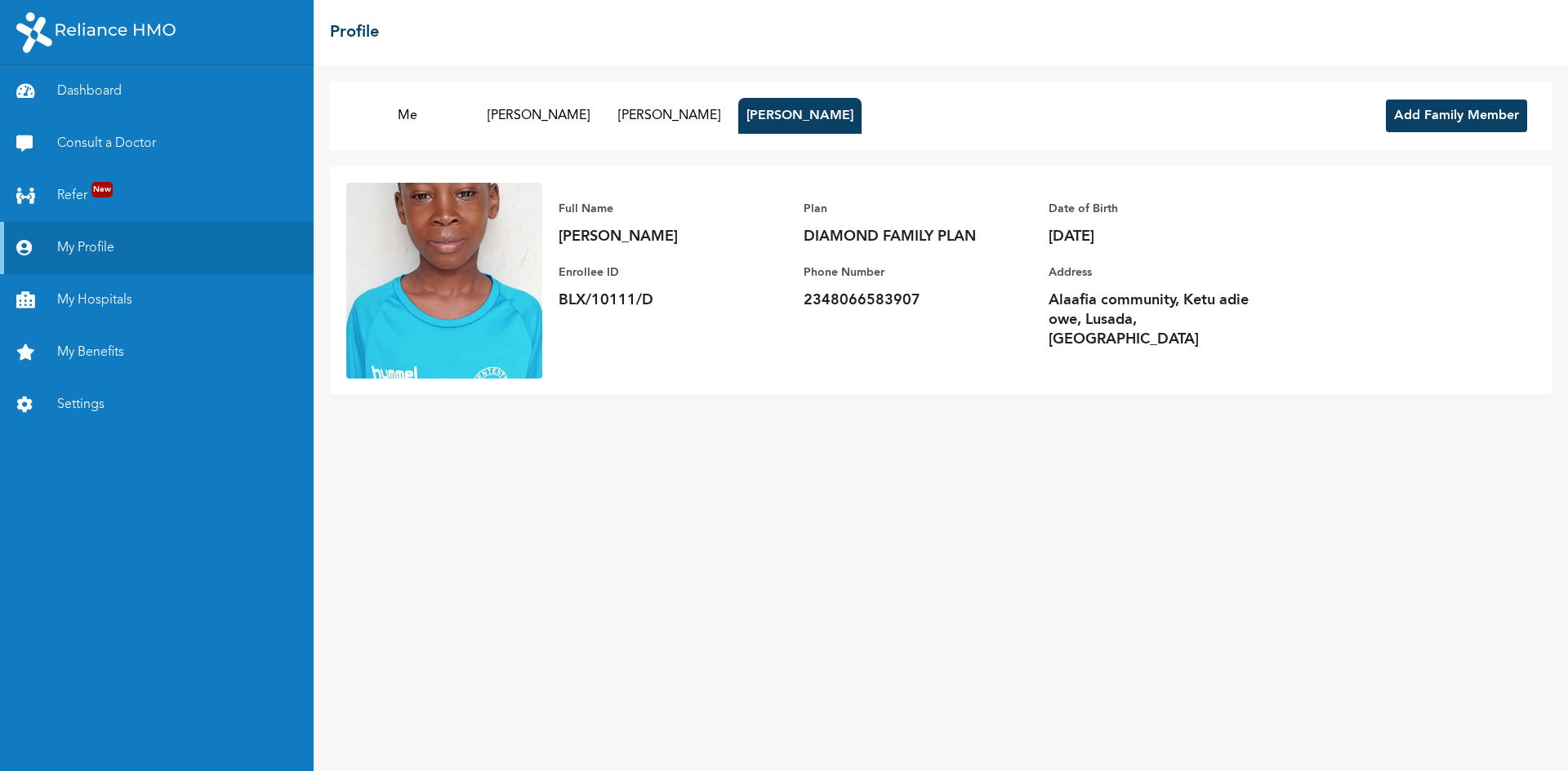
click at [1478, 113] on button "Add Family Member" at bounding box center [1456, 115] width 141 height 33
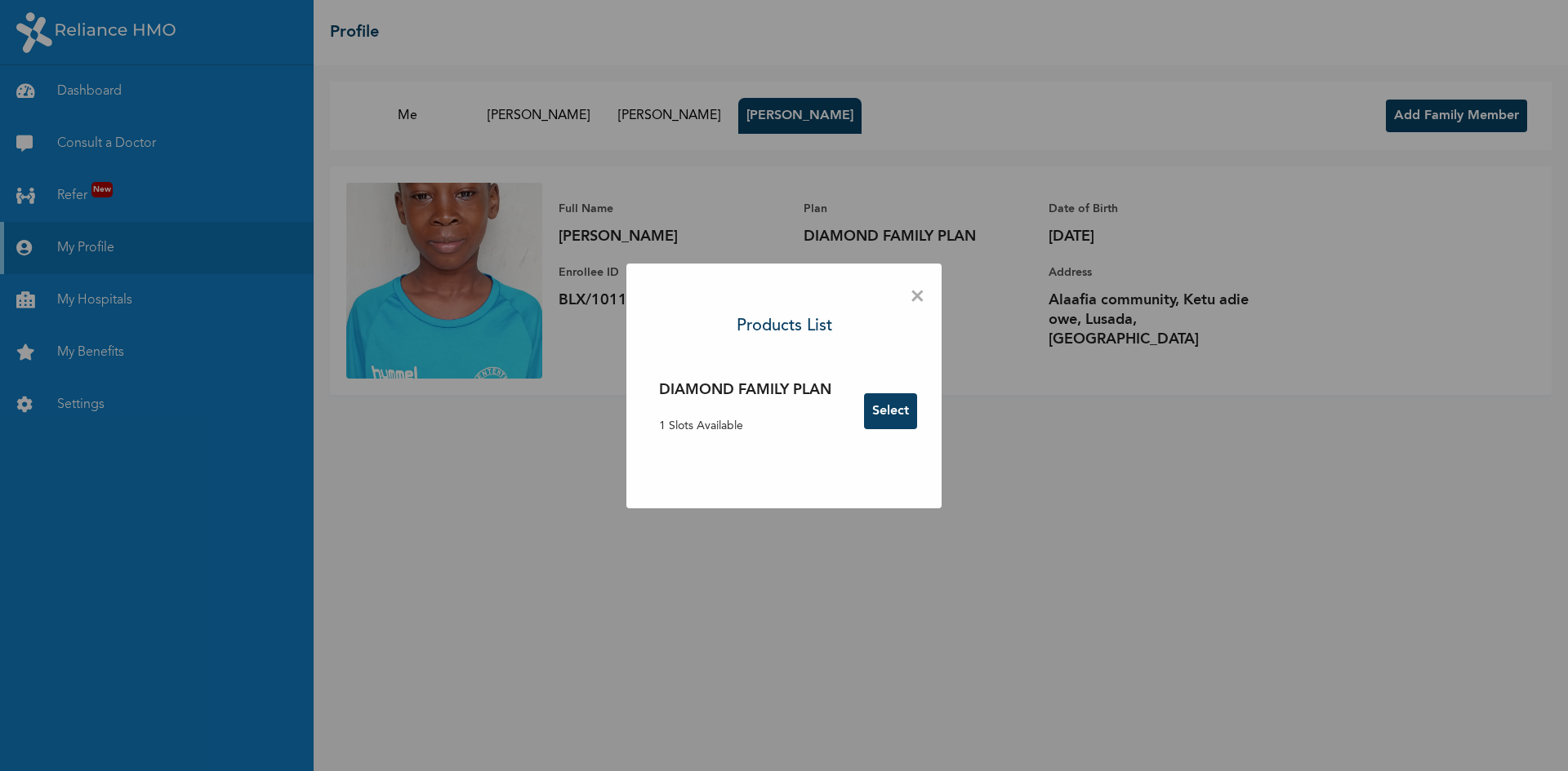
click at [892, 404] on button "Select" at bounding box center [891, 411] width 53 height 36
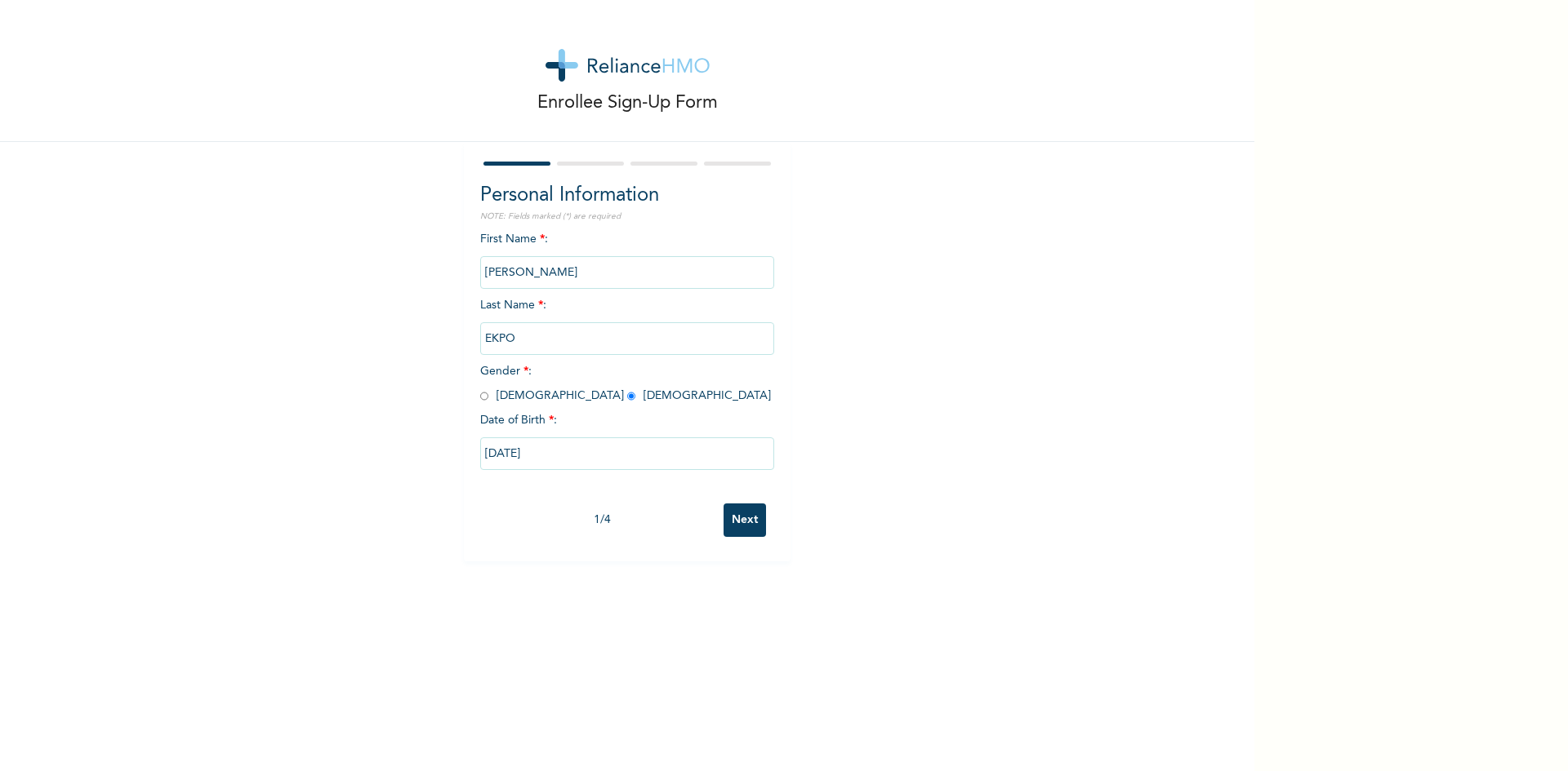
click at [557, 272] on input "ELIZABETH" at bounding box center [627, 272] width 294 height 33
click at [529, 340] on input "EKPO" at bounding box center [627, 338] width 294 height 33
click at [552, 457] on input "11/21/2018" at bounding box center [627, 453] width 294 height 33
select select "10"
select select "2018"
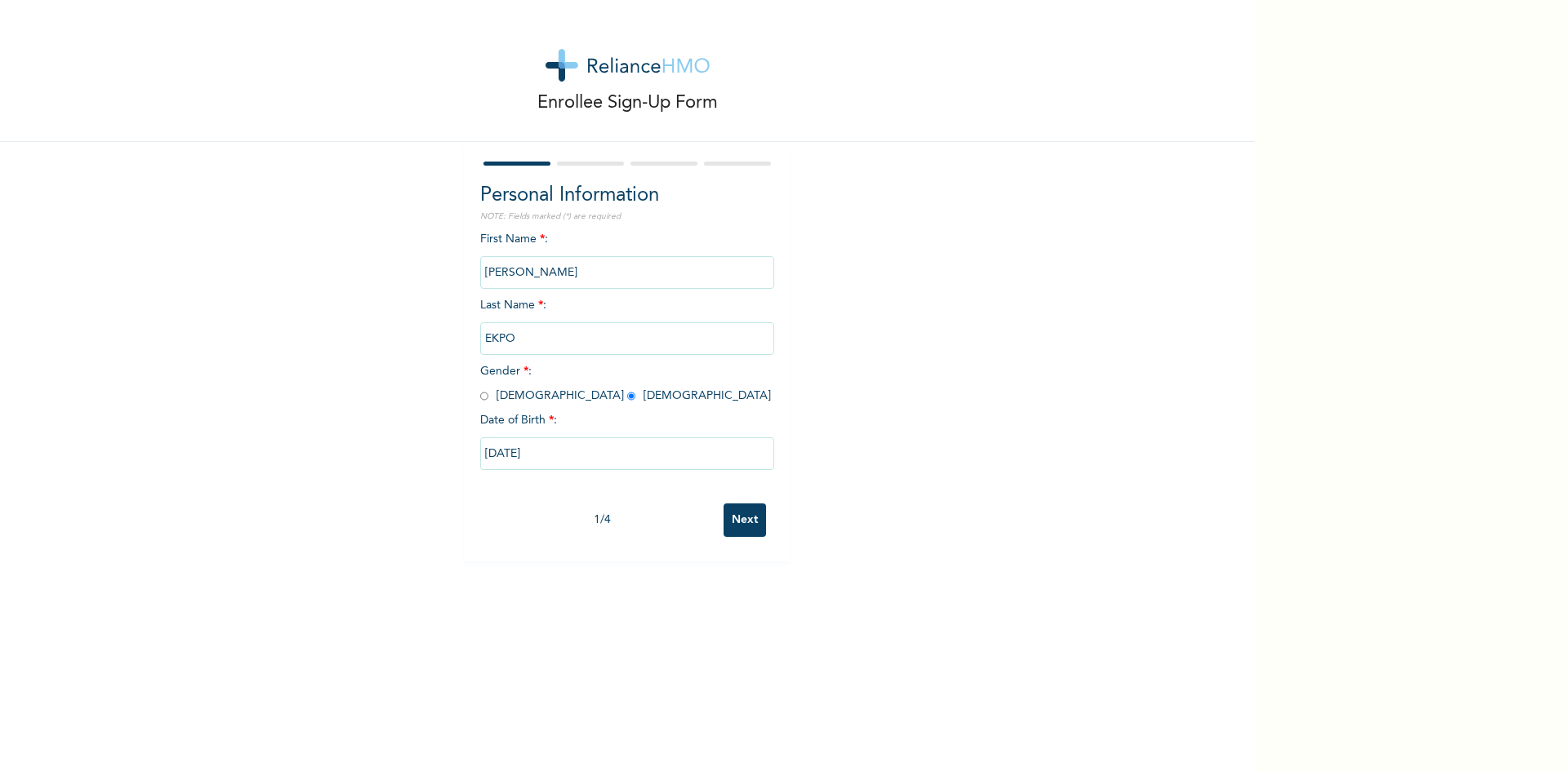
click at [741, 518] on input "Next" at bounding box center [745, 521] width 43 height 33
select select "28"
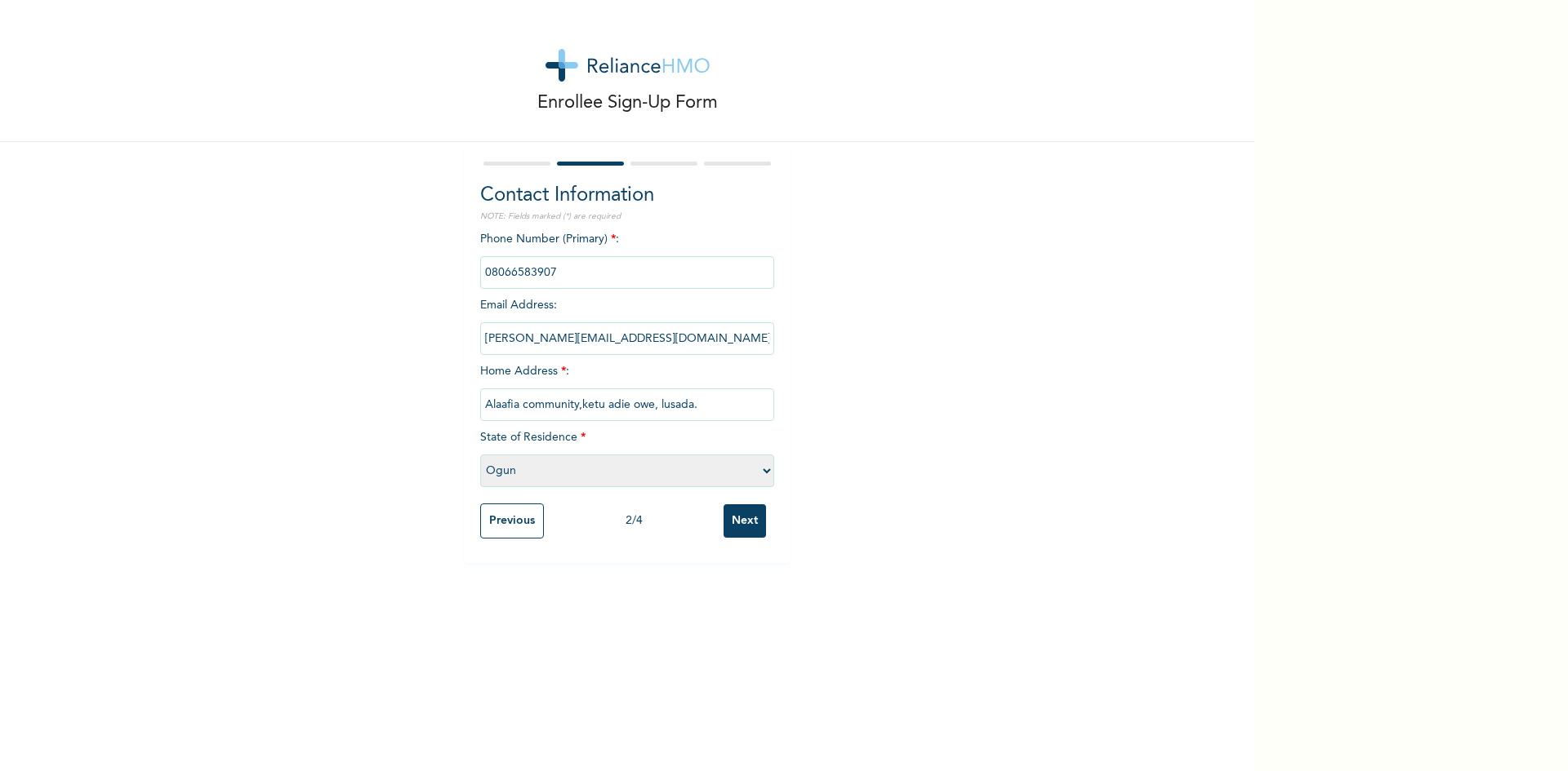
click at [736, 524] on input "Next" at bounding box center [745, 522] width 43 height 33
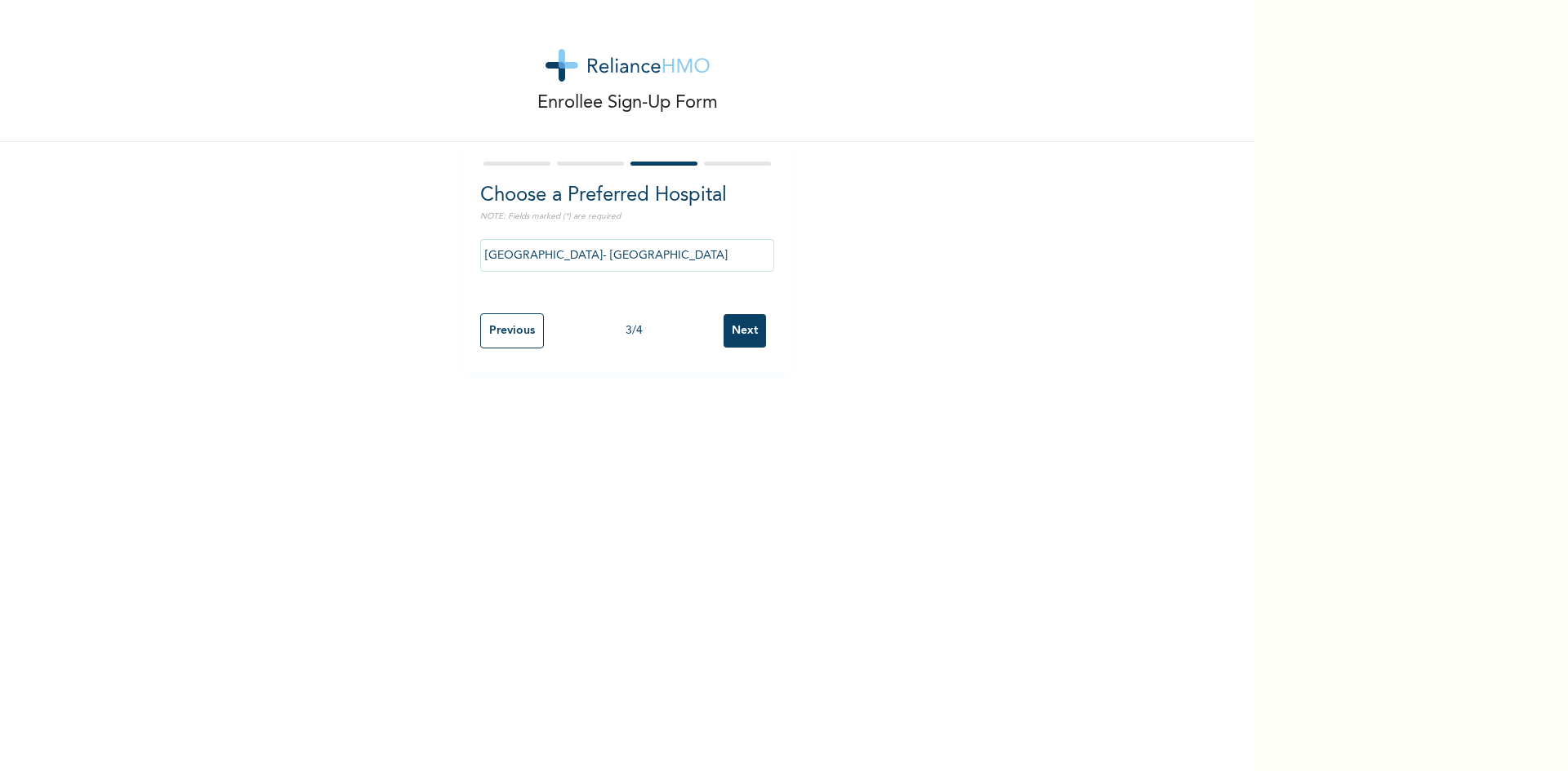
click at [748, 327] on input "Next" at bounding box center [745, 331] width 43 height 33
select select "1"
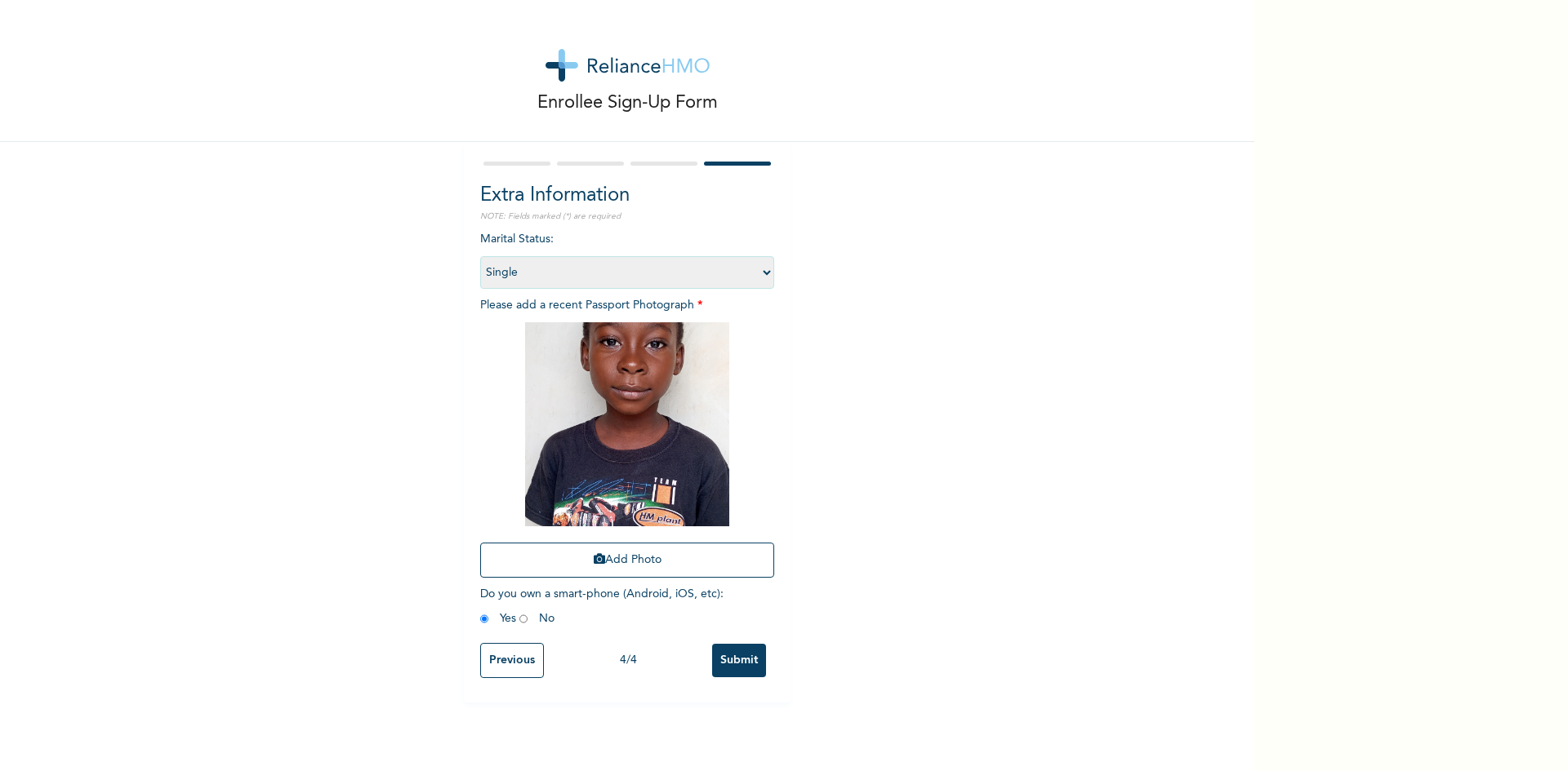
click at [519, 623] on input "radio" at bounding box center [524, 619] width 8 height 16
radio input "true"
click at [733, 663] on input "Submit" at bounding box center [739, 661] width 54 height 33
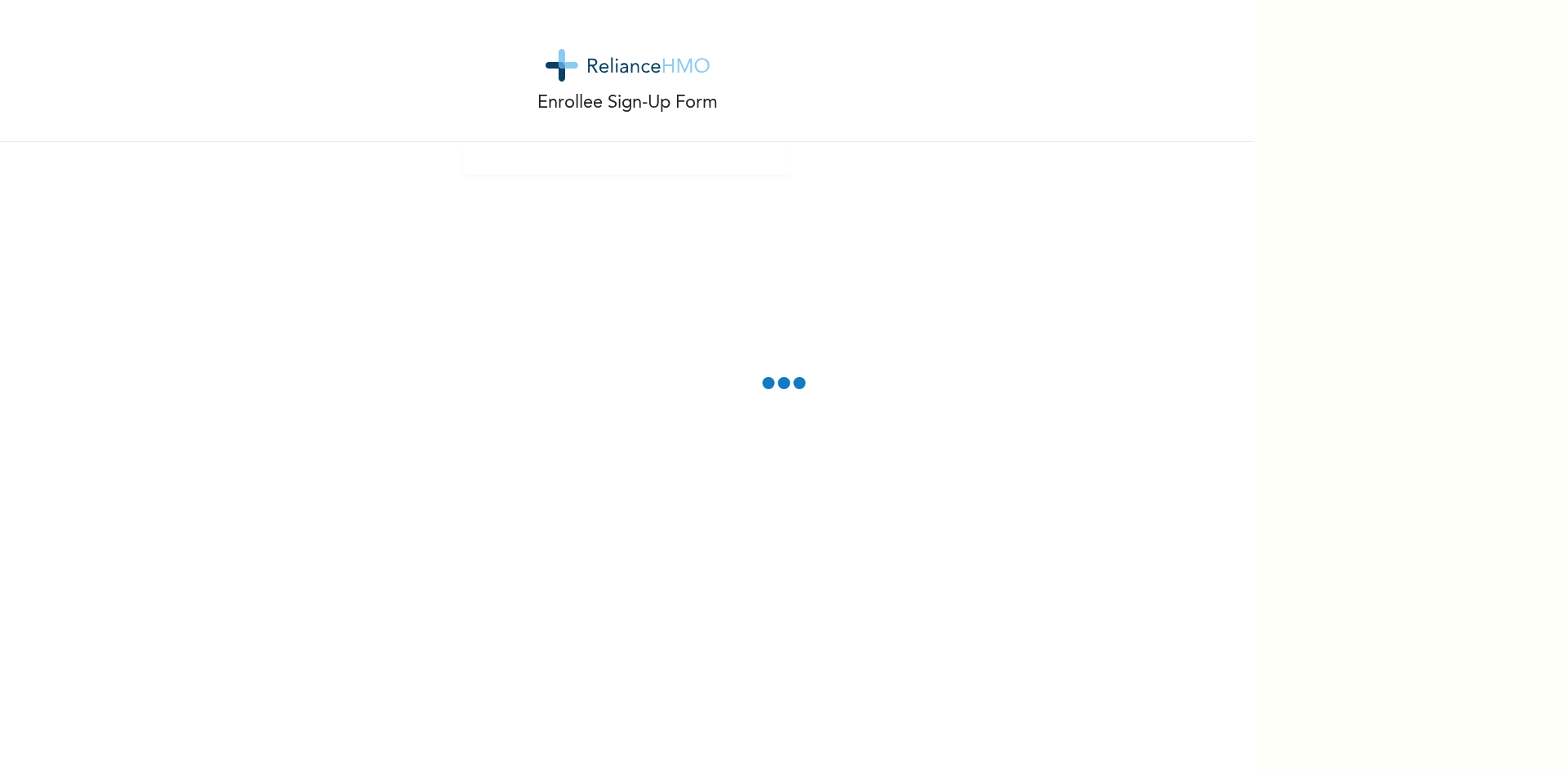
click at [592, 247] on div "Enrollee Sign-Up Form" at bounding box center [627, 386] width 1255 height 771
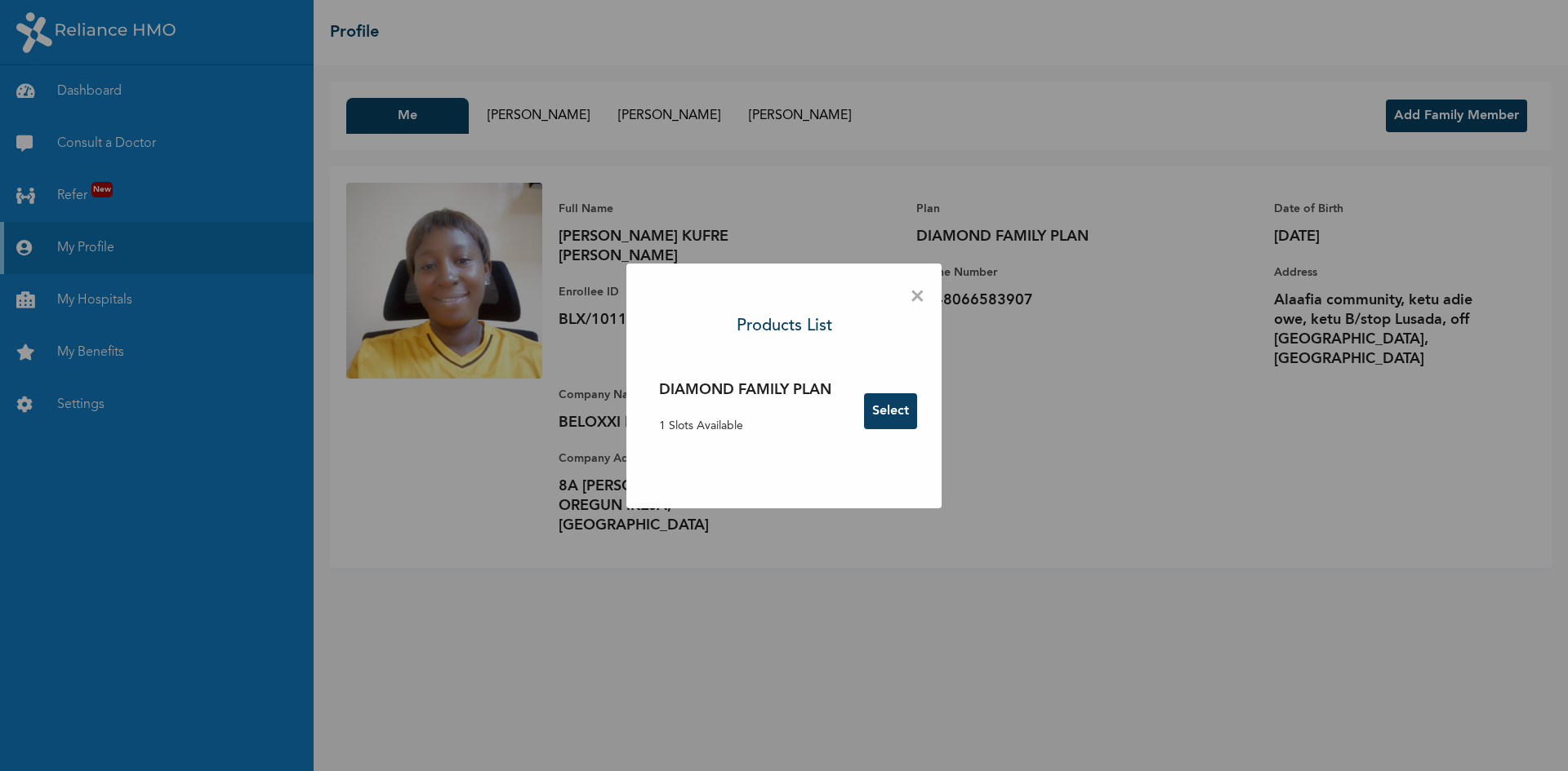
click at [879, 406] on button "Select" at bounding box center [891, 411] width 53 height 36
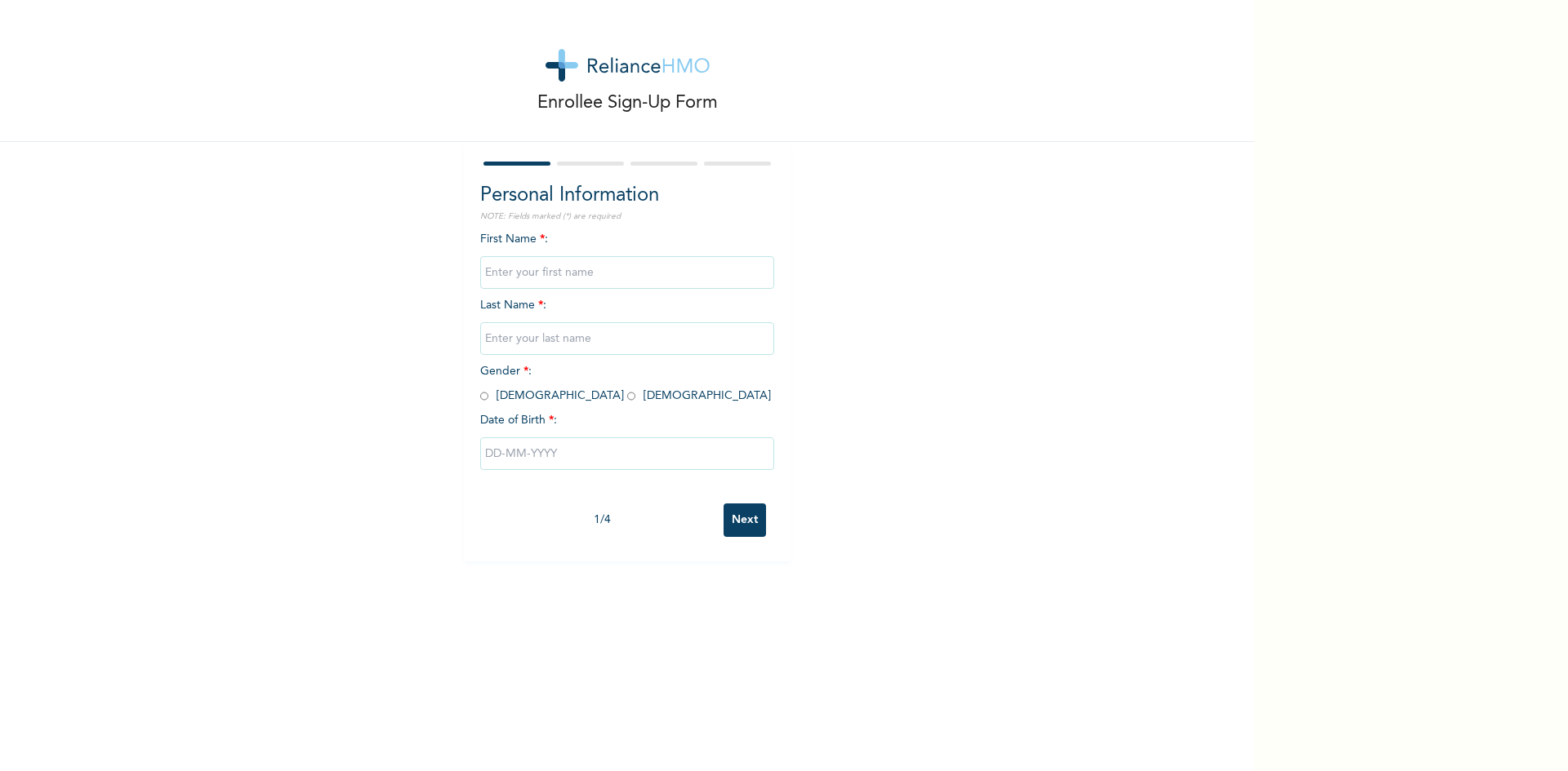
click at [497, 269] on input "text" at bounding box center [627, 272] width 294 height 33
type input "[PERSON_NAME]"
click at [500, 339] on input "text" at bounding box center [627, 338] width 294 height 33
type input "EKPO"
click at [528, 396] on span "Gender * : Male Female" at bounding box center [625, 383] width 291 height 36
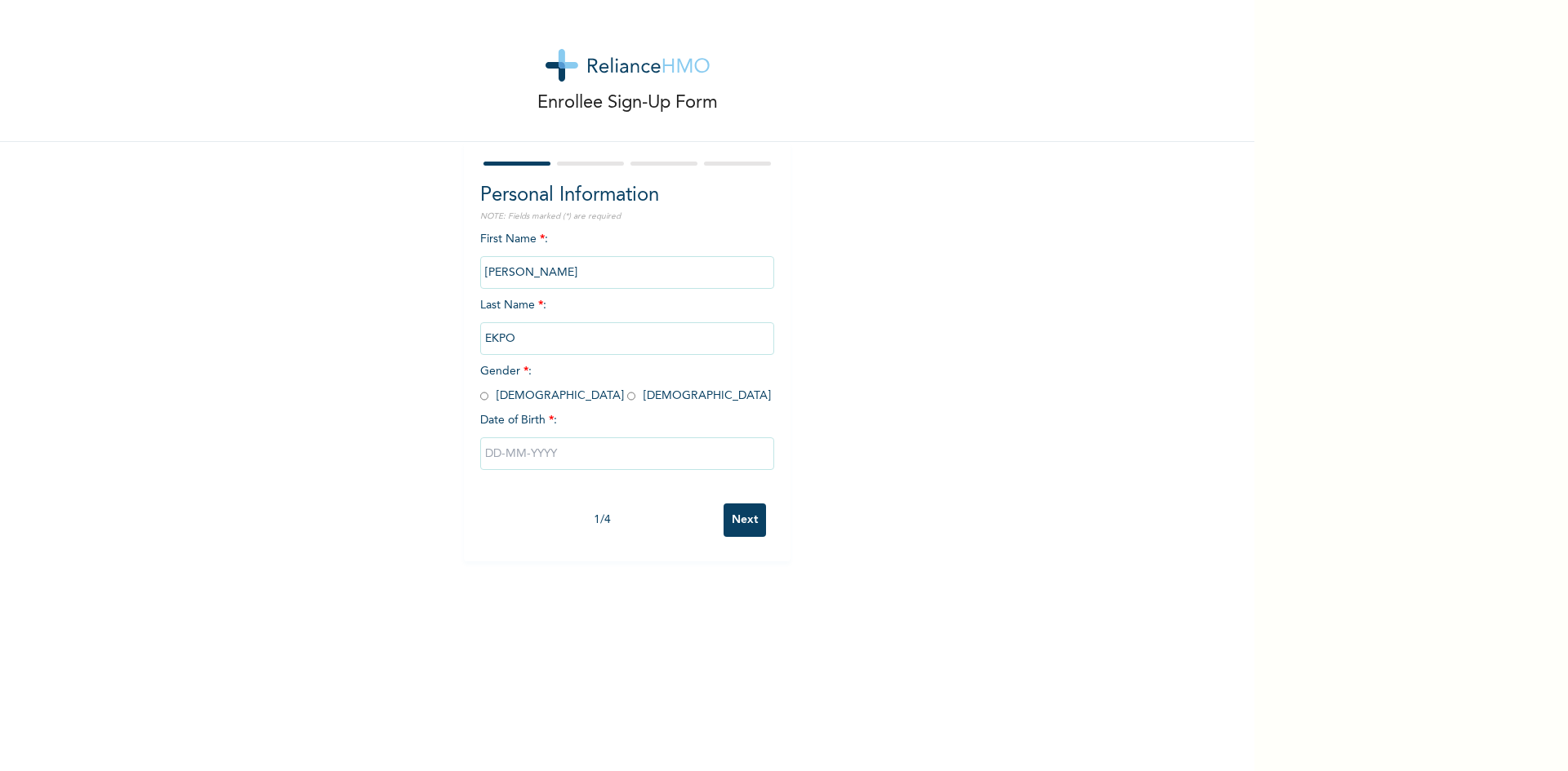
click at [529, 397] on span "Gender * : Male Female" at bounding box center [625, 383] width 291 height 36
click at [627, 396] on input "radio" at bounding box center [631, 396] width 8 height 16
radio input "true"
click at [503, 454] on input "text" at bounding box center [627, 453] width 294 height 33
select select "7"
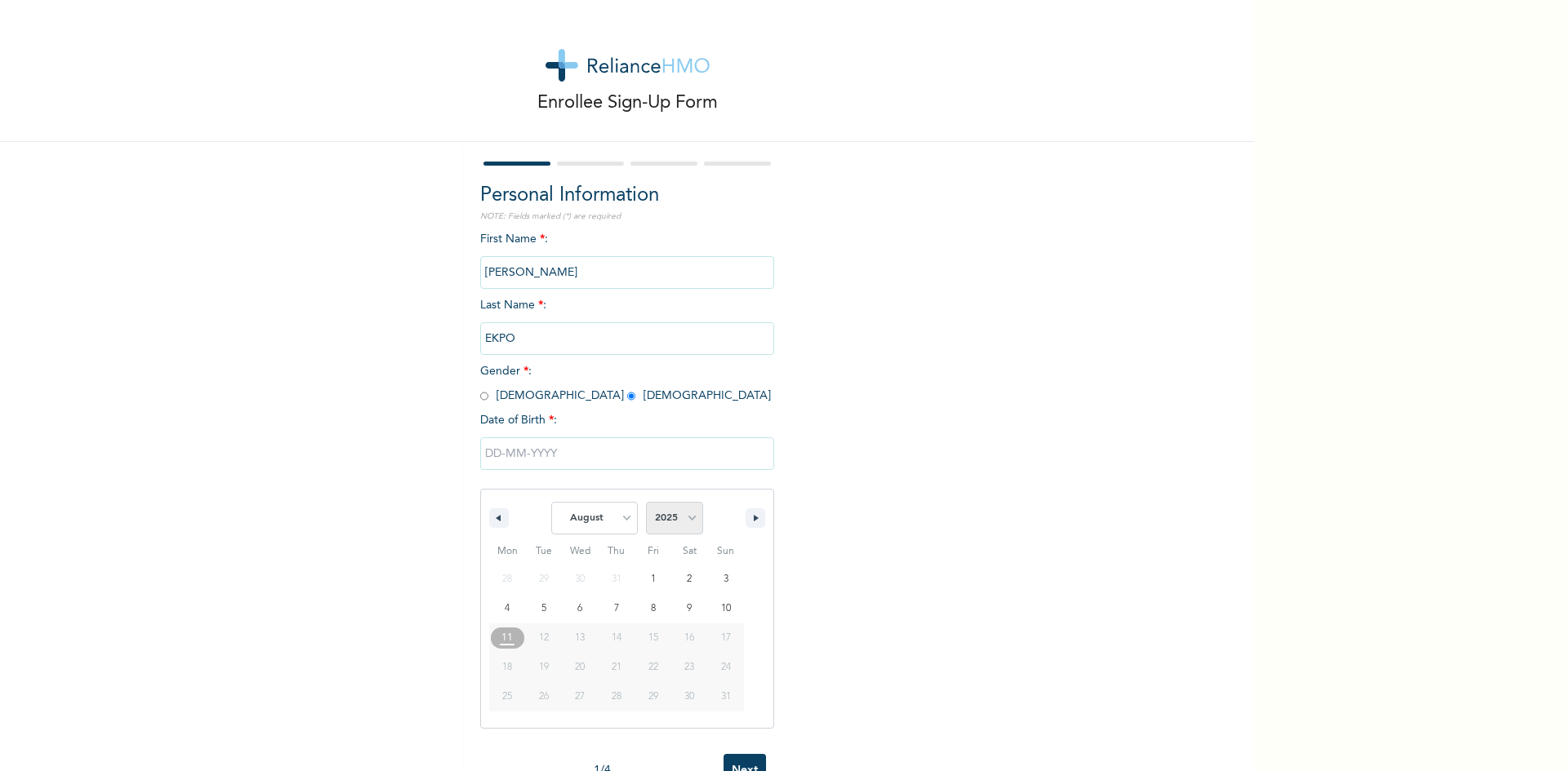
click at [682, 522] on select "2025 2024 2023 2022 2021 2020 2019 2018 2017 2016 2015 2014 2013 2012 2011 2010…" at bounding box center [675, 518] width 57 height 33
select select "2018"
click at [646, 503] on select "2025 2024 2023 2022 2021 2020 2019 2018 2017 2016 2015 2014 2013 2012 2011 2010…" at bounding box center [675, 518] width 57 height 33
click at [746, 517] on button "button" at bounding box center [755, 517] width 19 height 19
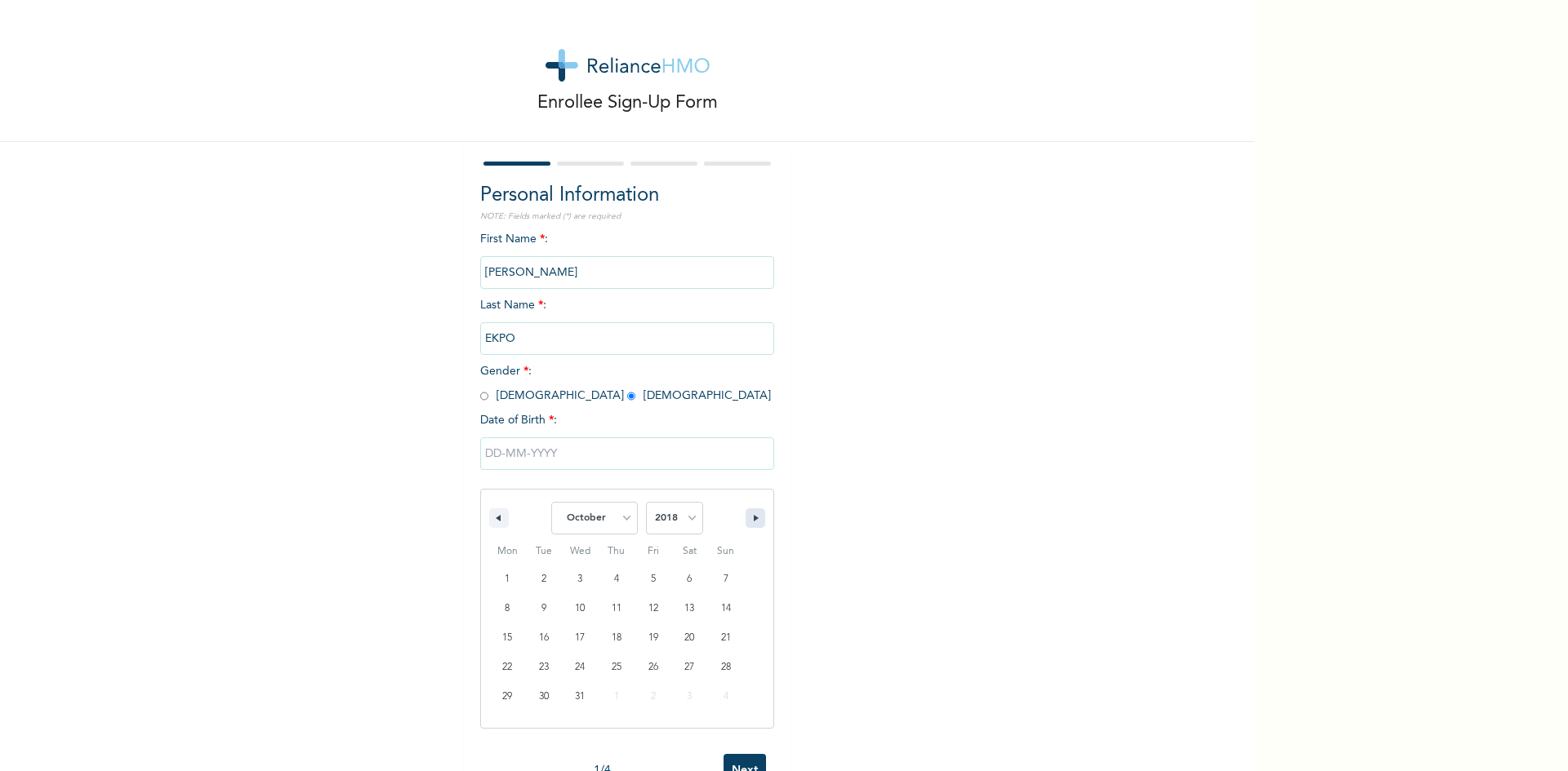
click at [746, 517] on button "button" at bounding box center [755, 517] width 19 height 19
select select "10"
type input "[DATE]"
click at [740, 517] on input "Next" at bounding box center [745, 521] width 43 height 33
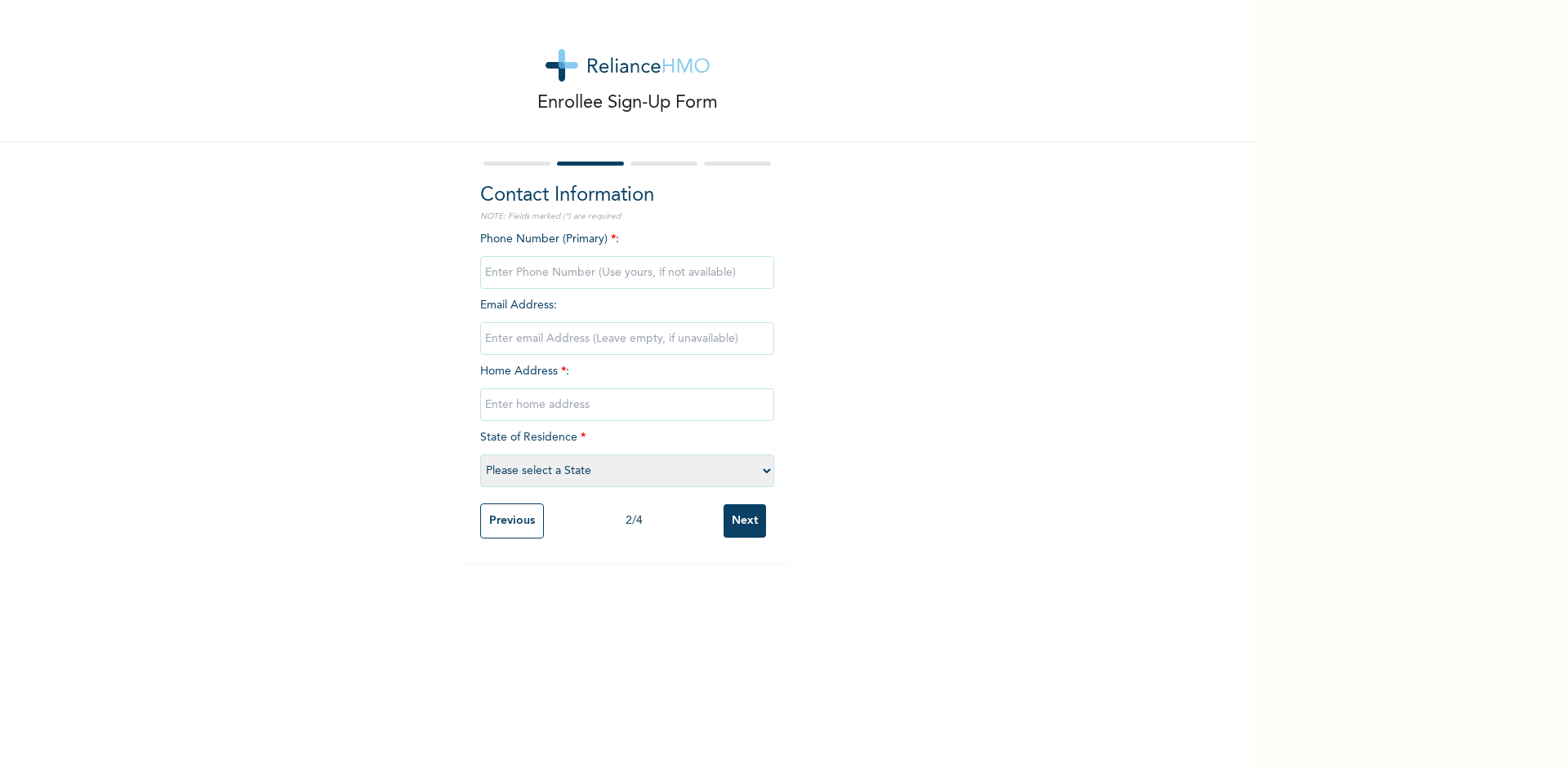
click at [550, 267] on input "phone" at bounding box center [627, 272] width 294 height 33
type input "08066583907"
click at [524, 336] on input "email" at bounding box center [627, 338] width 294 height 33
type input "P"
type input "[EMAIL_ADDRESS][DOMAIN_NAME]"
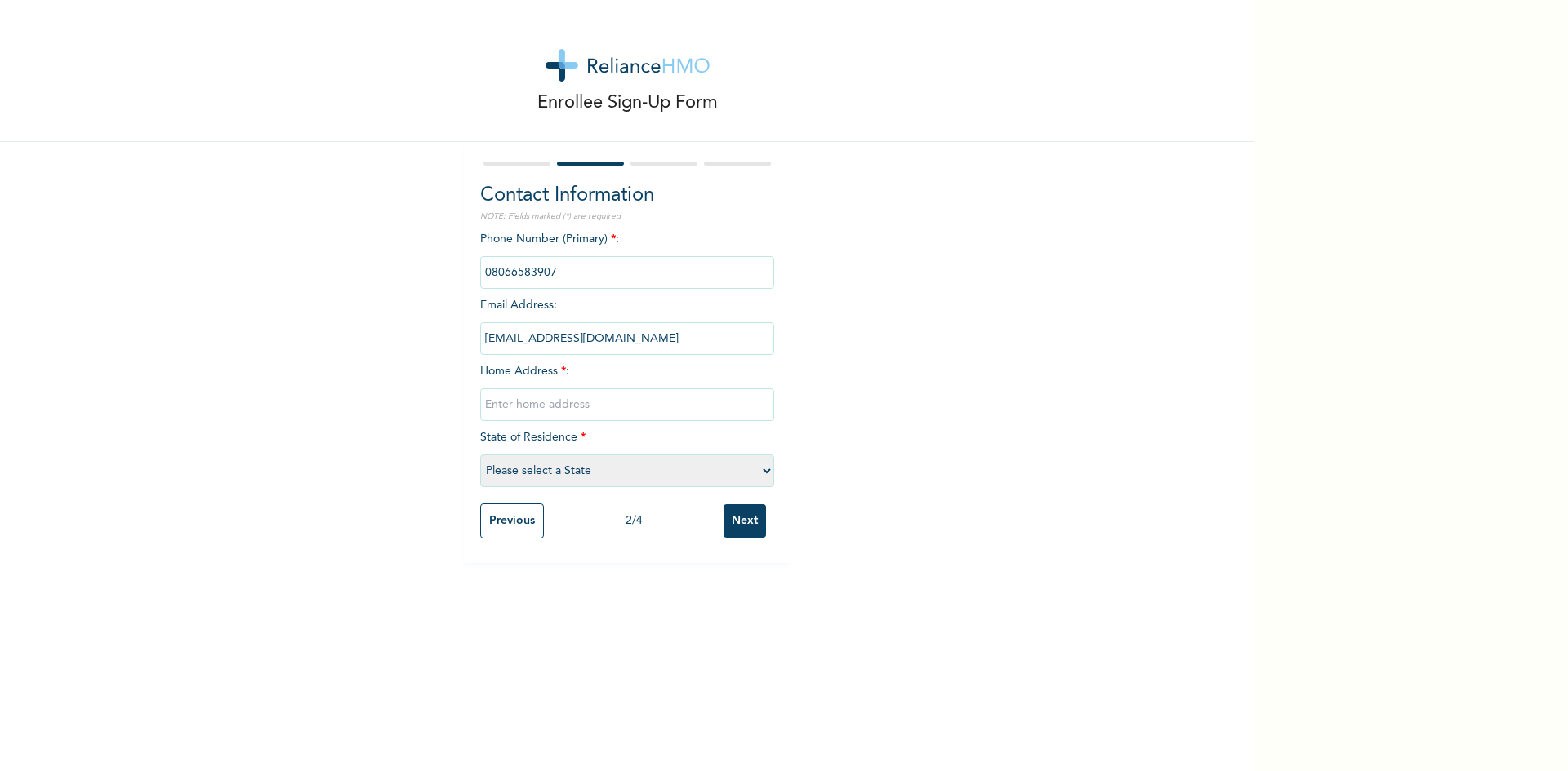
click at [513, 402] on input "text" at bounding box center [627, 405] width 294 height 33
type input "Alaafia communnity, ketu adie owe, Lusada."
click at [724, 505] on input "Next" at bounding box center [745, 522] width 43 height 33
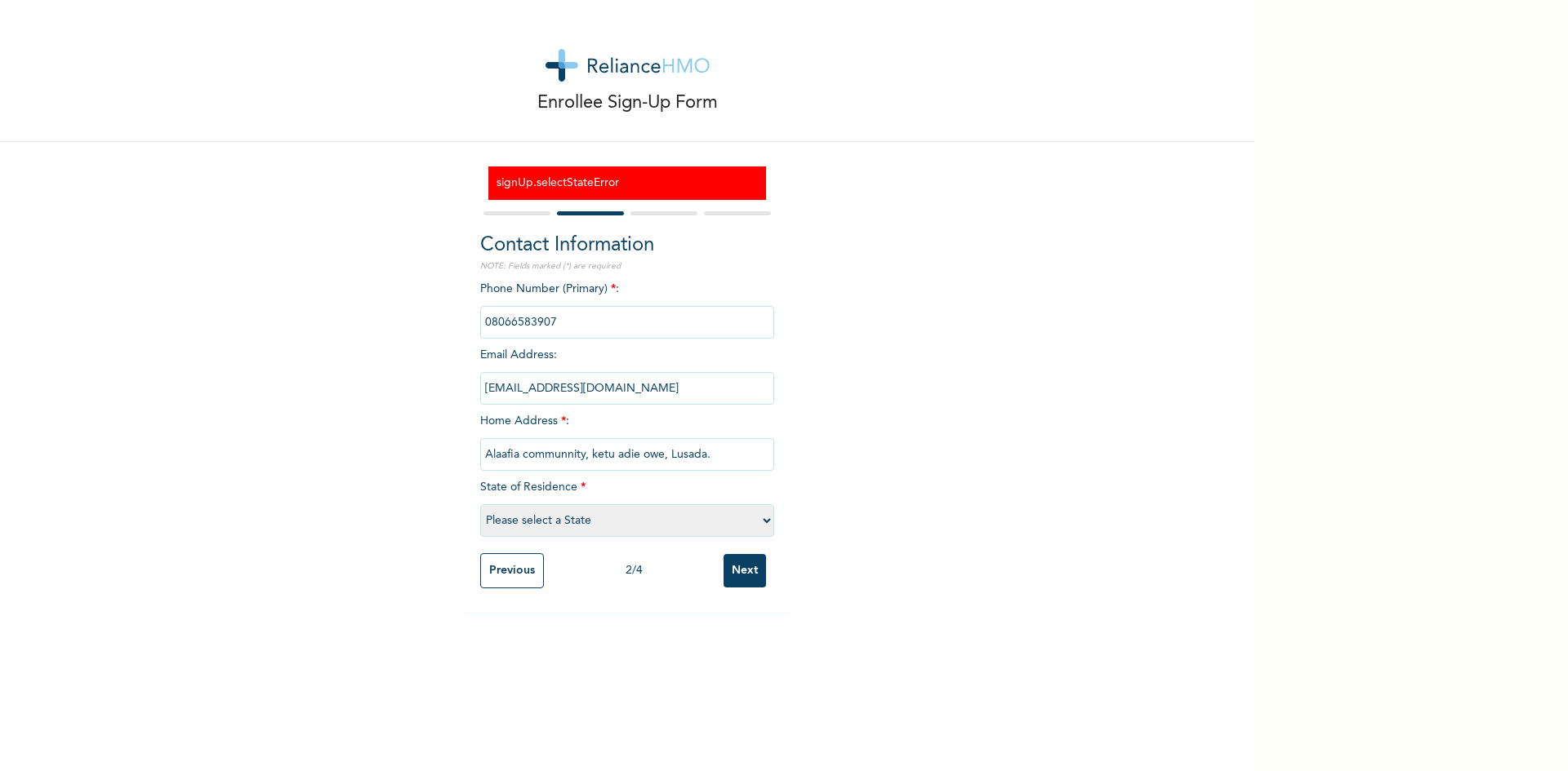
click at [956, 294] on div "Enrollee Sign-Up Form signUp.selectStateError Contact Information NOTE: Fields …" at bounding box center [627, 306] width 1255 height 613
click at [730, 457] on input "Alaafia communnity, ketu adie owe, Lusada." at bounding box center [627, 454] width 294 height 33
click at [523, 523] on select "Please select a State [PERSON_NAME] (FCT) [PERSON_NAME] Ibom [GEOGRAPHIC_DATA] …" at bounding box center [627, 521] width 294 height 33
select select "28"
click at [480, 505] on select "Please select a State [PERSON_NAME] (FCT) [PERSON_NAME] Ibom [GEOGRAPHIC_DATA] …" at bounding box center [627, 521] width 294 height 33
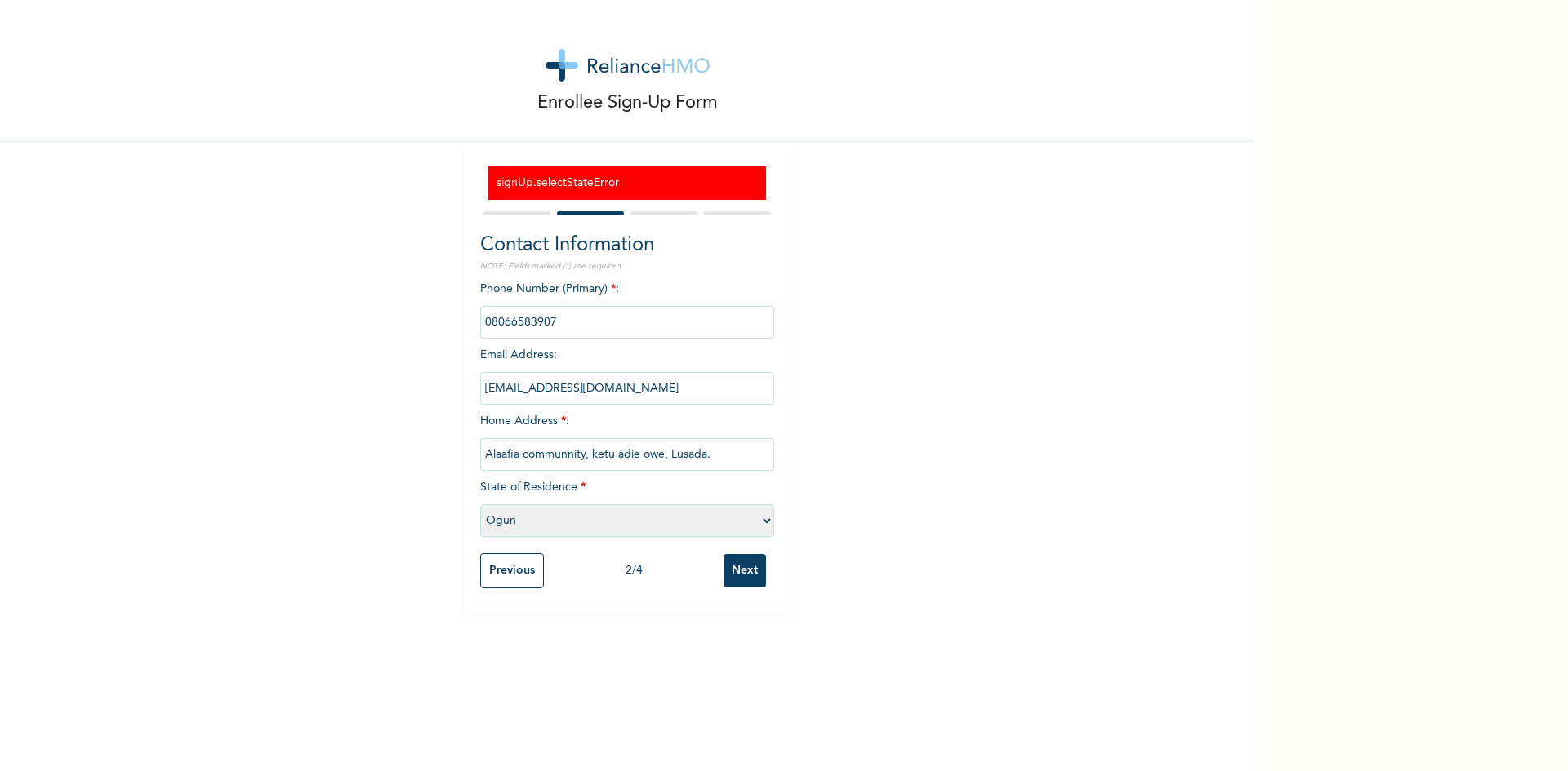
click at [643, 189] on h3 "signUp.selectStateError" at bounding box center [627, 183] width 261 height 18
click at [549, 189] on h3 "signUp.selectStateError" at bounding box center [627, 183] width 261 height 18
click at [552, 187] on h3 "signUp.selectStateError" at bounding box center [627, 183] width 261 height 18
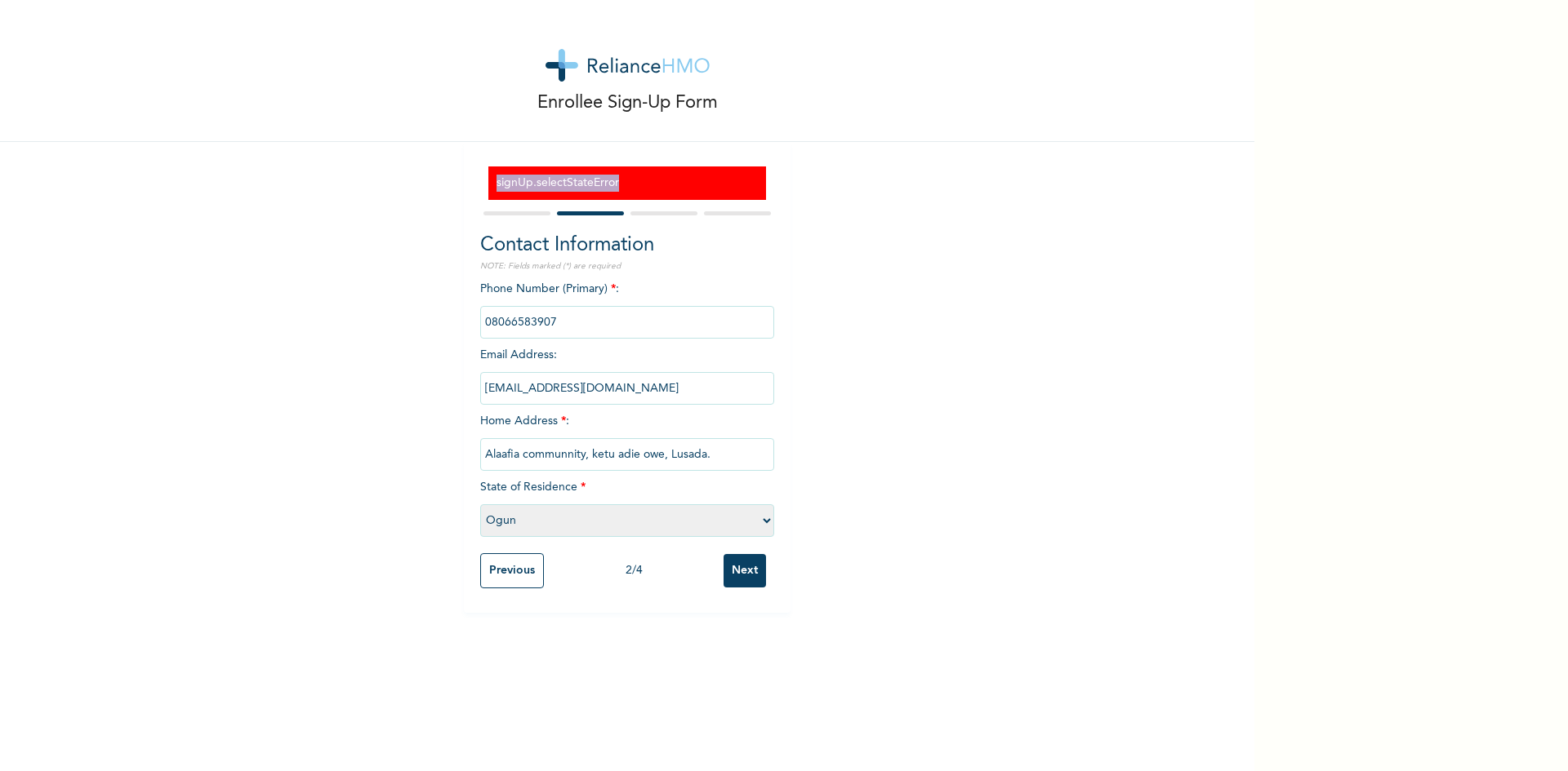
click at [552, 187] on h3 "signUp.selectStateError" at bounding box center [627, 183] width 261 height 18
click at [1036, 236] on div "Enrollee Sign-Up Form signUp.selectStateError Contact Information NOTE: Fields …" at bounding box center [627, 306] width 1255 height 613
click at [529, 179] on h3 "signUp.selectStateError" at bounding box center [627, 183] width 261 height 18
click at [496, 574] on input "Previous" at bounding box center [512, 571] width 63 height 35
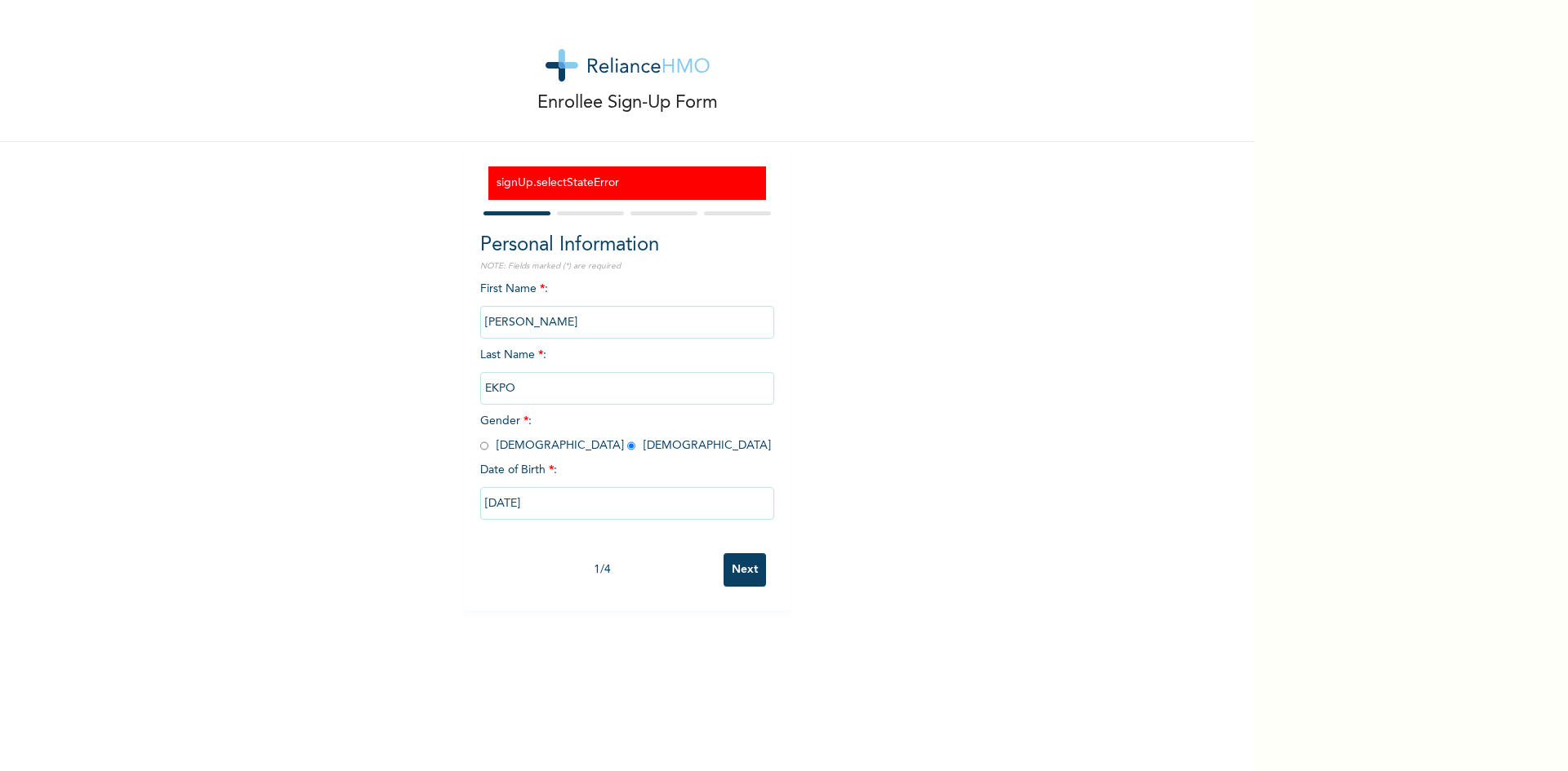
click at [709, 186] on h3 "signUp.selectStateError" at bounding box center [627, 183] width 261 height 18
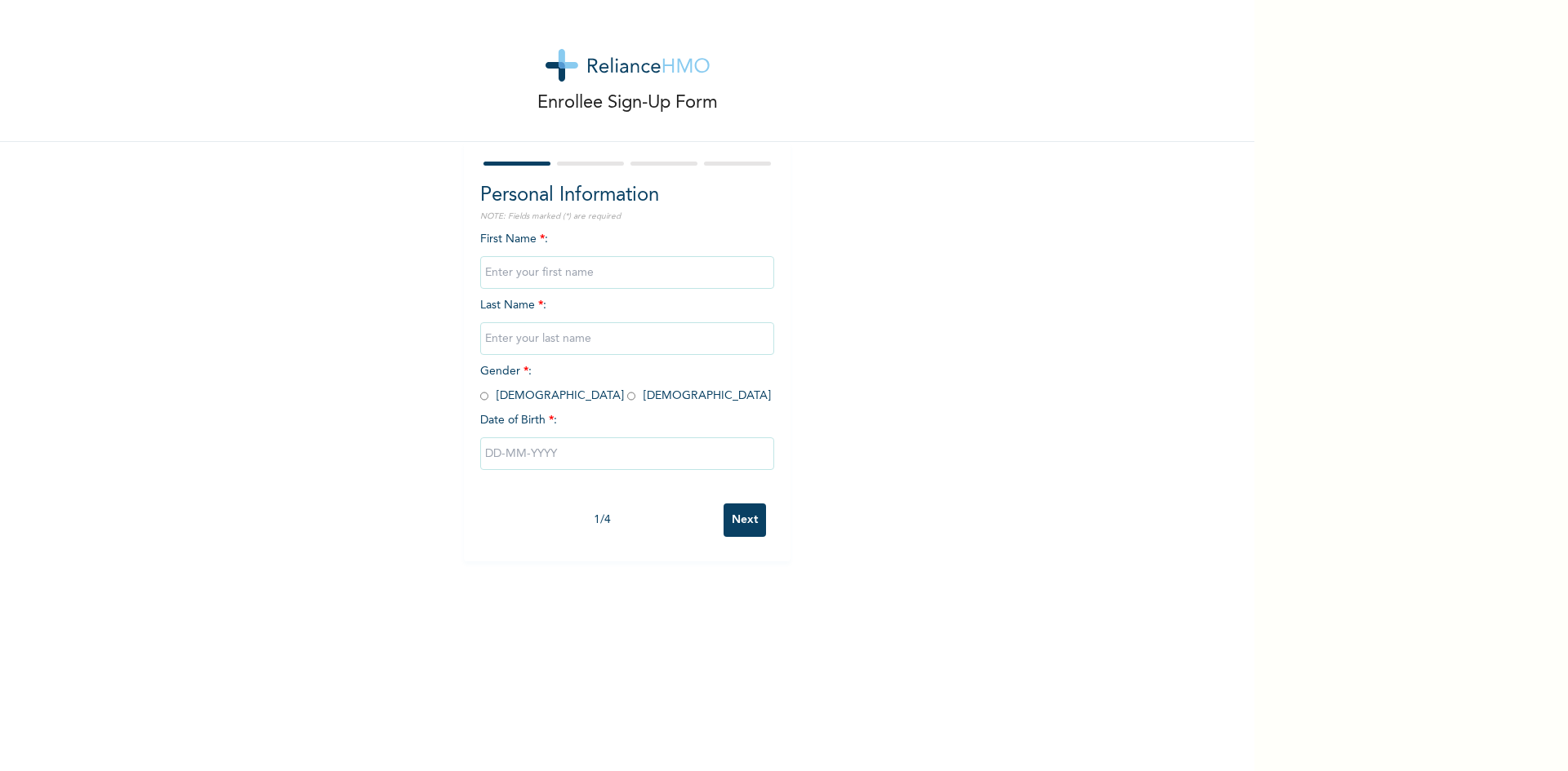
click at [521, 275] on input "text" at bounding box center [627, 272] width 294 height 33
type input "[PERSON_NAME]"
click at [498, 338] on input "text" at bounding box center [627, 338] width 294 height 33
type input "EKPO"
click at [627, 401] on input "radio" at bounding box center [631, 396] width 8 height 16
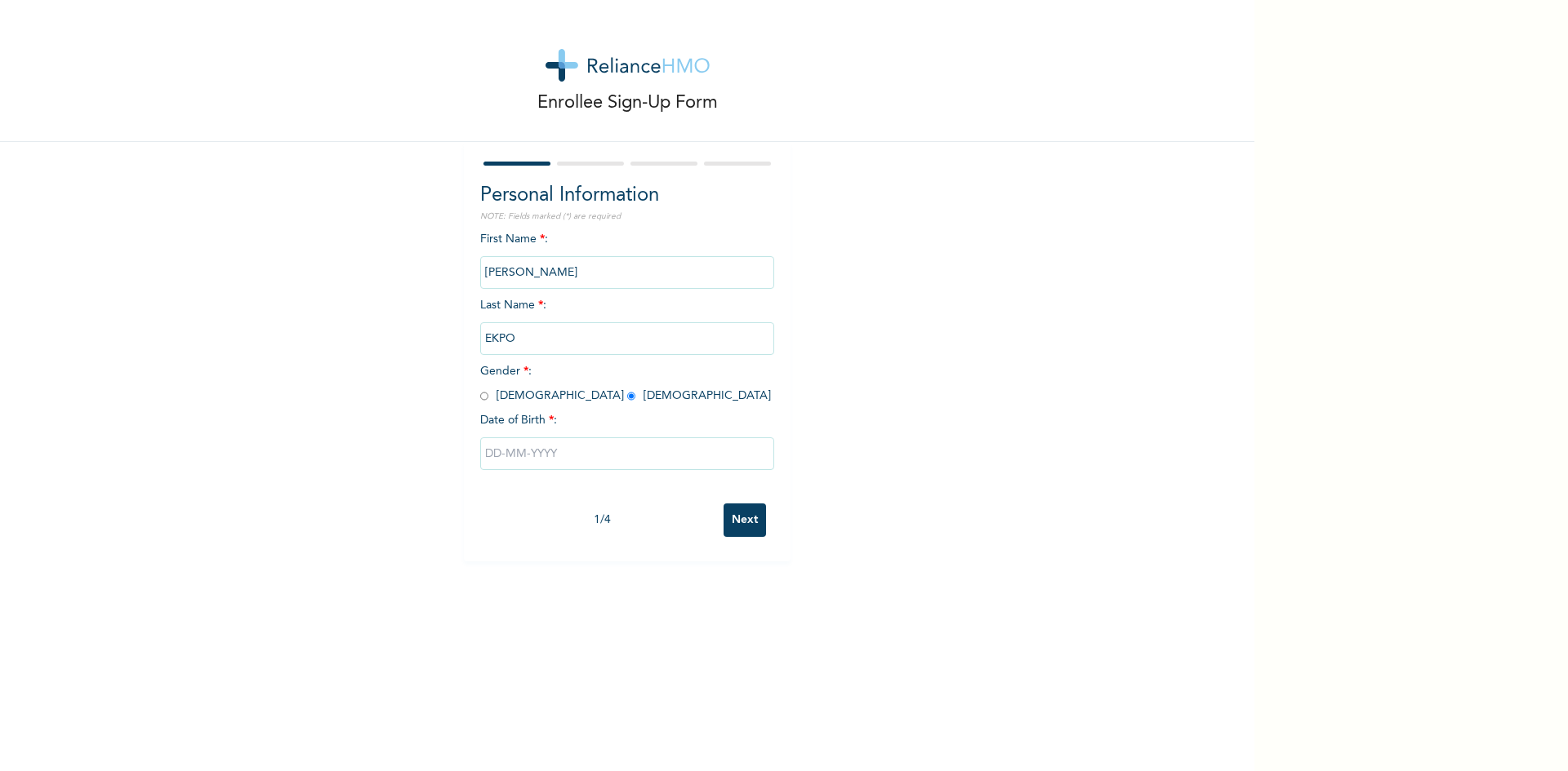
radio input "true"
click at [506, 453] on input "text" at bounding box center [627, 453] width 294 height 33
select select "7"
click at [692, 513] on select "2025 2024 2023 2022 2021 2020 2019 2018 2017 2016 2015 2014 2013 2012 2011 2010…" at bounding box center [675, 518] width 57 height 33
select select "2018"
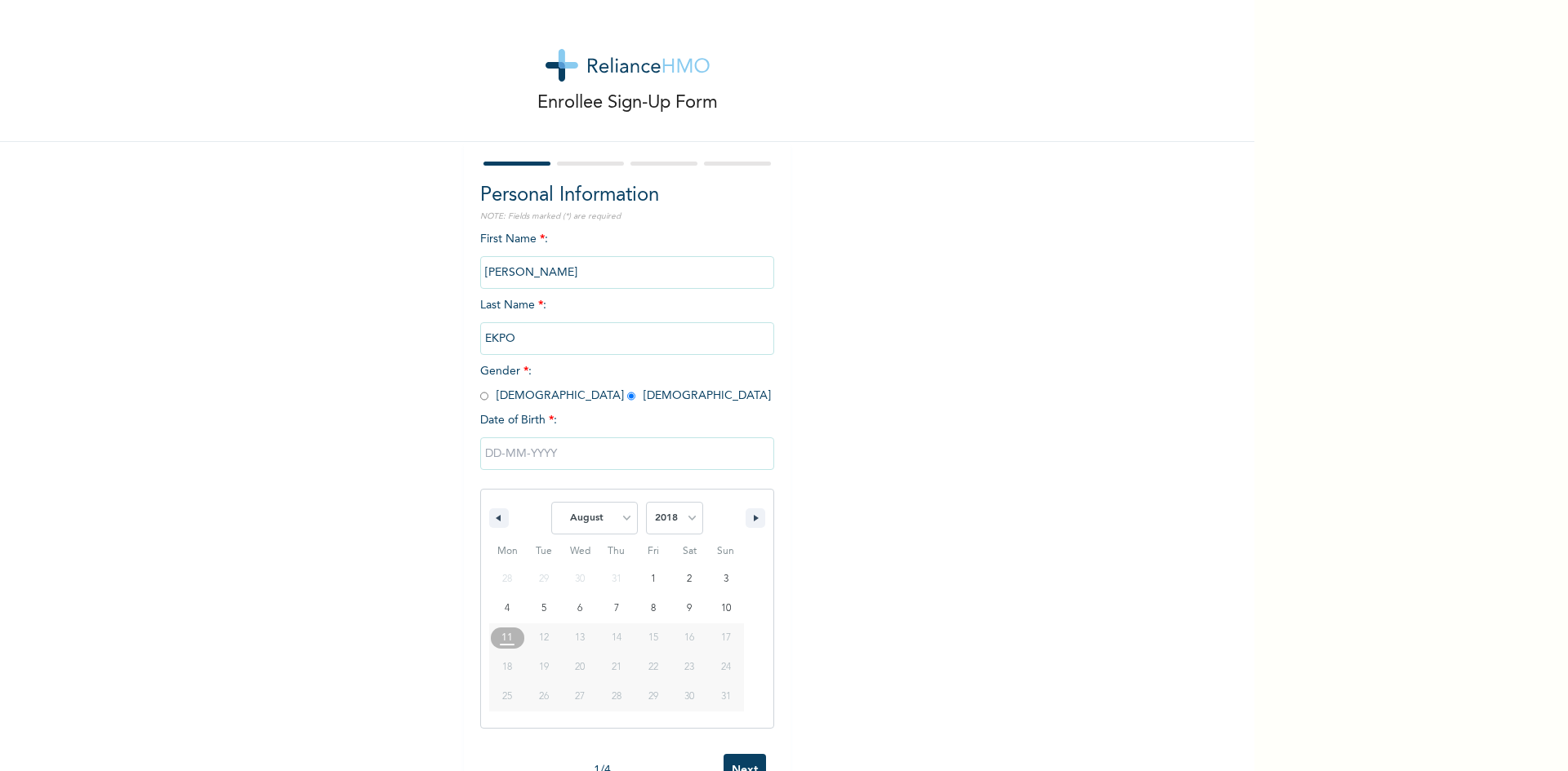
click at [646, 503] on select "2025 2024 2023 2022 2021 2020 2019 2018 2017 2016 2015 2014 2013 2012 2011 2010…" at bounding box center [675, 518] width 57 height 33
click at [746, 521] on button "button" at bounding box center [755, 517] width 19 height 19
select select "10"
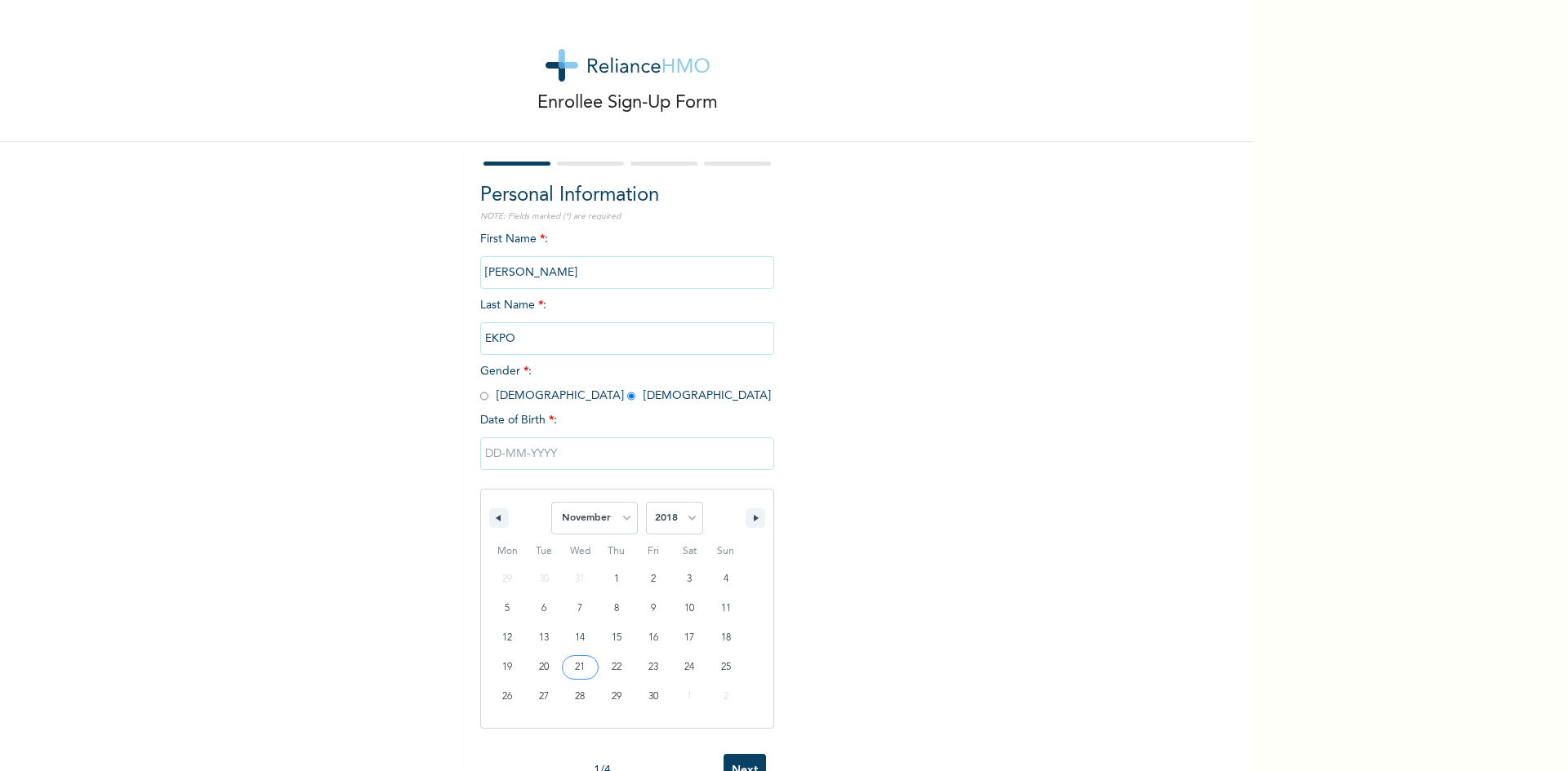
type input "[DATE]"
click at [732, 517] on input "Next" at bounding box center [745, 521] width 43 height 33
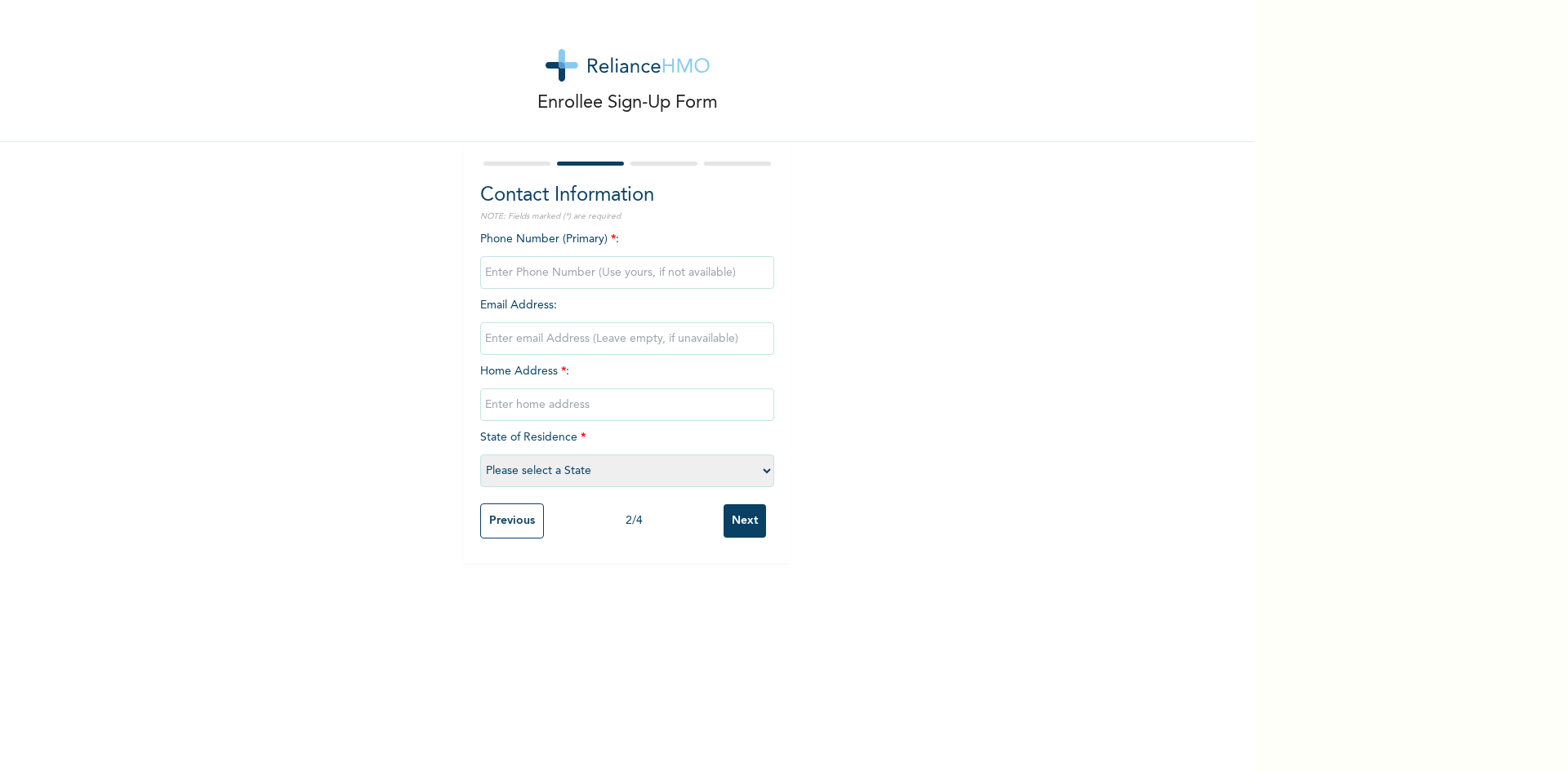
click at [502, 274] on input "phone" at bounding box center [627, 272] width 294 height 33
type input "08066583907"
click at [489, 340] on input "email" at bounding box center [627, 338] width 294 height 33
type input "prettykufre_200x@yahoo.com"
click at [503, 405] on input "text" at bounding box center [627, 405] width 294 height 33
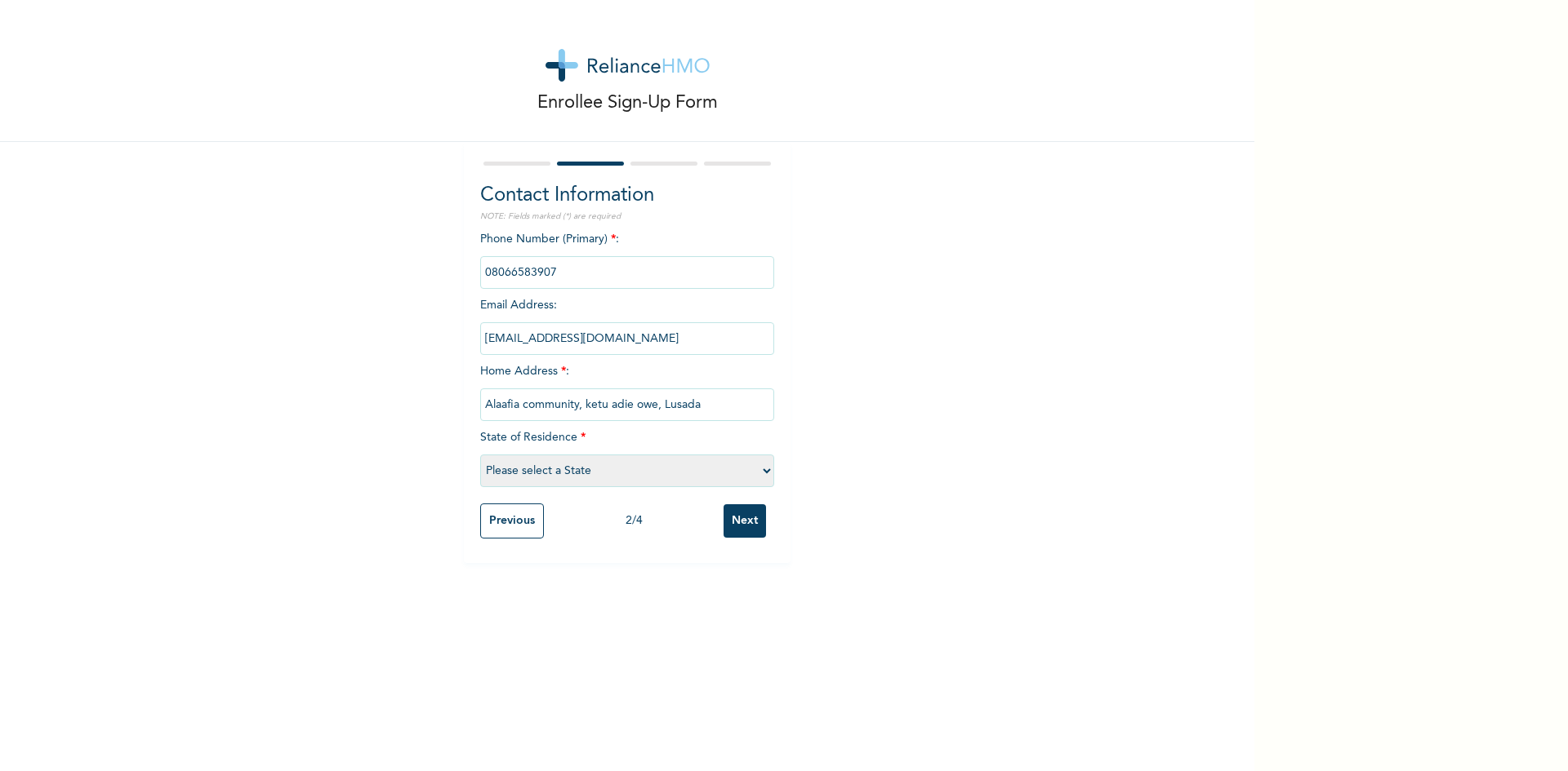
type input "Alaafia community, ketu adie owe, Lusada"
click at [759, 470] on select "Please select a State [PERSON_NAME] (FCT) [PERSON_NAME] Ibom [GEOGRAPHIC_DATA] …" at bounding box center [627, 471] width 294 height 33
select select "28"
click at [480, 455] on select "Please select a State [PERSON_NAME] (FCT) [PERSON_NAME] Ibom [GEOGRAPHIC_DATA] …" at bounding box center [627, 471] width 294 height 33
click at [726, 523] on input "Next" at bounding box center [745, 522] width 43 height 33
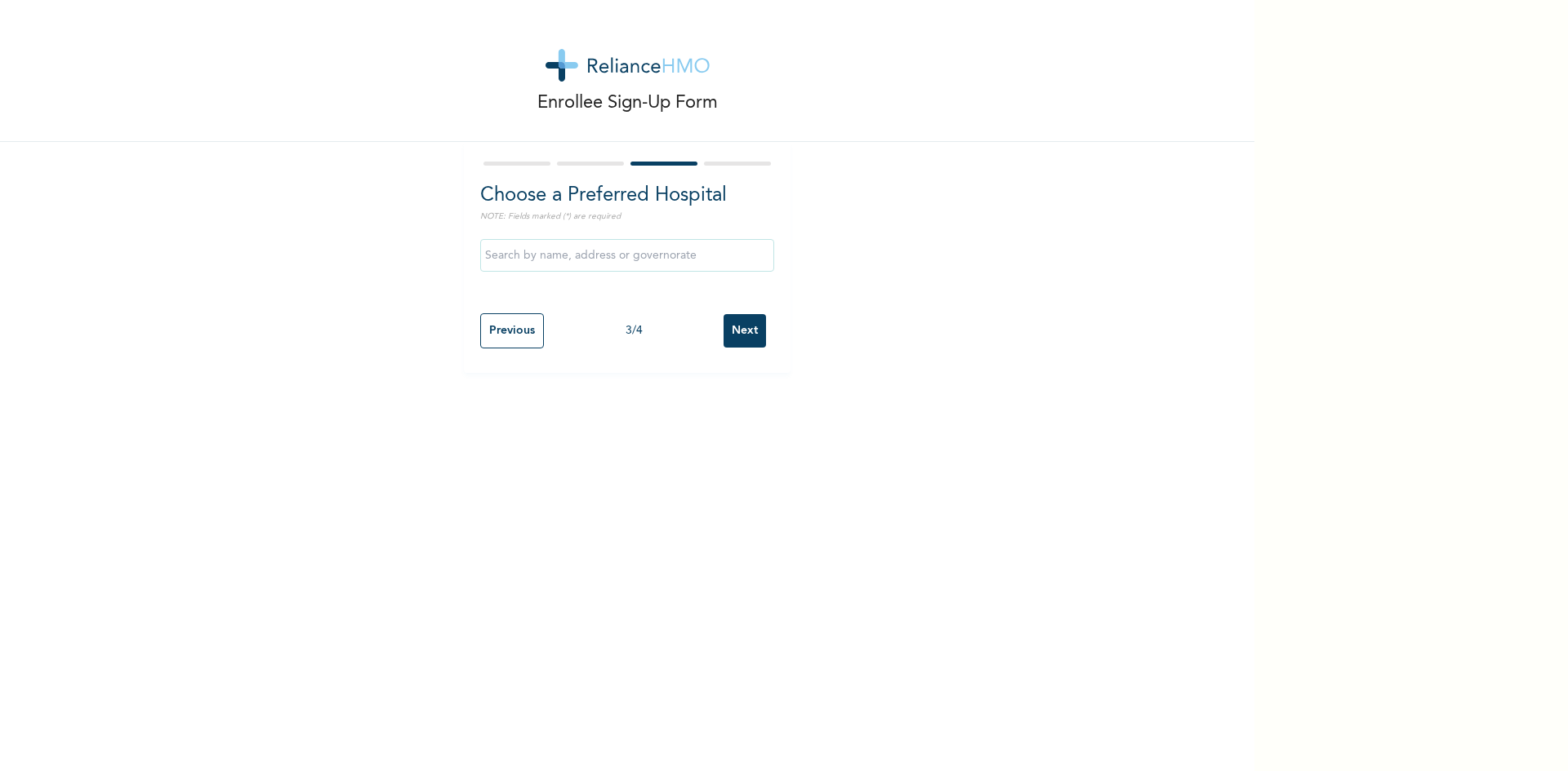
click at [480, 244] on input "text" at bounding box center [627, 255] width 294 height 33
type input "[GEOGRAPHIC_DATA]- [GEOGRAPHIC_DATA]"
click at [726, 334] on input "Next" at bounding box center [745, 331] width 43 height 33
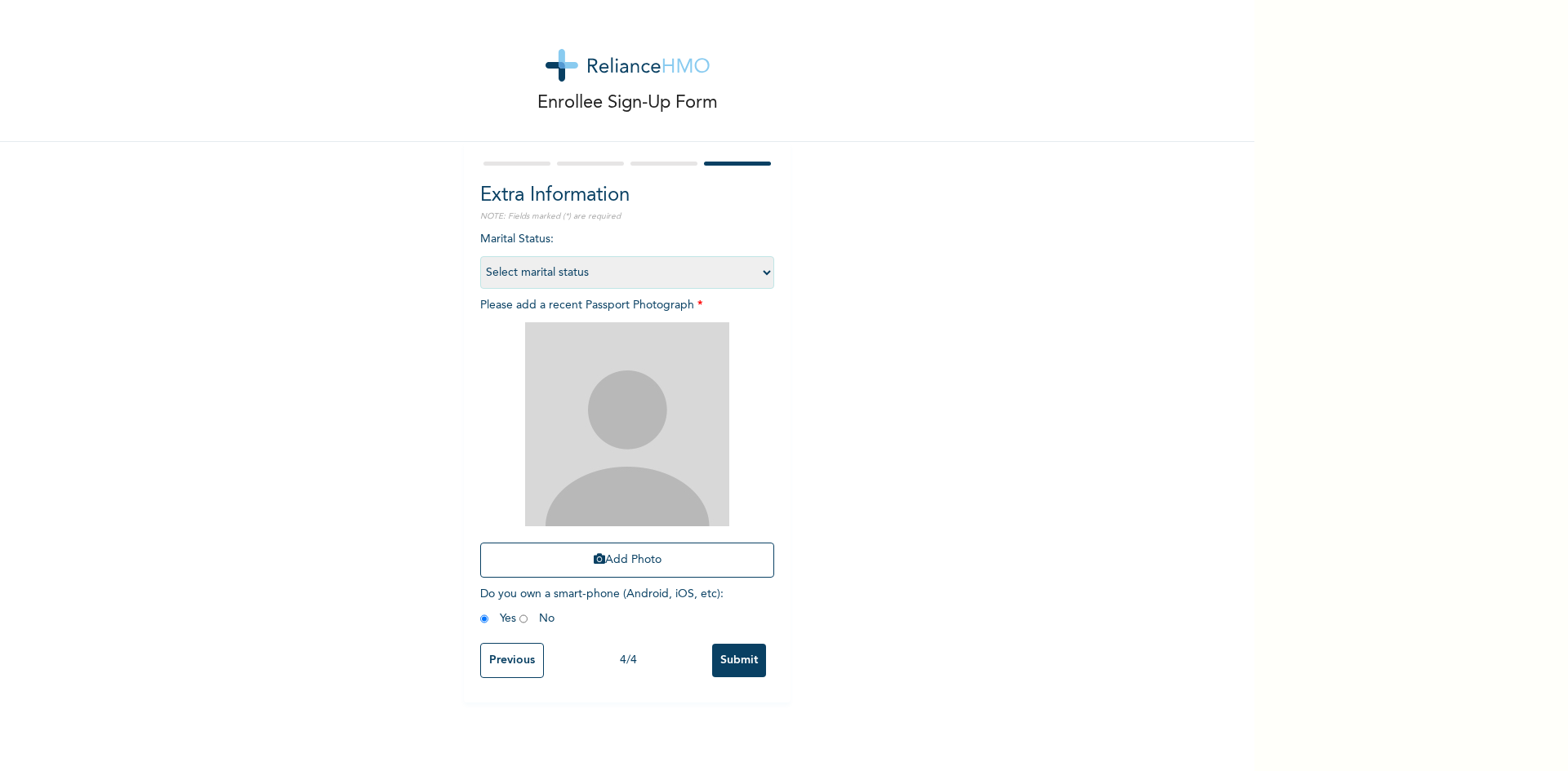
click at [758, 270] on select "Select marital status [DEMOGRAPHIC_DATA] Married [DEMOGRAPHIC_DATA] Widow/[DEMO…" at bounding box center [627, 272] width 294 height 33
select select "1"
click at [480, 256] on select "Select marital status [DEMOGRAPHIC_DATA] Married [DEMOGRAPHIC_DATA] Widow/[DEMO…" at bounding box center [627, 272] width 294 height 33
click at [615, 556] on button "Add Photo" at bounding box center [627, 561] width 294 height 35
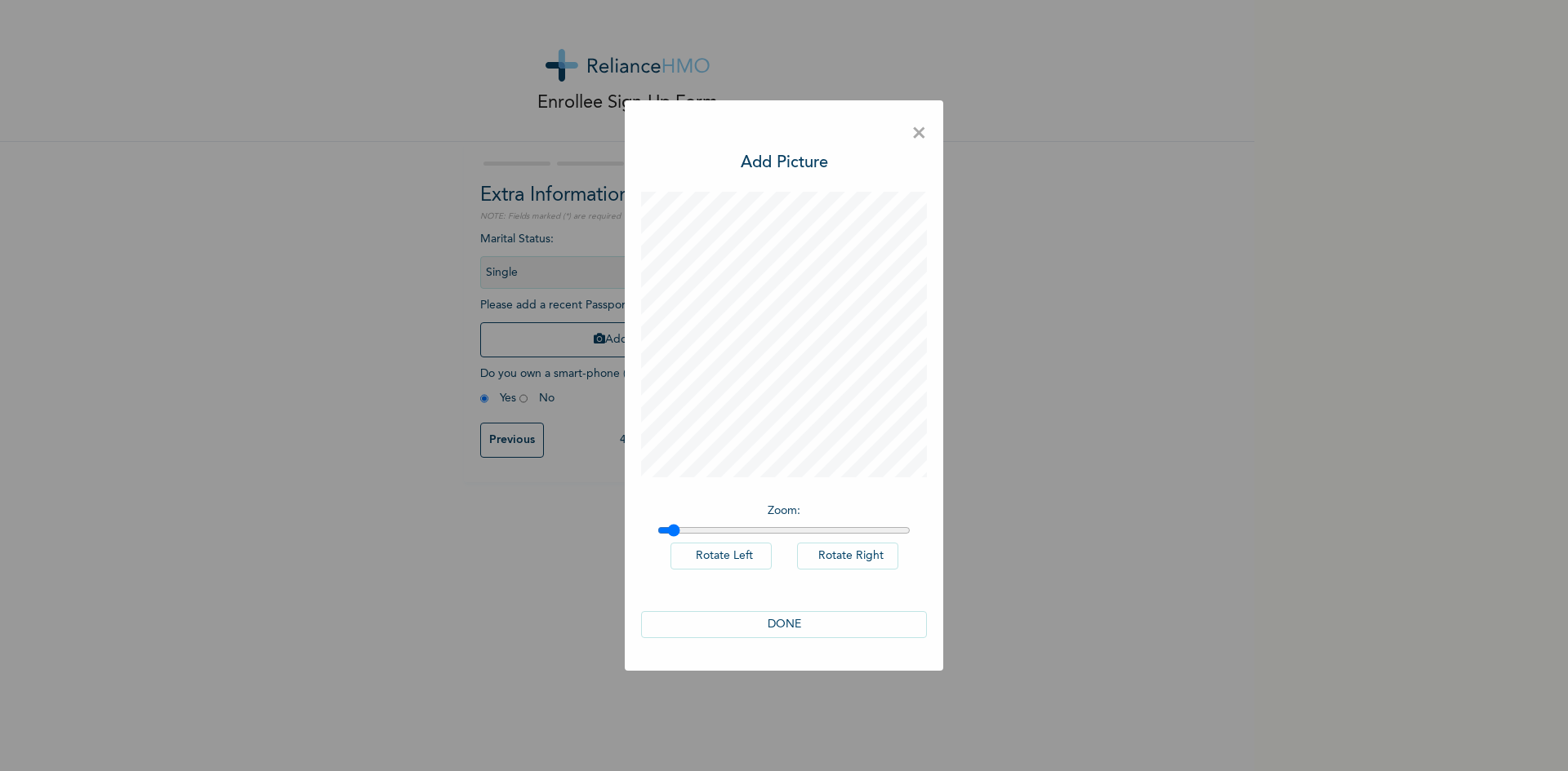
click at [675, 531] on input "range" at bounding box center [784, 531] width 253 height 13
click at [690, 529] on input "range" at bounding box center [784, 531] width 253 height 13
type input "1"
click at [658, 531] on input "range" at bounding box center [784, 531] width 253 height 13
click at [778, 622] on button "DONE" at bounding box center [784, 625] width 286 height 27
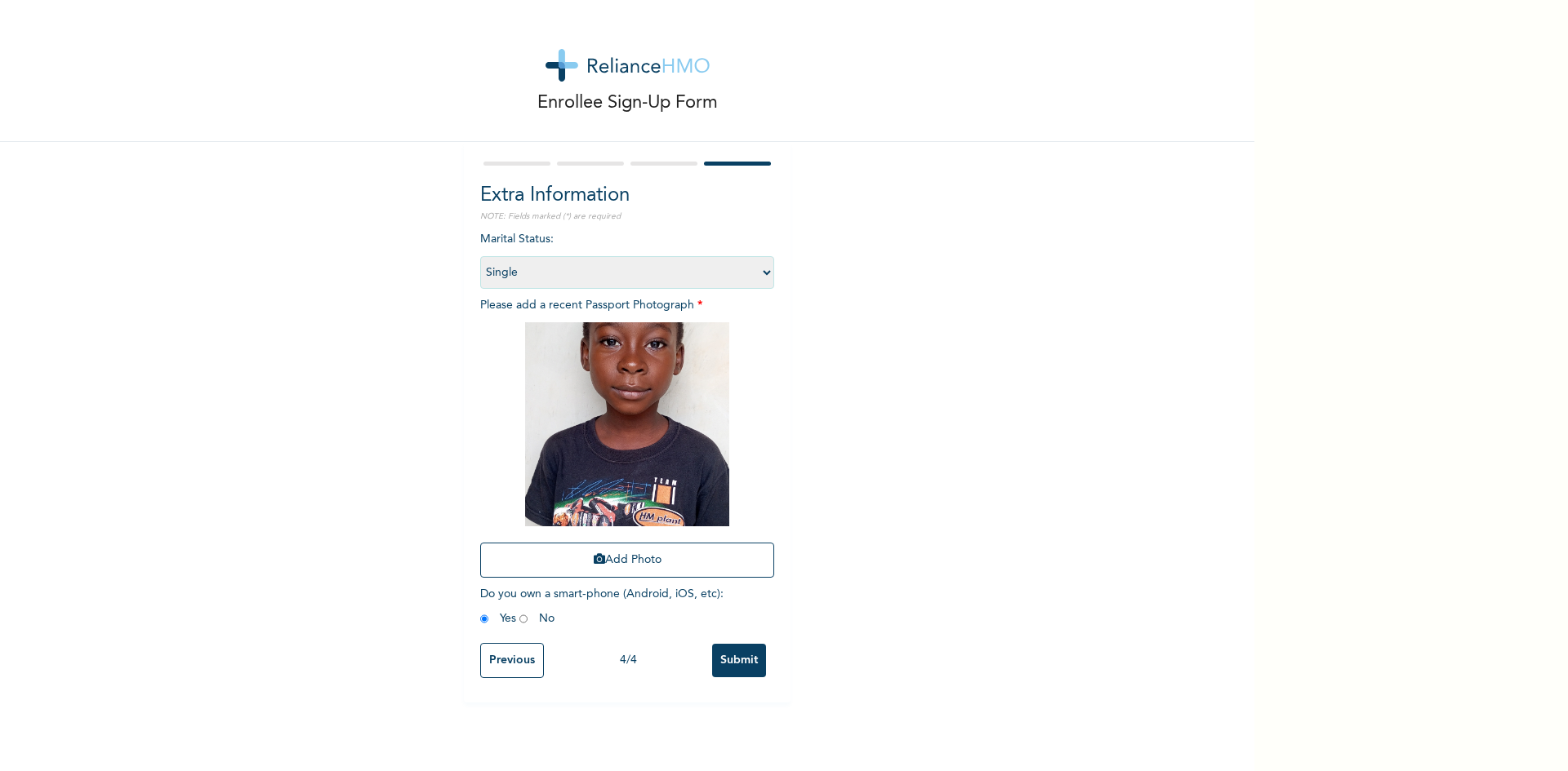
click at [724, 662] on input "Submit" at bounding box center [739, 661] width 54 height 33
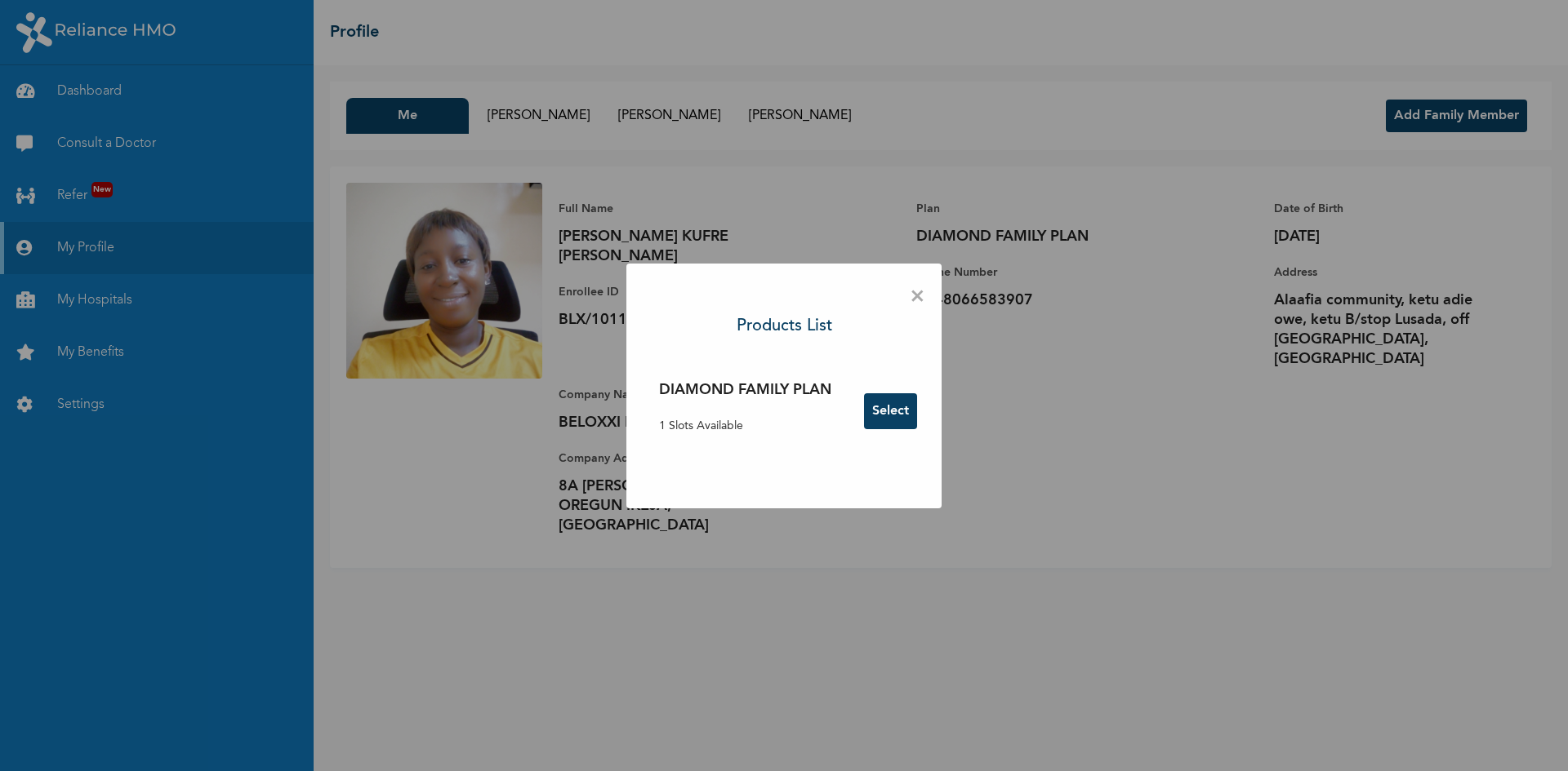
click at [923, 299] on span "×" at bounding box center [918, 297] width 16 height 34
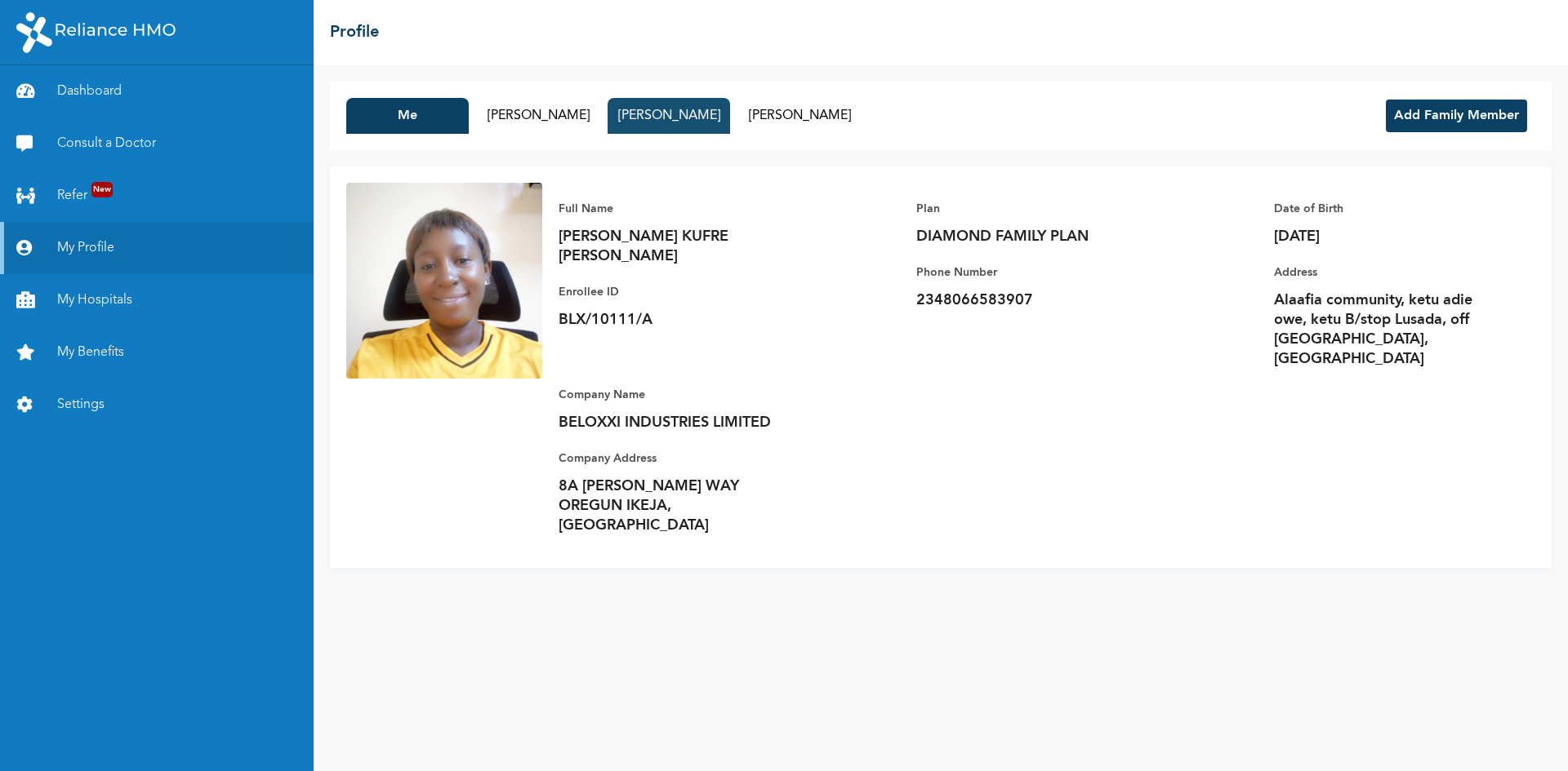
click at [691, 116] on button "[PERSON_NAME]" at bounding box center [669, 115] width 123 height 36
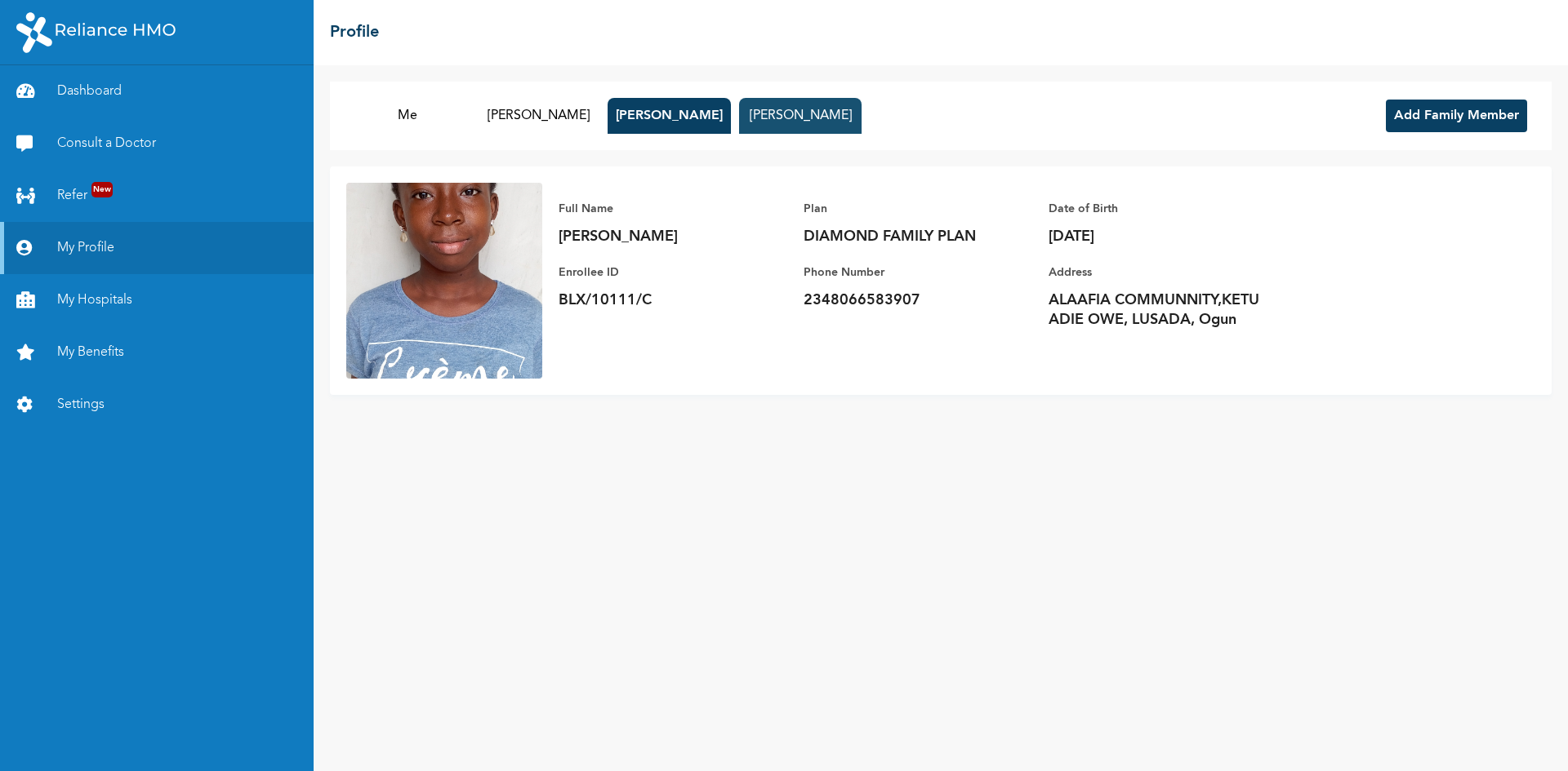
click at [782, 118] on button "[PERSON_NAME]" at bounding box center [800, 115] width 123 height 36
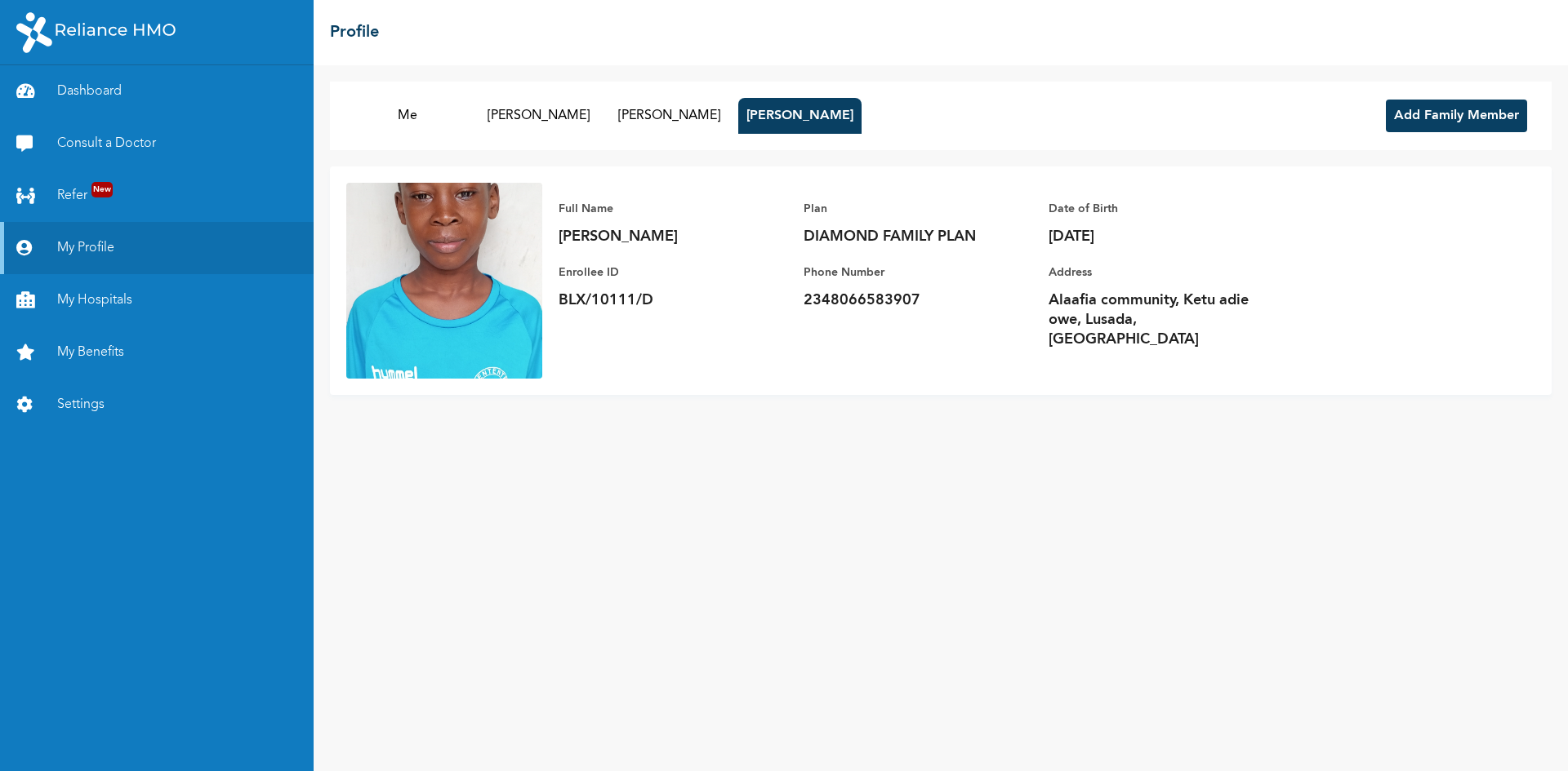
click at [666, 480] on div "Me EDIDIONG EKPO ROSELINE EKPO PROSPER EKPO Add Family Member Full Name PROSPER…" at bounding box center [941, 418] width 1255 height 706
click at [107, 300] on link "My Hospitals" at bounding box center [157, 300] width 314 height 53
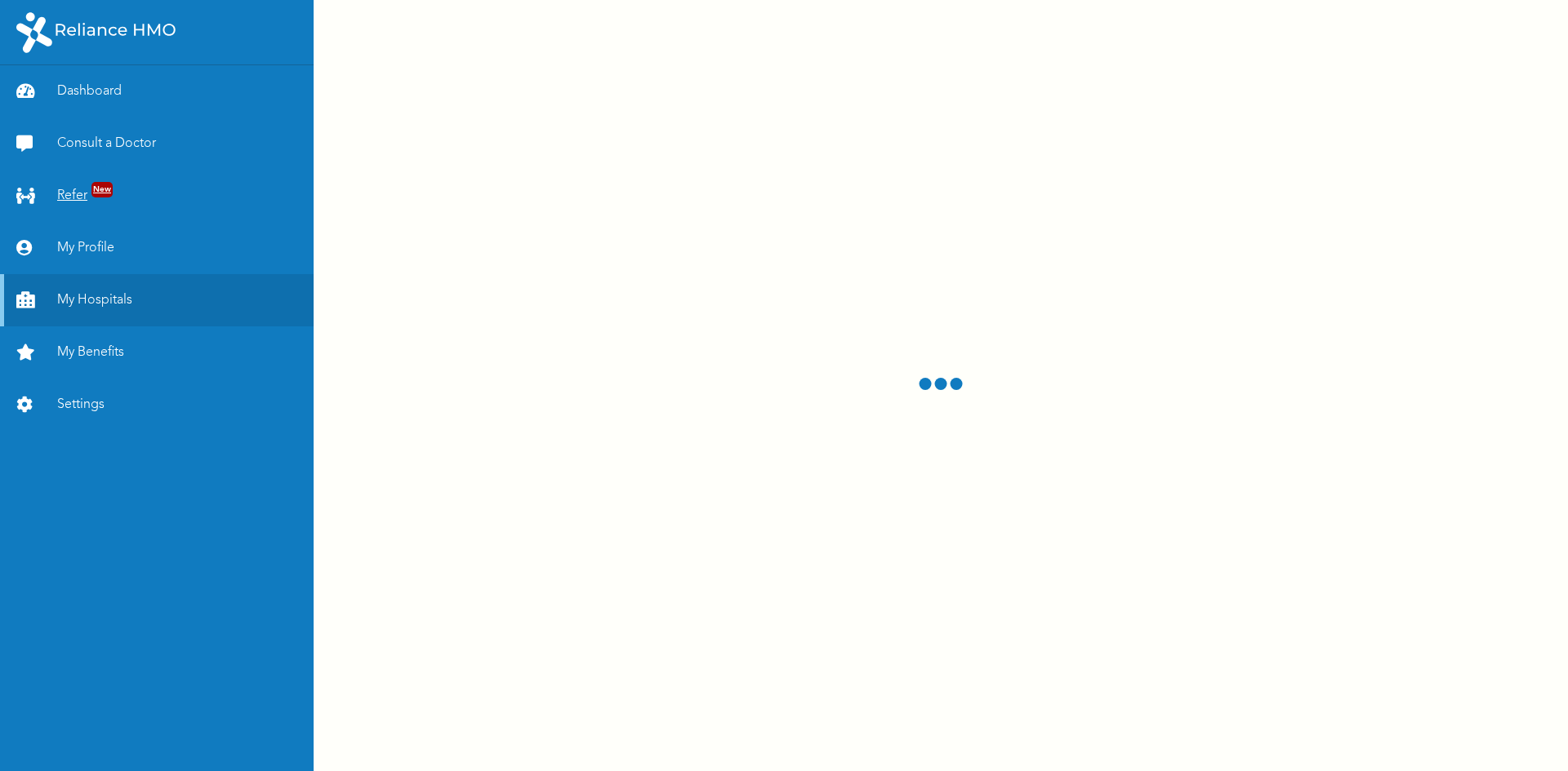
click at [75, 195] on link "Refer New" at bounding box center [157, 195] width 314 height 53
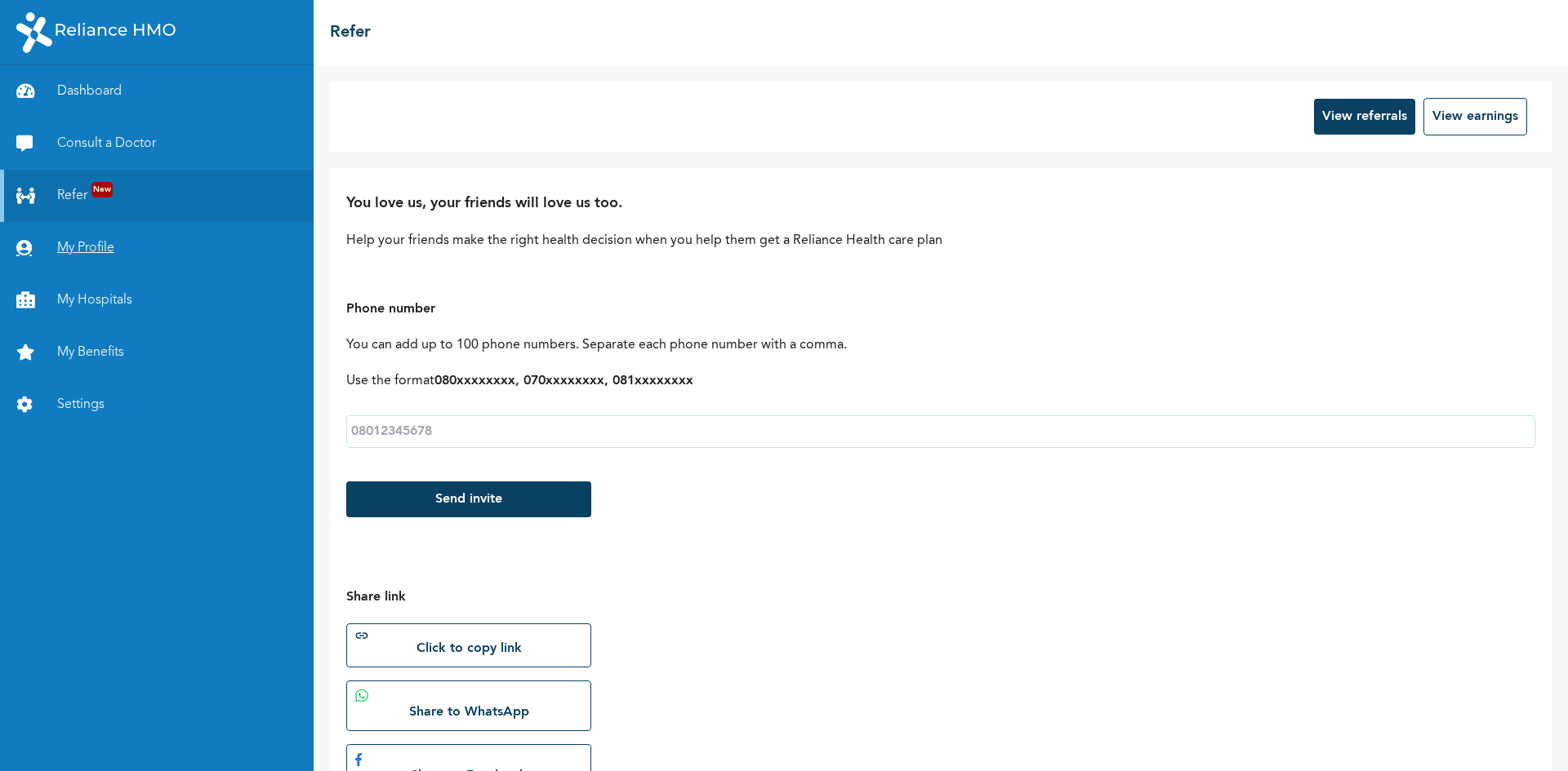
click at [102, 244] on link "My Profile" at bounding box center [157, 248] width 314 height 53
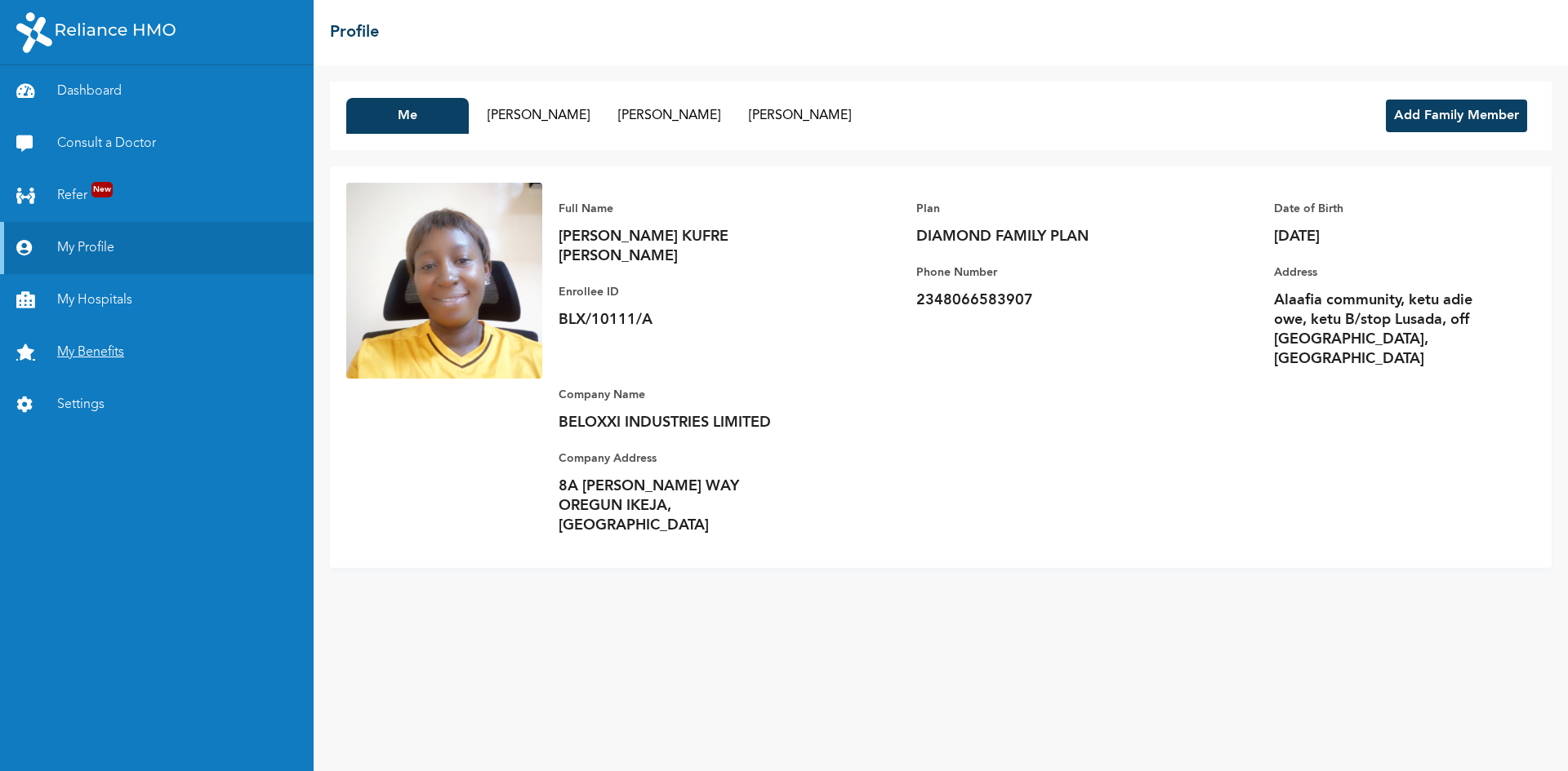
click at [71, 349] on link "My Benefits" at bounding box center [157, 352] width 314 height 53
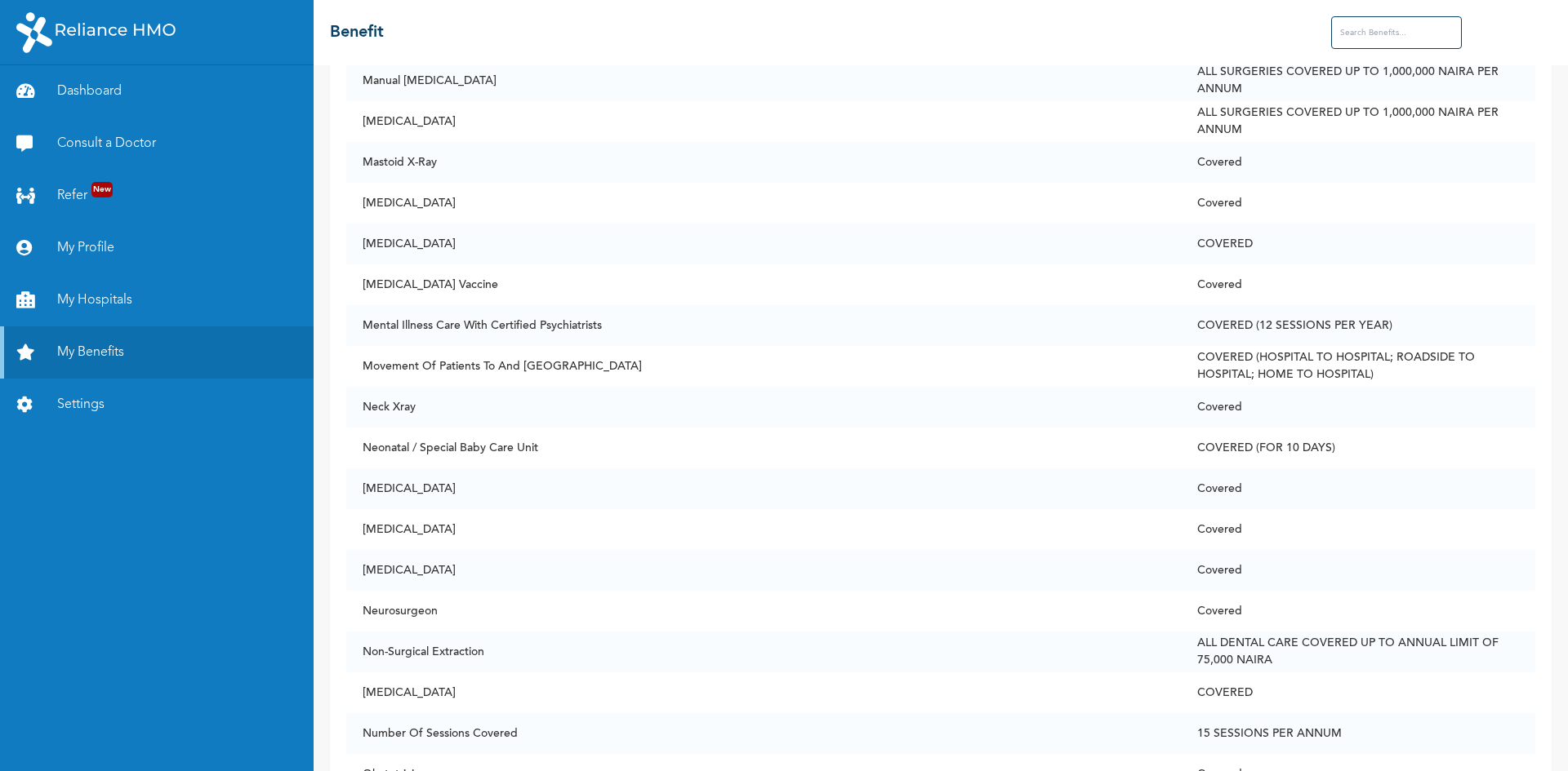
scroll to position [7346, 0]
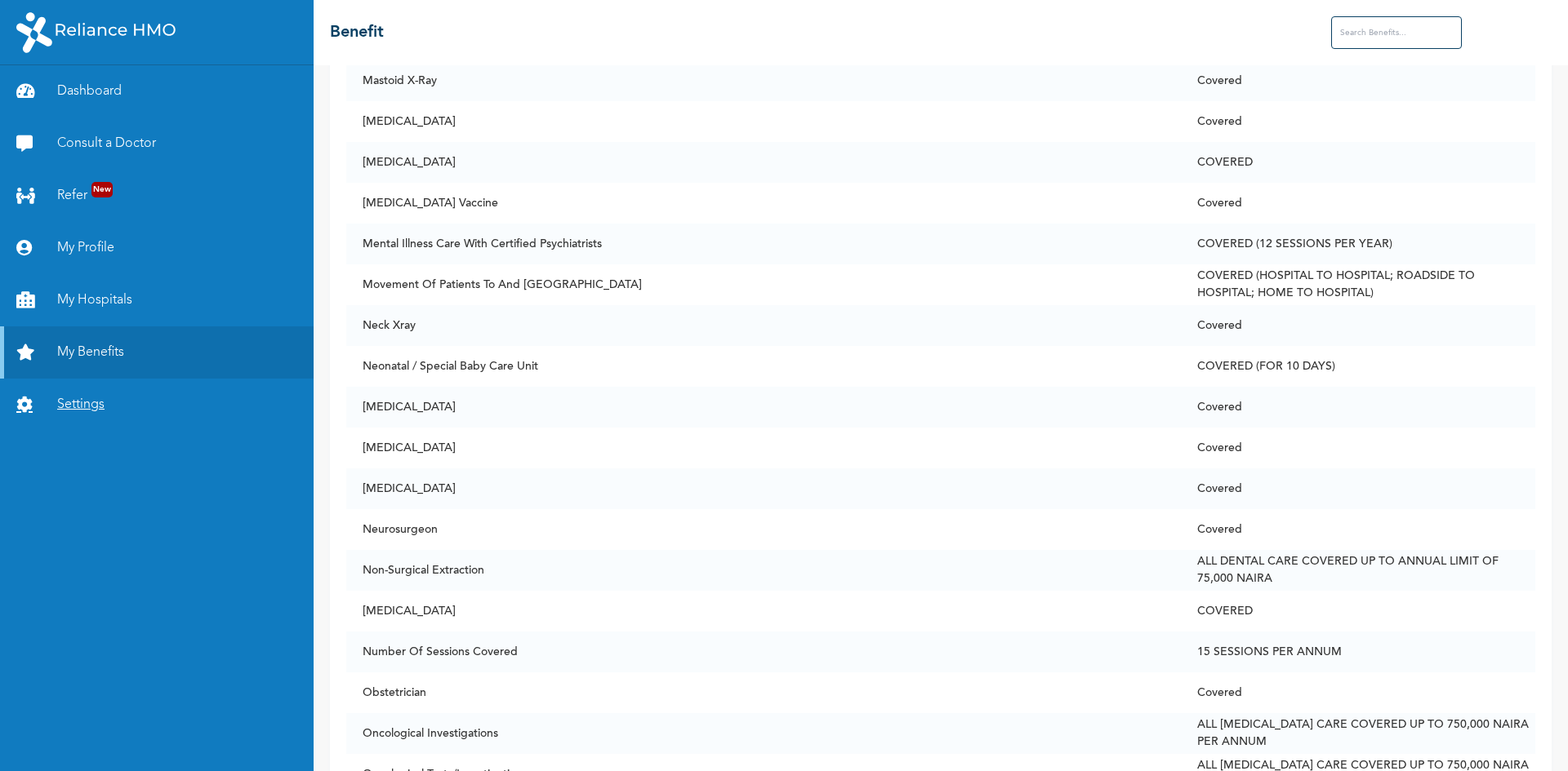
click at [111, 404] on link "Settings" at bounding box center [157, 405] width 314 height 53
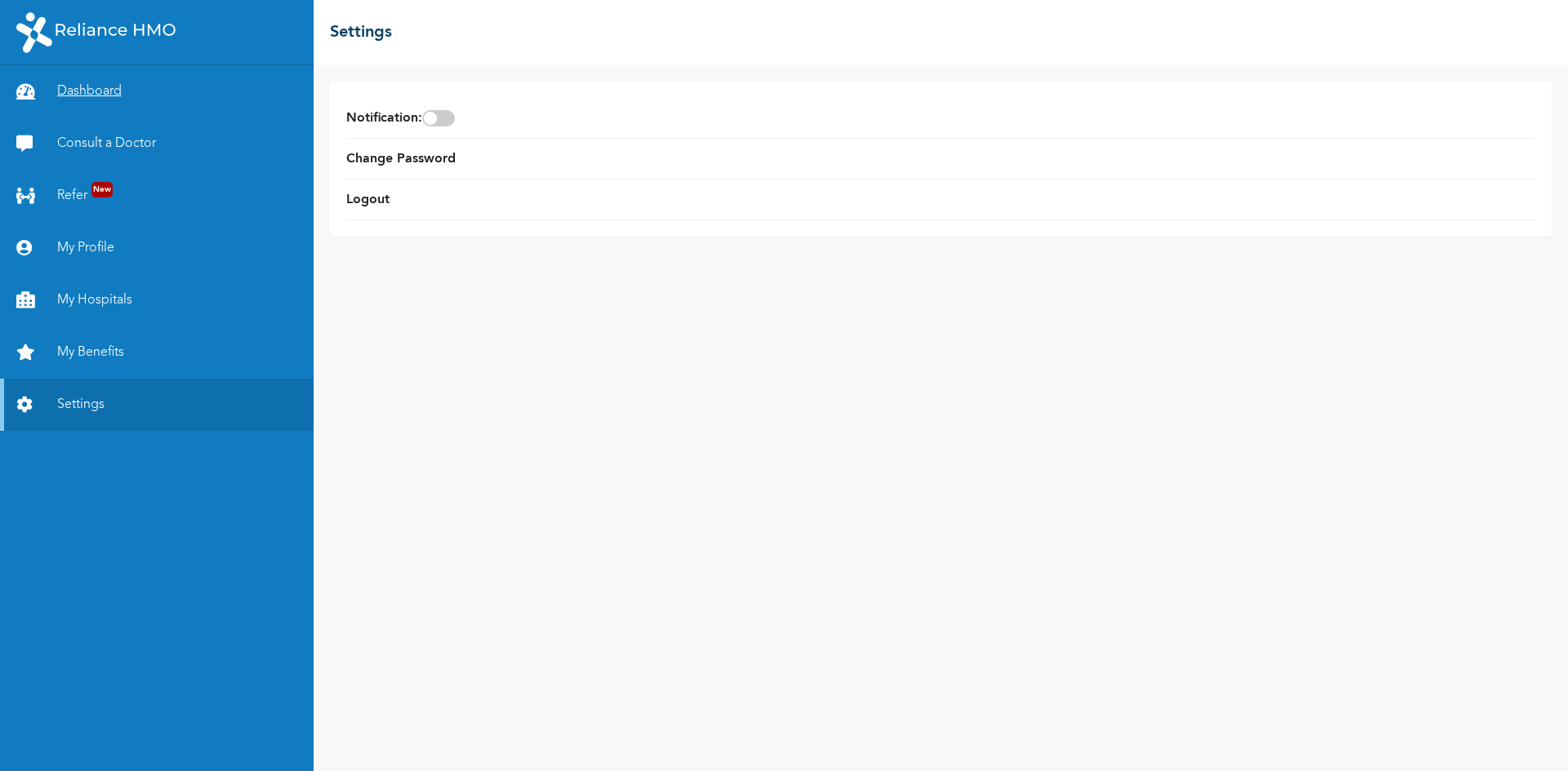
click at [96, 85] on link "Dashboard" at bounding box center [157, 91] width 314 height 53
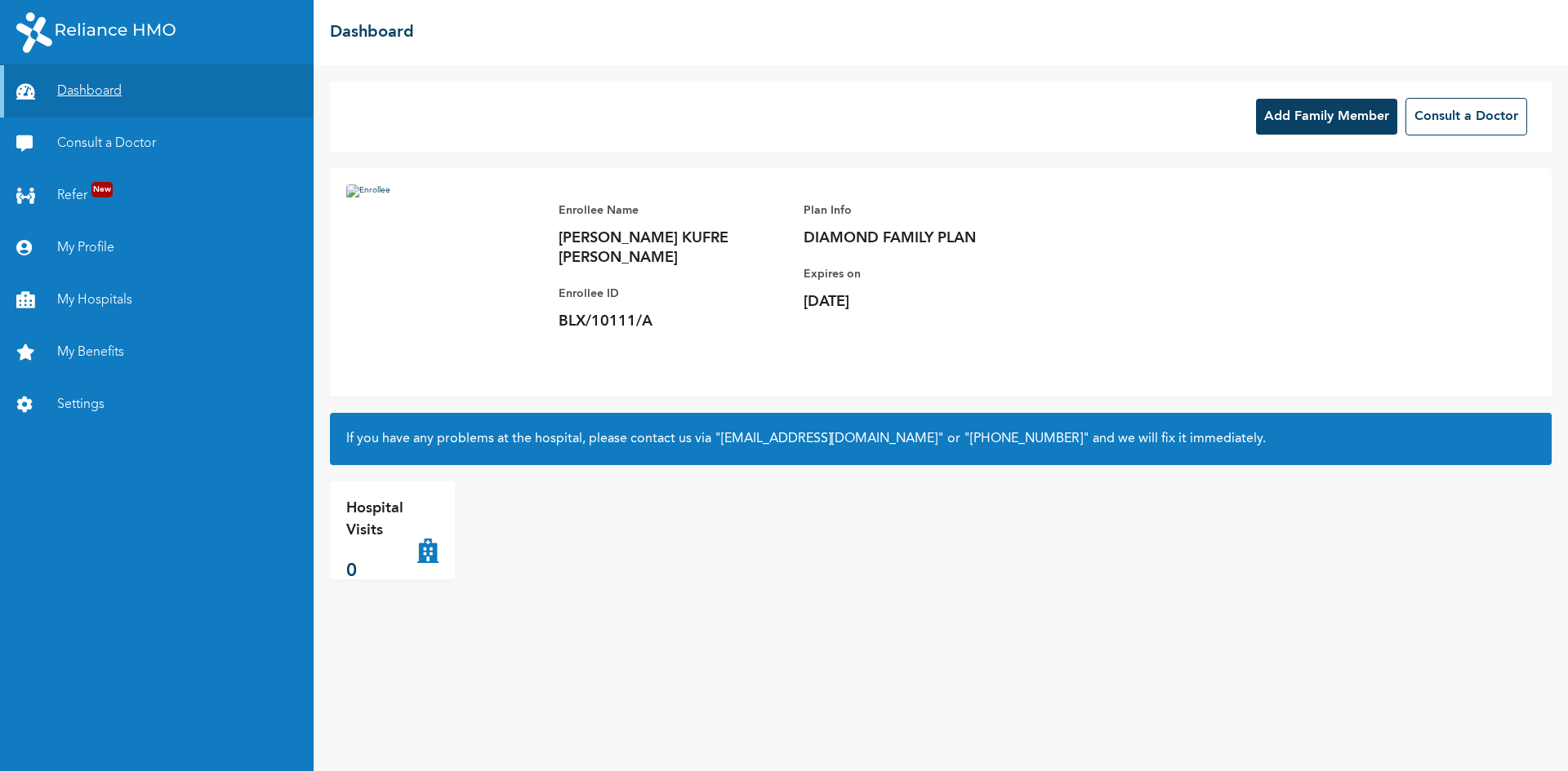
click at [107, 94] on link "Dashboard" at bounding box center [157, 91] width 314 height 53
click at [943, 574] on div "Hospital Visits 0" at bounding box center [940, 530] width 1222 height 98
click at [70, 248] on link "My Profile" at bounding box center [157, 248] width 314 height 53
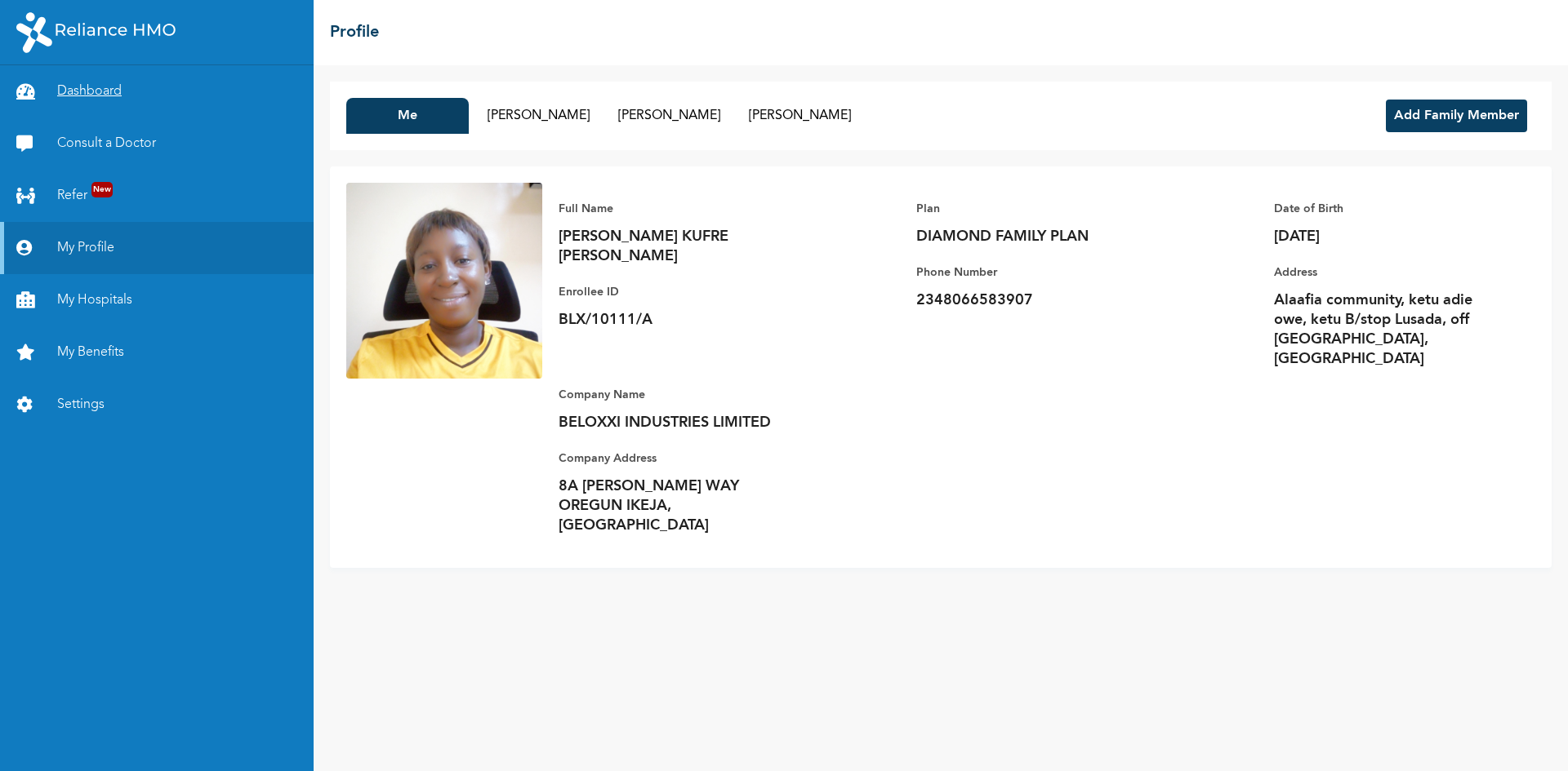
click at [82, 94] on link "Dashboard" at bounding box center [157, 91] width 314 height 53
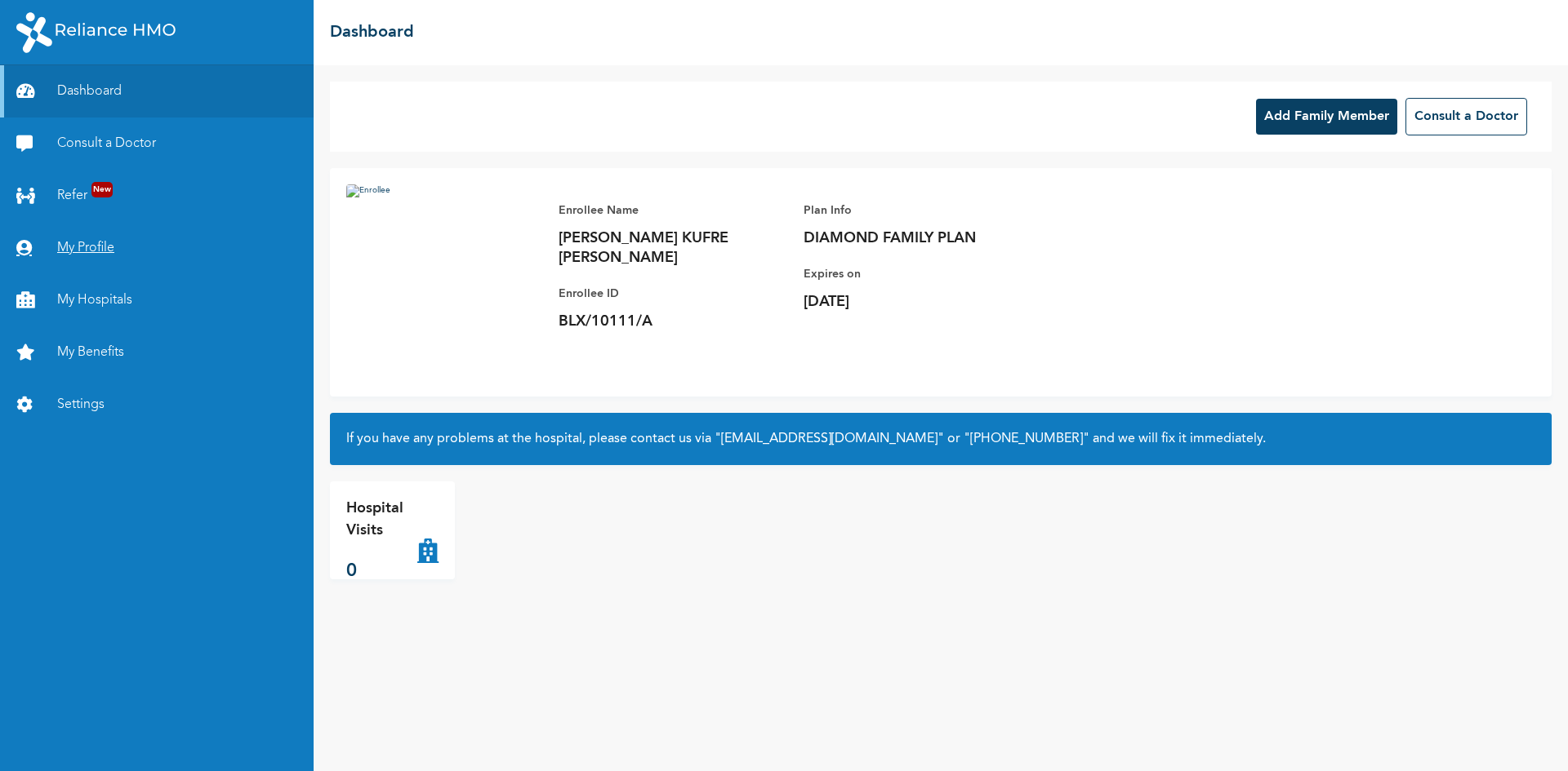
click at [72, 242] on link "My Profile" at bounding box center [157, 248] width 314 height 53
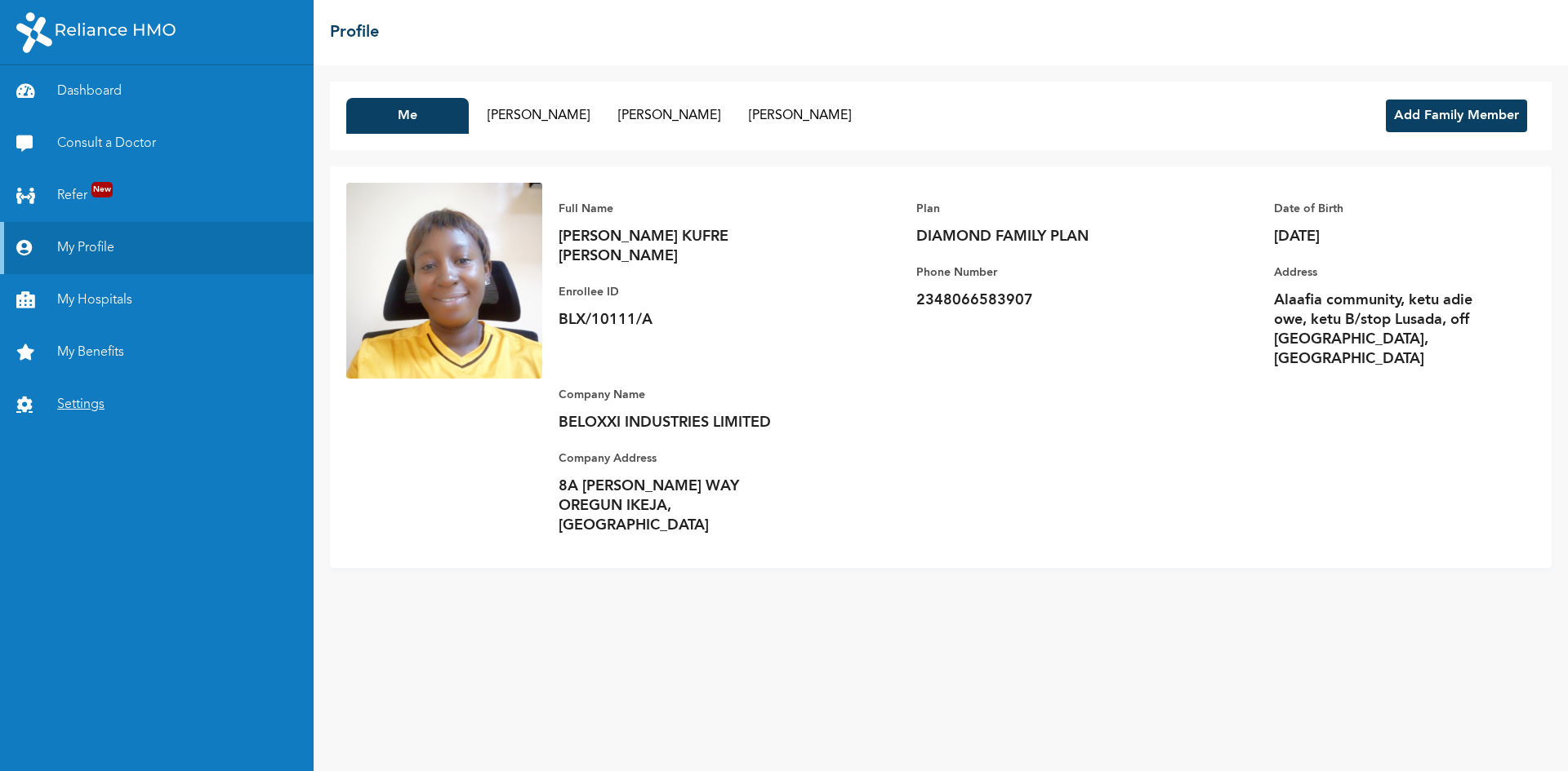
click at [88, 412] on link "Settings" at bounding box center [157, 405] width 314 height 53
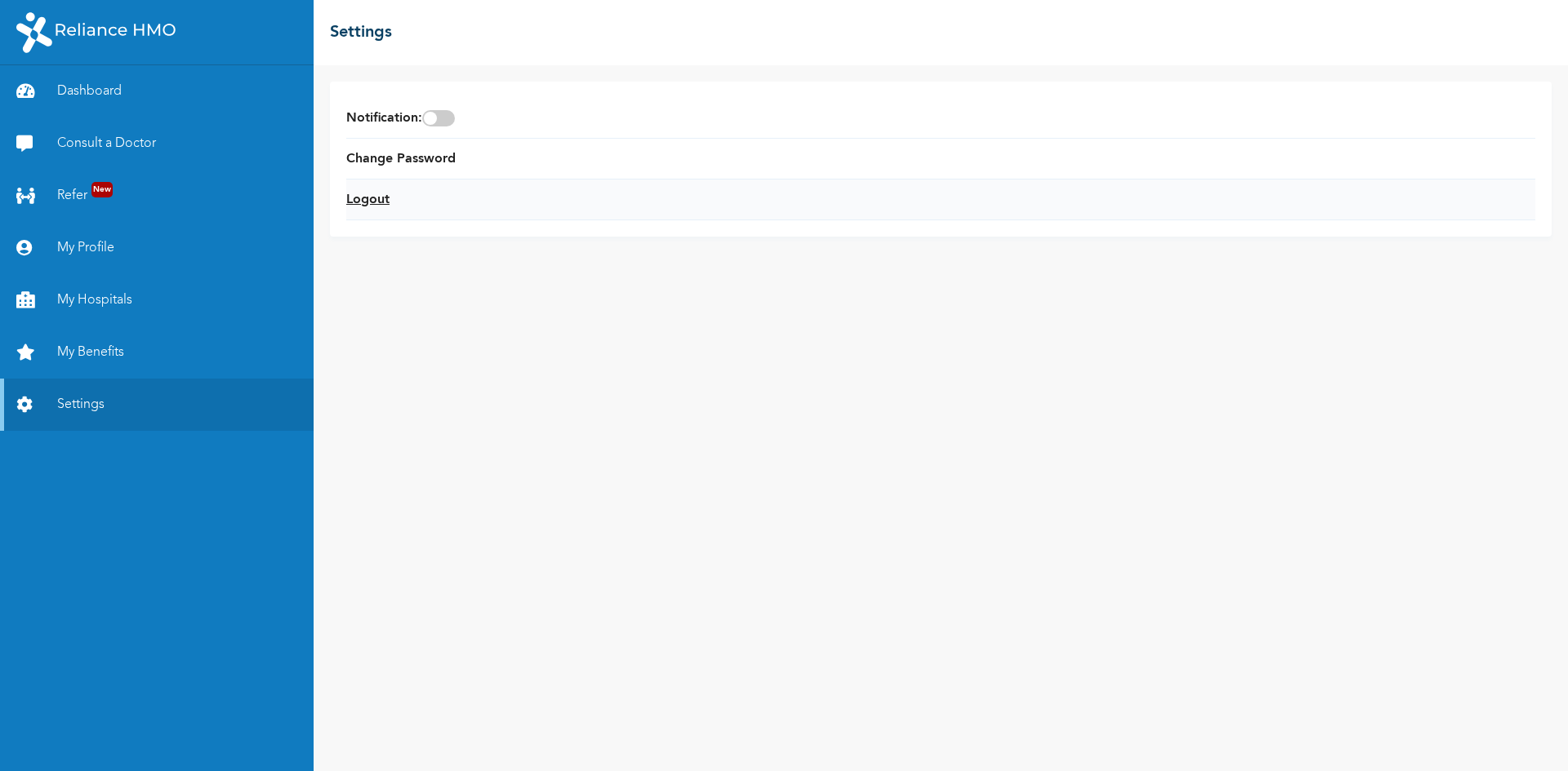
click at [374, 202] on link "Logout" at bounding box center [368, 199] width 43 height 19
